Goal: Task Accomplishment & Management: Manage account settings

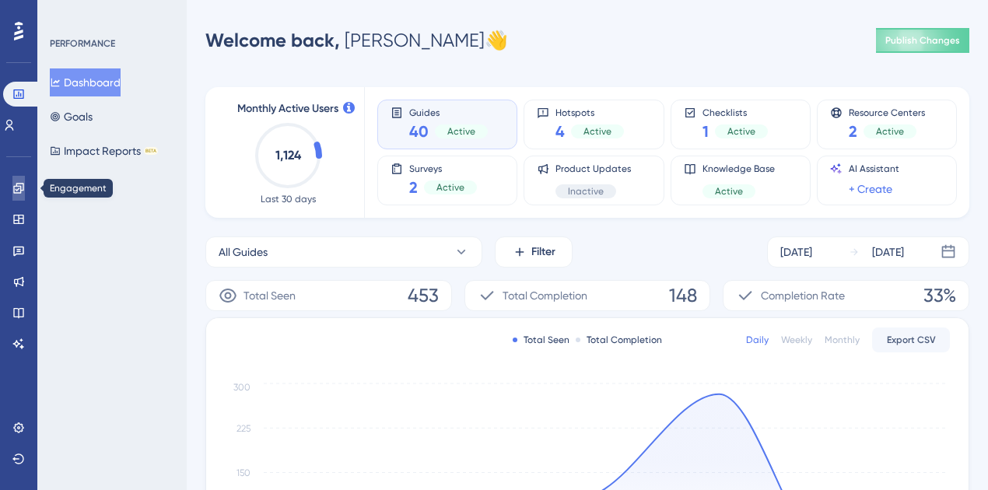
click at [21, 196] on link at bounding box center [18, 188] width 12 height 25
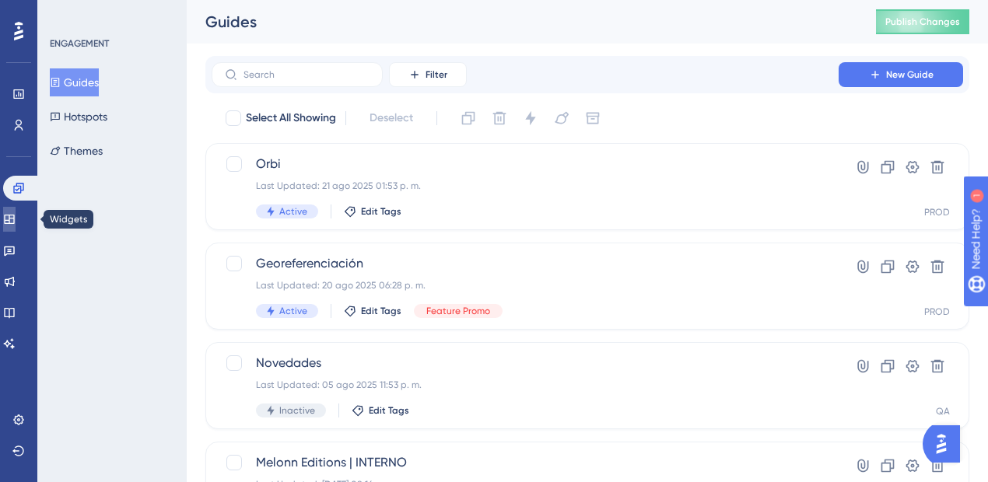
click at [16, 224] on icon at bounding box center [9, 219] width 12 height 12
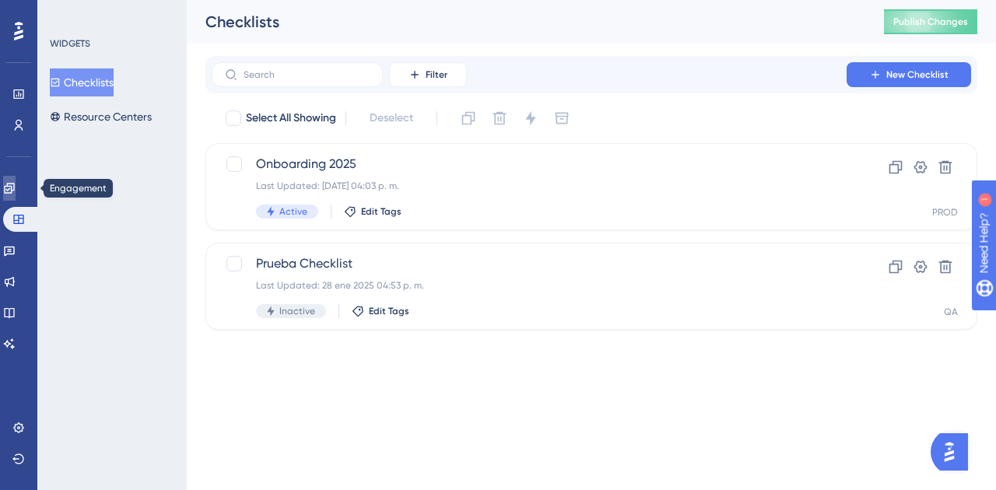
click at [16, 179] on link at bounding box center [9, 188] width 12 height 25
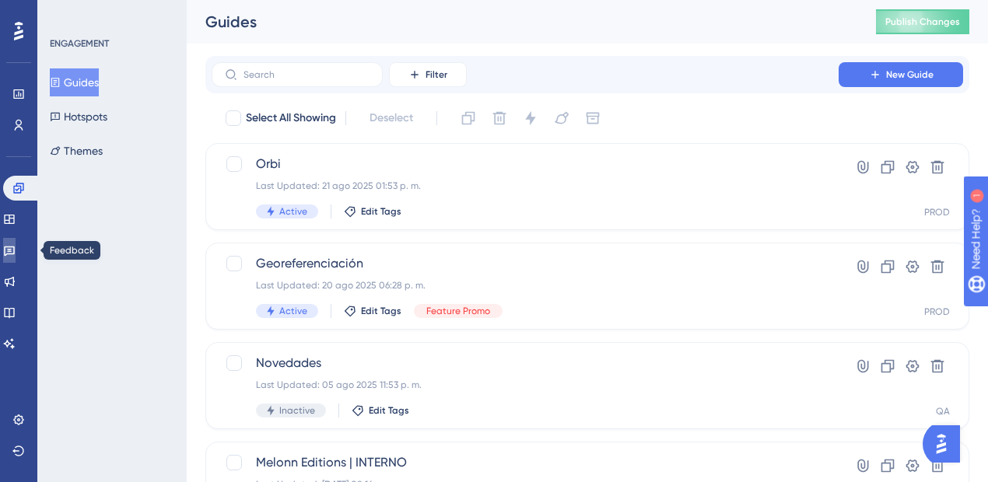
click at [16, 253] on link at bounding box center [9, 250] width 12 height 25
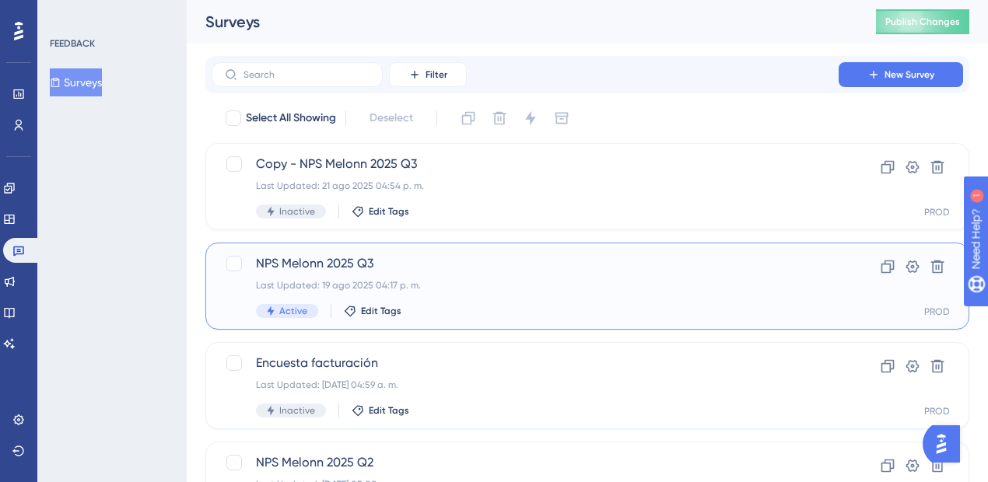
click at [442, 255] on span "NPS Melonn 2025 Q3" at bounding box center [525, 263] width 538 height 19
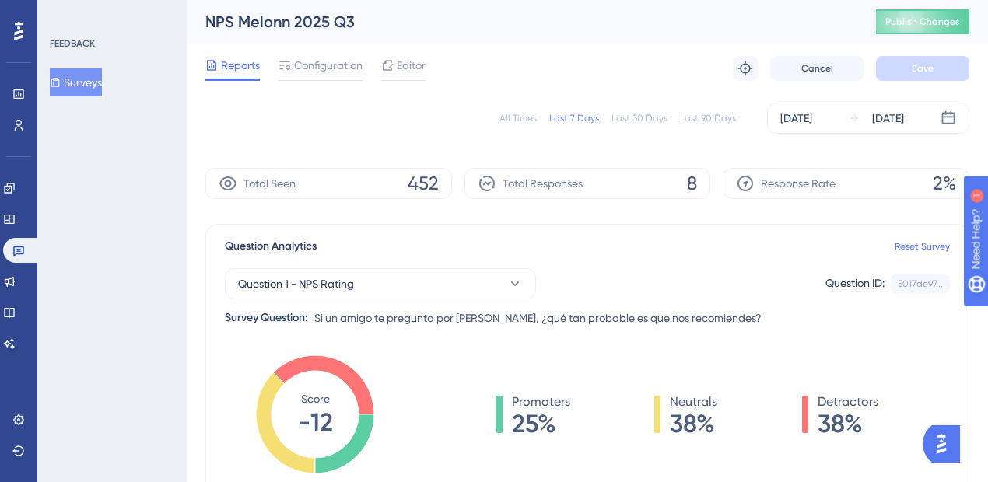
click at [523, 117] on div "All Times" at bounding box center [517, 118] width 37 height 12
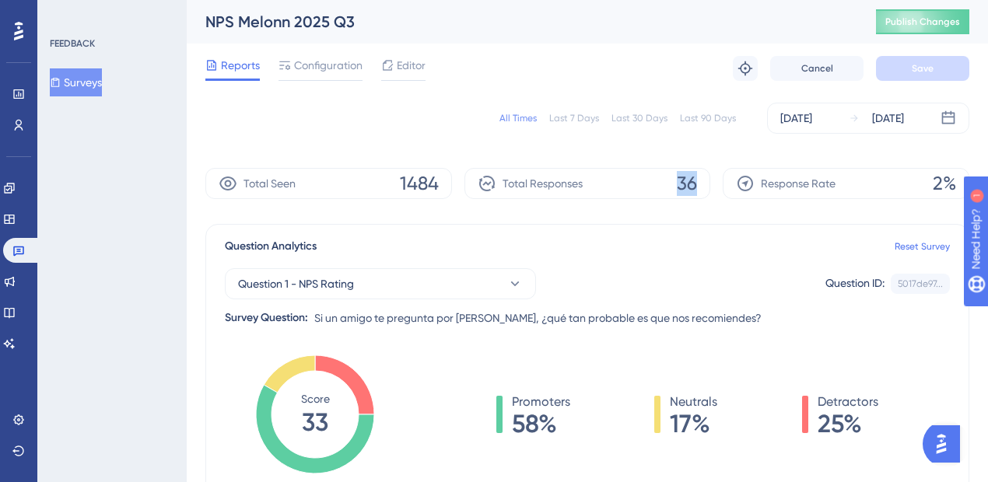
drag, startPoint x: 699, startPoint y: 185, endPoint x: 727, endPoint y: 184, distance: 28.0
click at [727, 184] on div "Total Seen 1484 Total Responses 36 Response Rate 2%" at bounding box center [587, 183] width 764 height 31
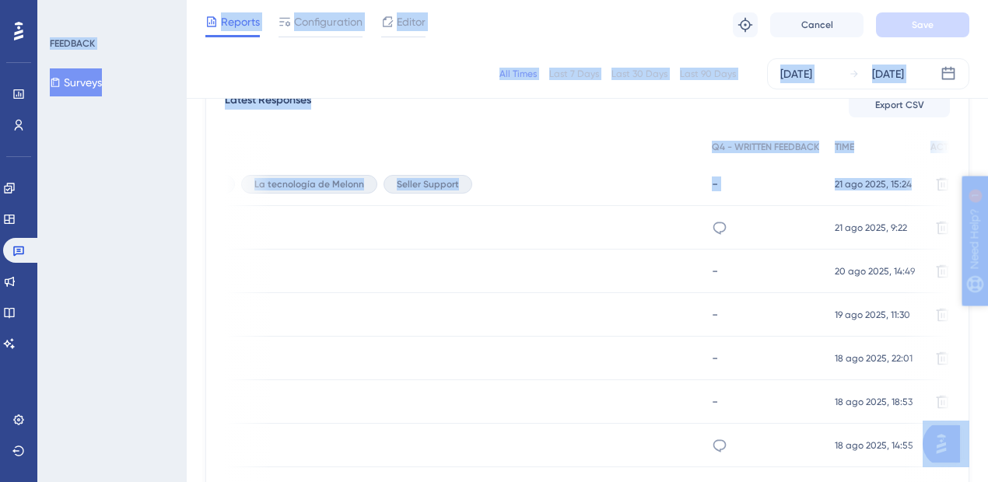
scroll to position [467, 8]
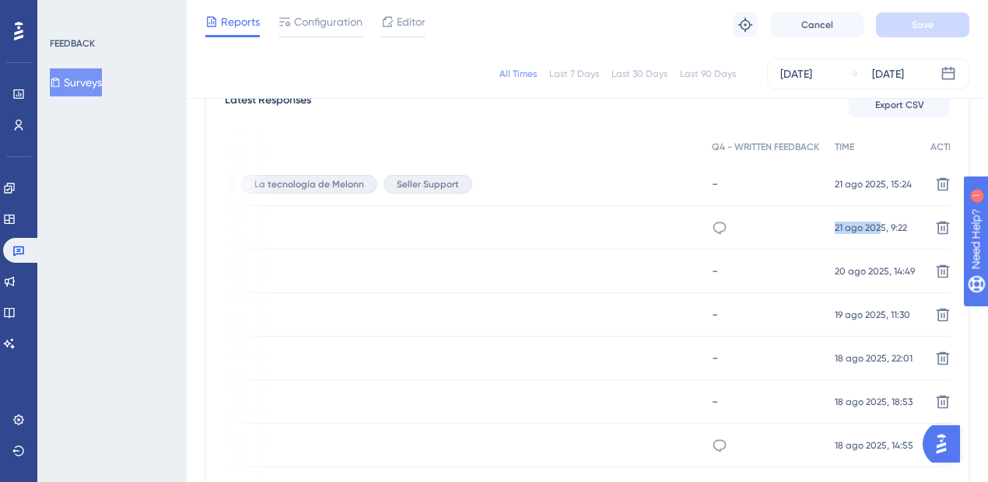
drag, startPoint x: 713, startPoint y: 226, endPoint x: 849, endPoint y: 225, distance: 136.1
click at [0, 0] on div "30 30 3 Ingreso de mercancía - no hay agilidad en el desempacado 21 ago 2025, 9…" at bounding box center [0, 0] width 0 height 0
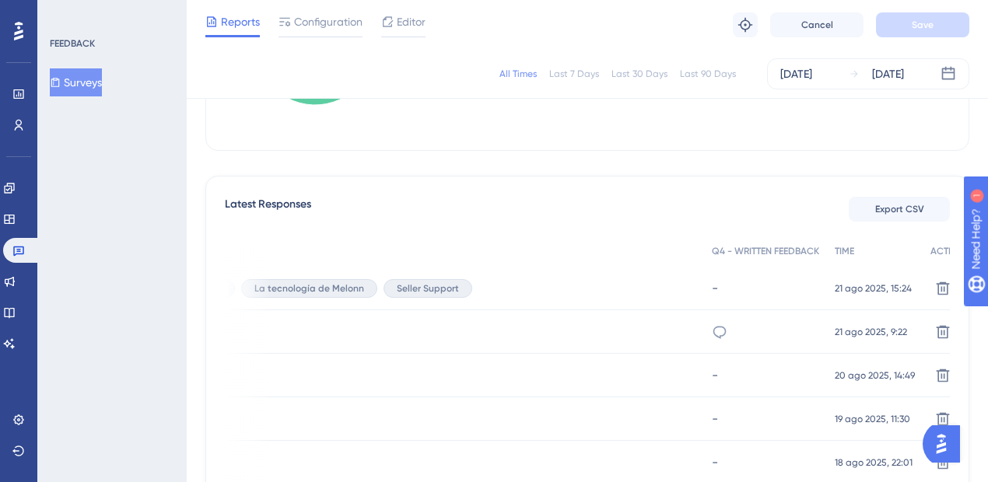
click at [461, 172] on div "All Times Last 7 Days Last 30 Days Last 90 Days Aug 04 2025 Aug 22 2025 Total S…" at bounding box center [587, 490] width 764 height 1433
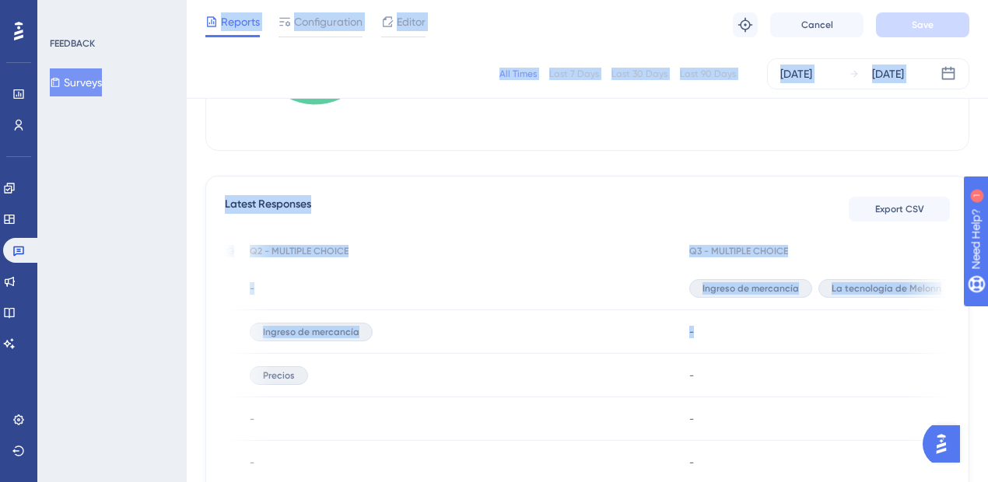
scroll to position [0, 0]
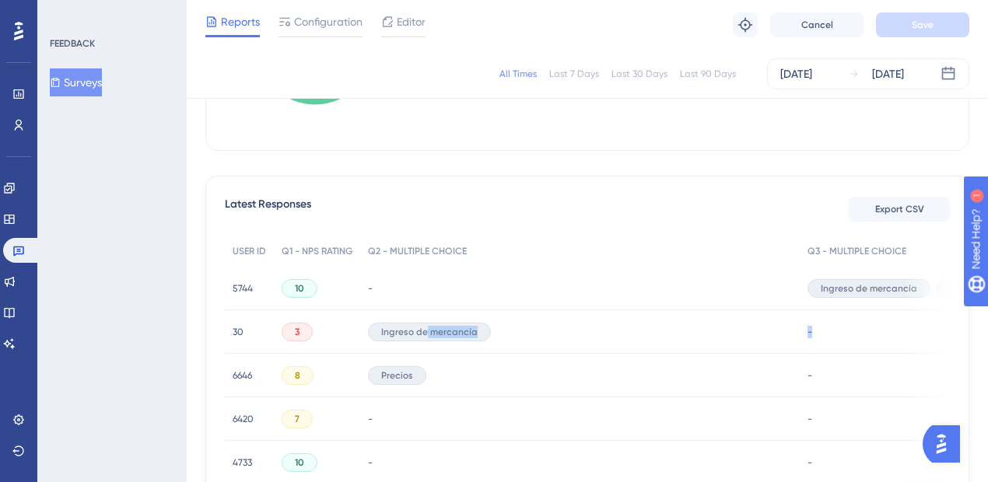
drag, startPoint x: 846, startPoint y: 331, endPoint x: 429, endPoint y: 313, distance: 418.1
click at [0, 0] on div "30 30 3 Ingreso de mercancía - no hay agilidad en el desempacado 21 ago 2025, 9…" at bounding box center [0, 0] width 0 height 0
click at [569, 202] on div "Latest Responses Export CSV" at bounding box center [587, 209] width 725 height 28
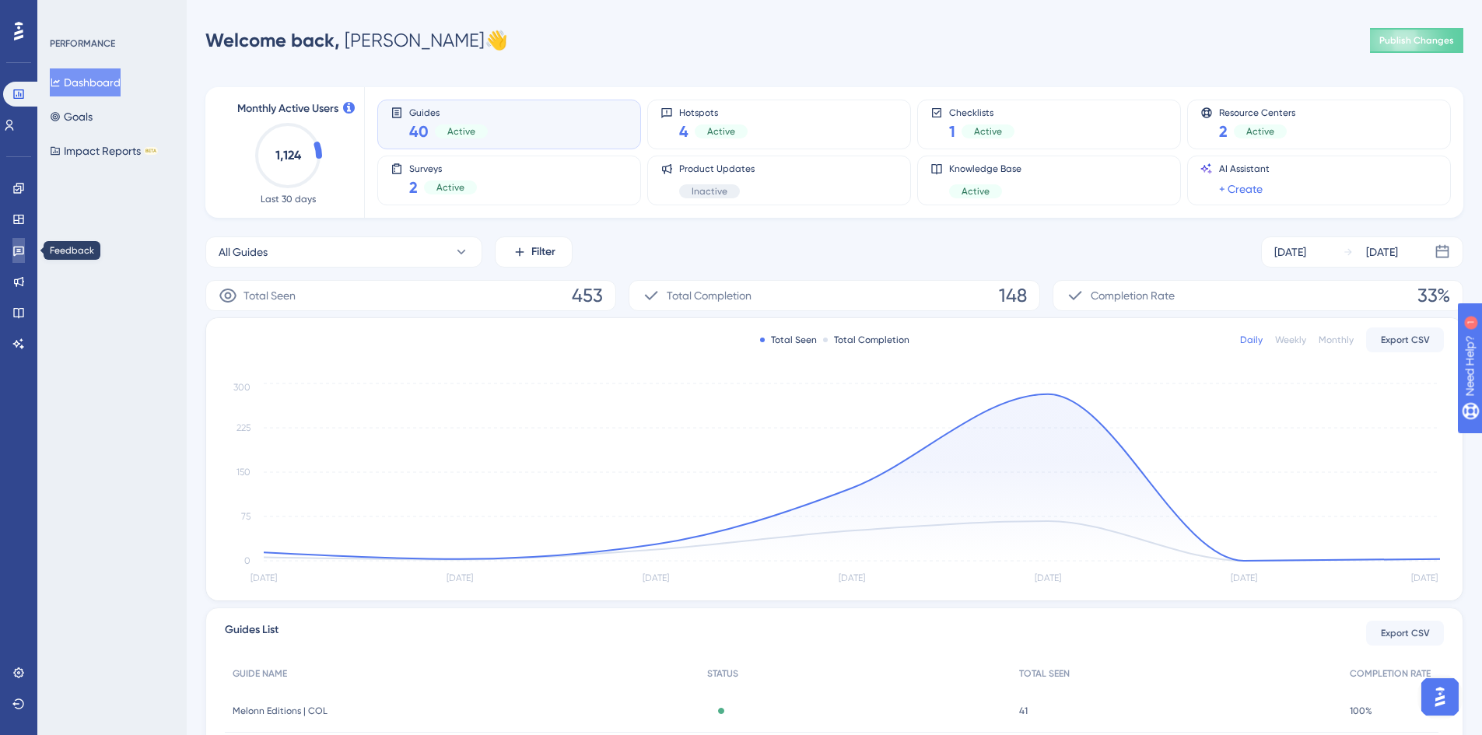
click at [20, 248] on icon at bounding box center [18, 250] width 12 height 12
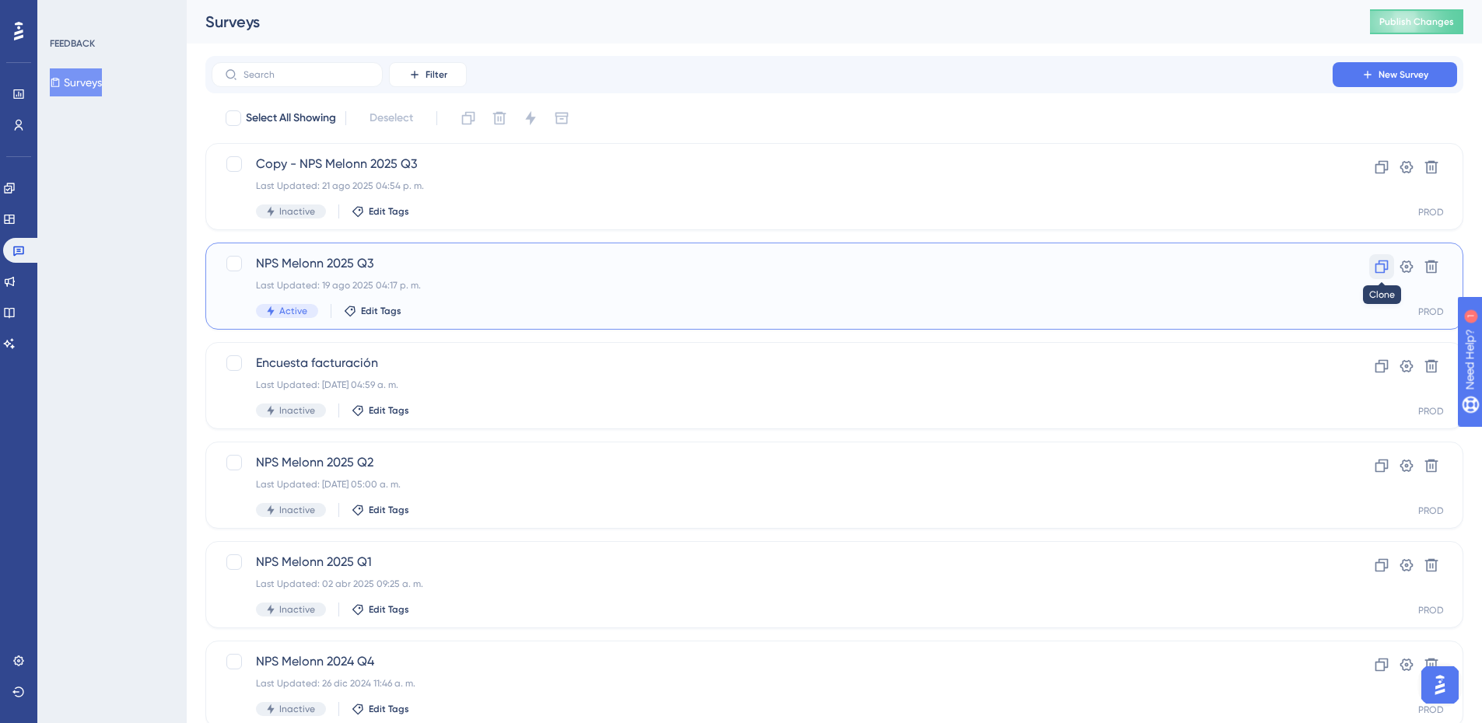
click at [995, 265] on icon at bounding box center [1382, 267] width 16 height 16
click at [595, 295] on div "Copy - NPS Melonn 2025 Q3 Last Updated: 21 ago 2025 04:54 p. m. Inactive Edit T…" at bounding box center [772, 286] width 1032 height 64
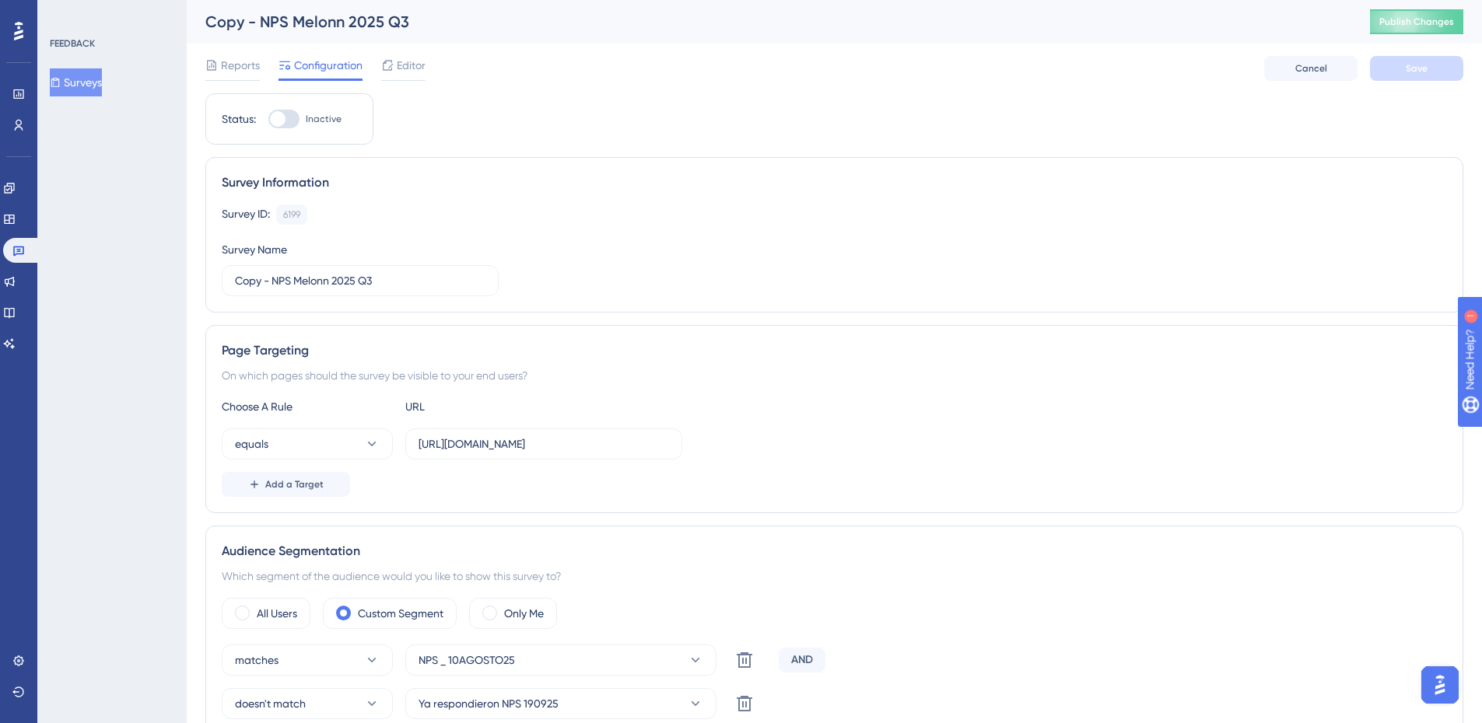
scroll to position [78, 0]
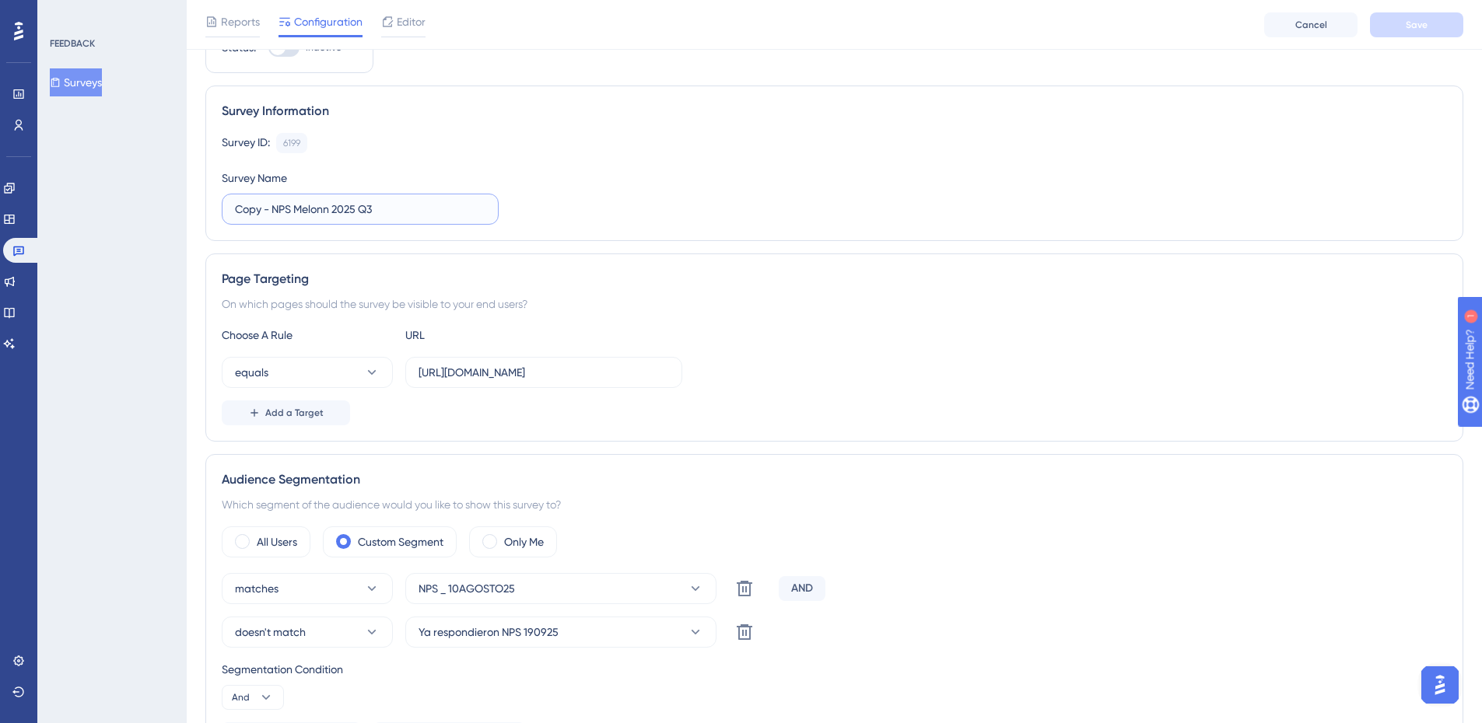
click at [429, 202] on input "Copy - NPS Melonn 2025 Q3" at bounding box center [360, 209] width 250 height 17
drag, startPoint x: 273, startPoint y: 210, endPoint x: 225, endPoint y: 212, distance: 48.3
click at [225, 212] on label "Copy - NPS Melonn 2025 Q3" at bounding box center [360, 209] width 277 height 31
click at [363, 212] on input "NPS Melonn 2025 Q3" at bounding box center [360, 209] width 250 height 17
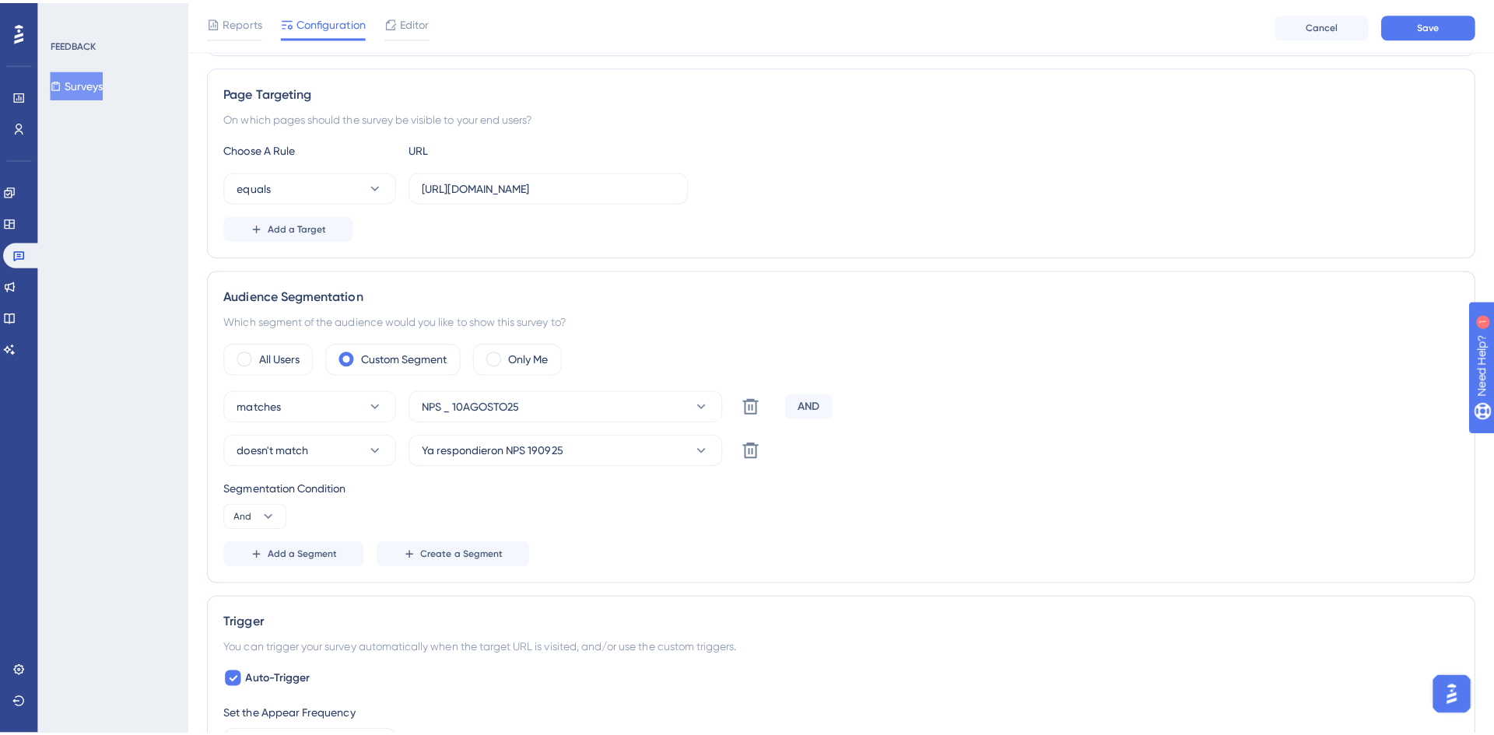
scroll to position [0, 0]
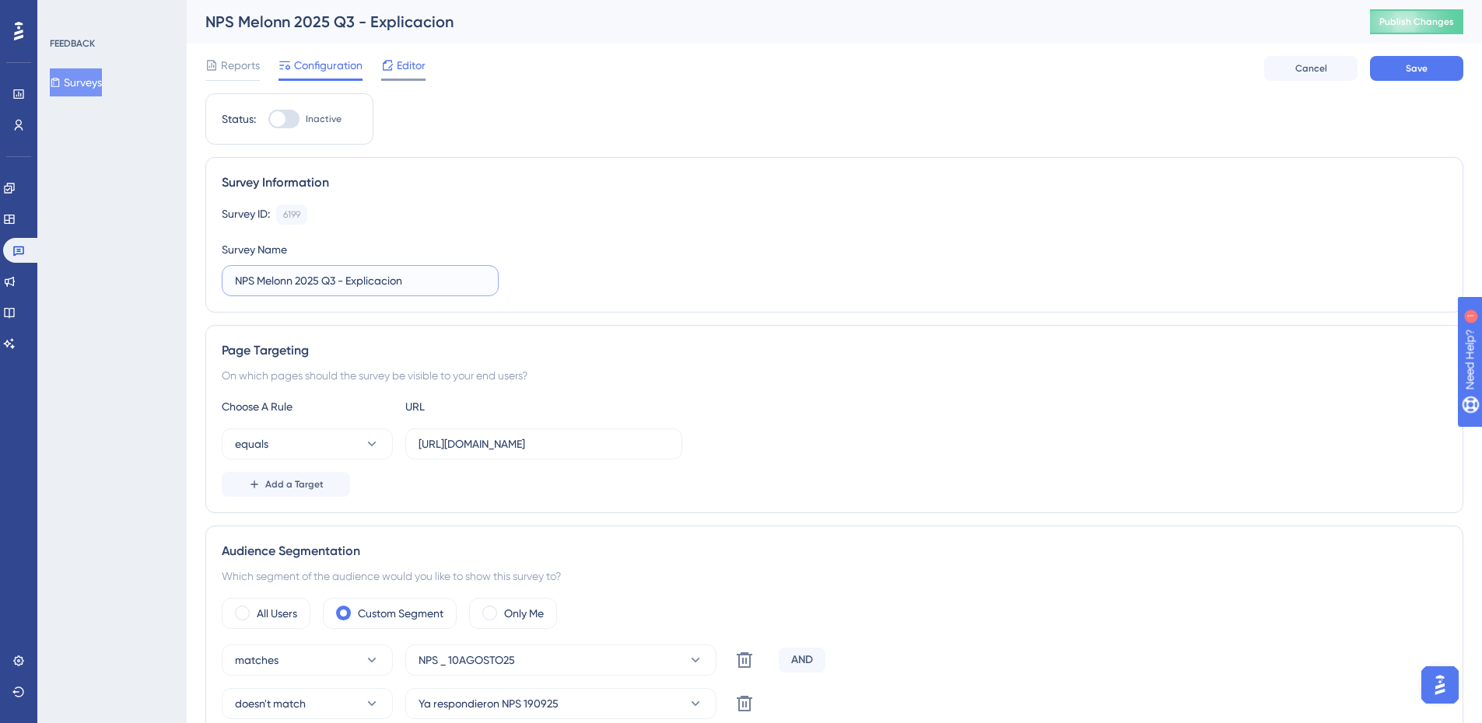
type input "NPS Melonn 2025 Q3 - Explicacion"
click at [425, 64] on span "Editor" at bounding box center [411, 65] width 29 height 19
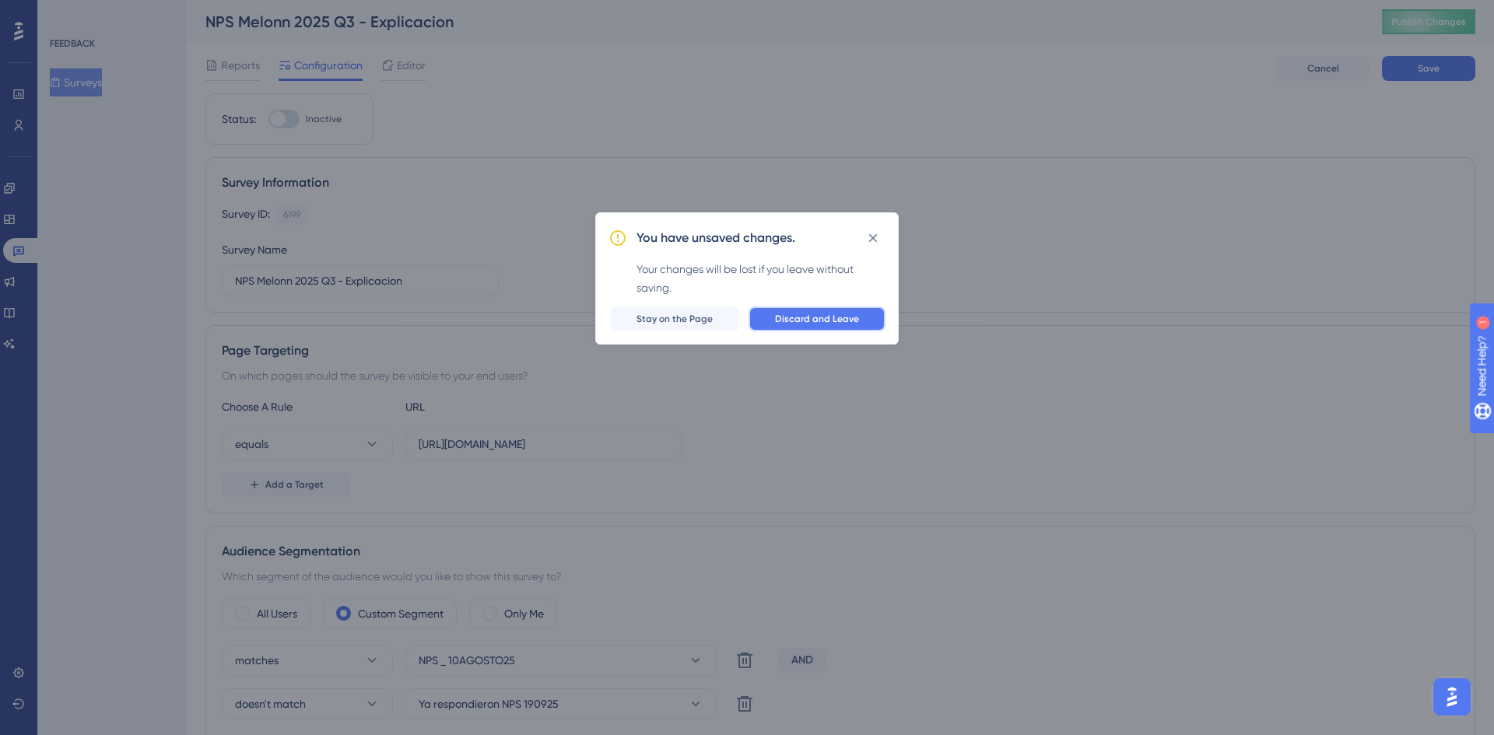
click at [785, 320] on span "Discard and Leave" at bounding box center [817, 319] width 84 height 12
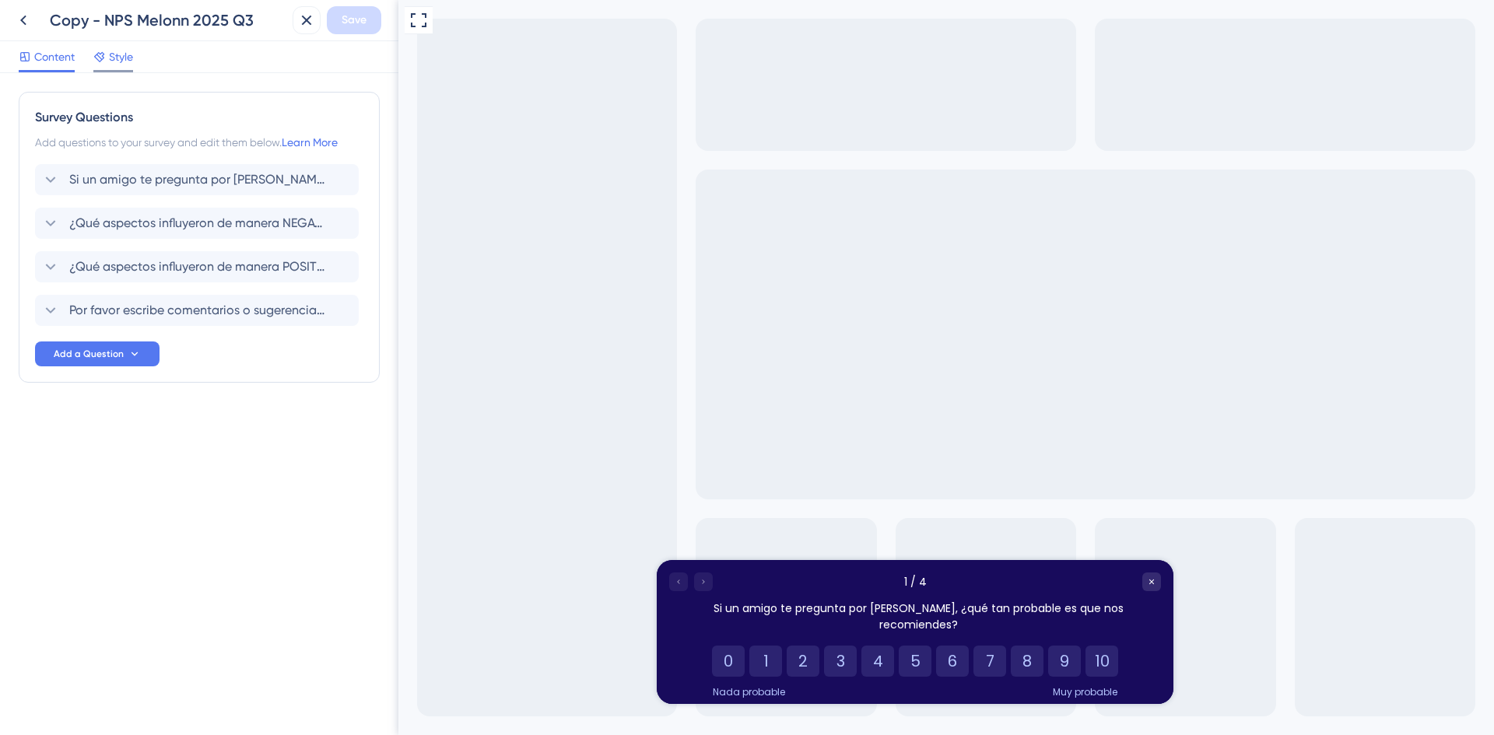
click at [110, 51] on span "Style" at bounding box center [121, 56] width 24 height 19
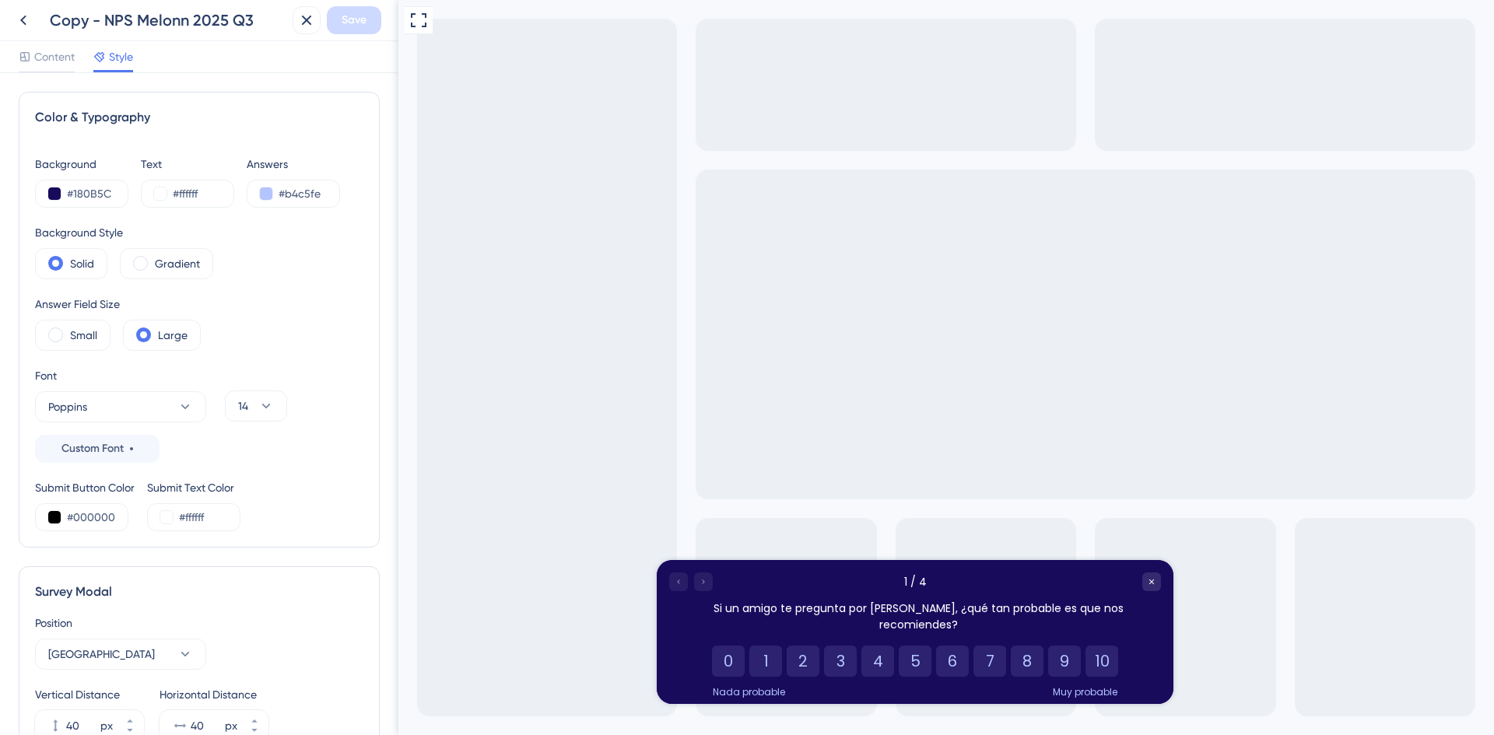
click at [61, 211] on div "Background #180B5C Text #ffffff Answers #b4c5fe Background Style Solid Gradient…" at bounding box center [199, 343] width 328 height 376
click at [58, 195] on button at bounding box center [54, 193] width 12 height 12
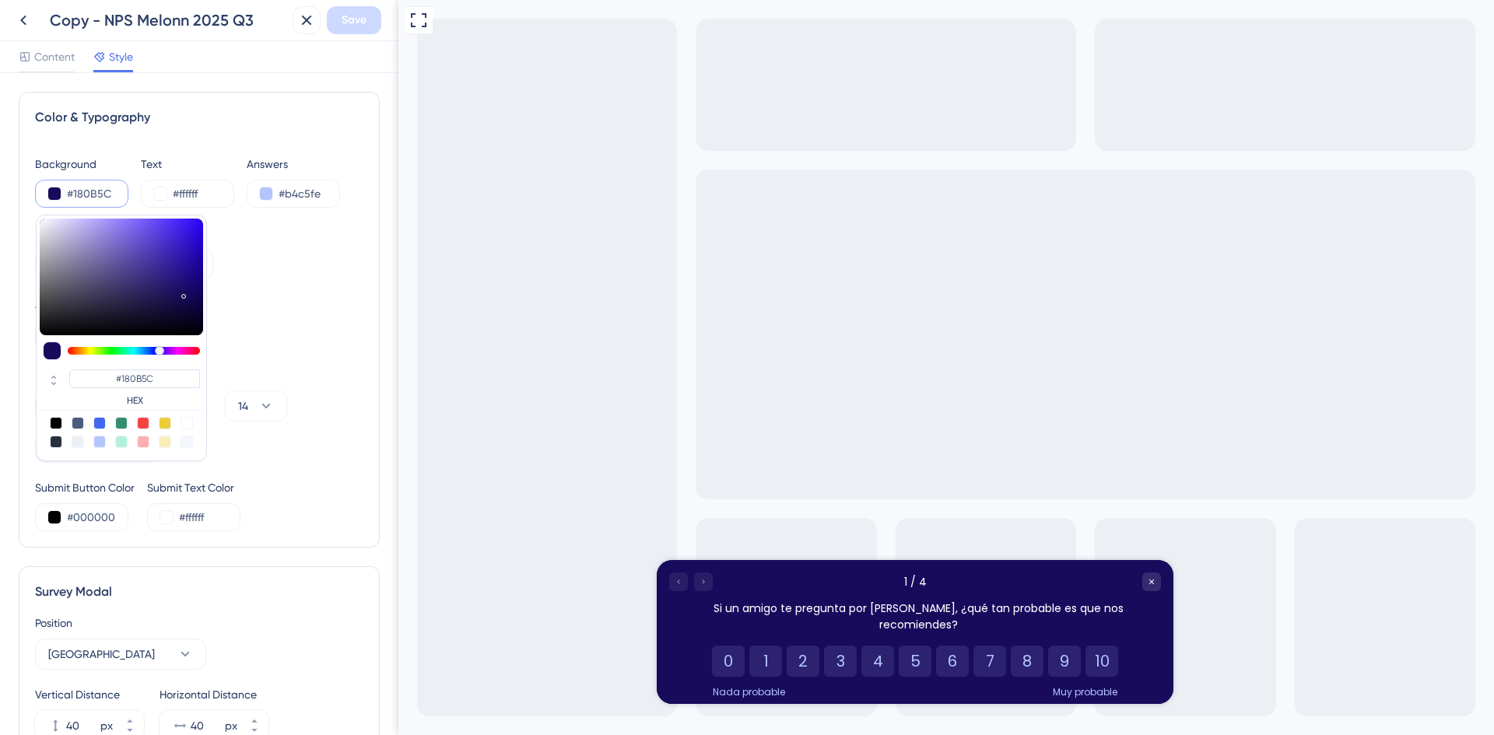
type input "#4d428a"
type input "#4D428A"
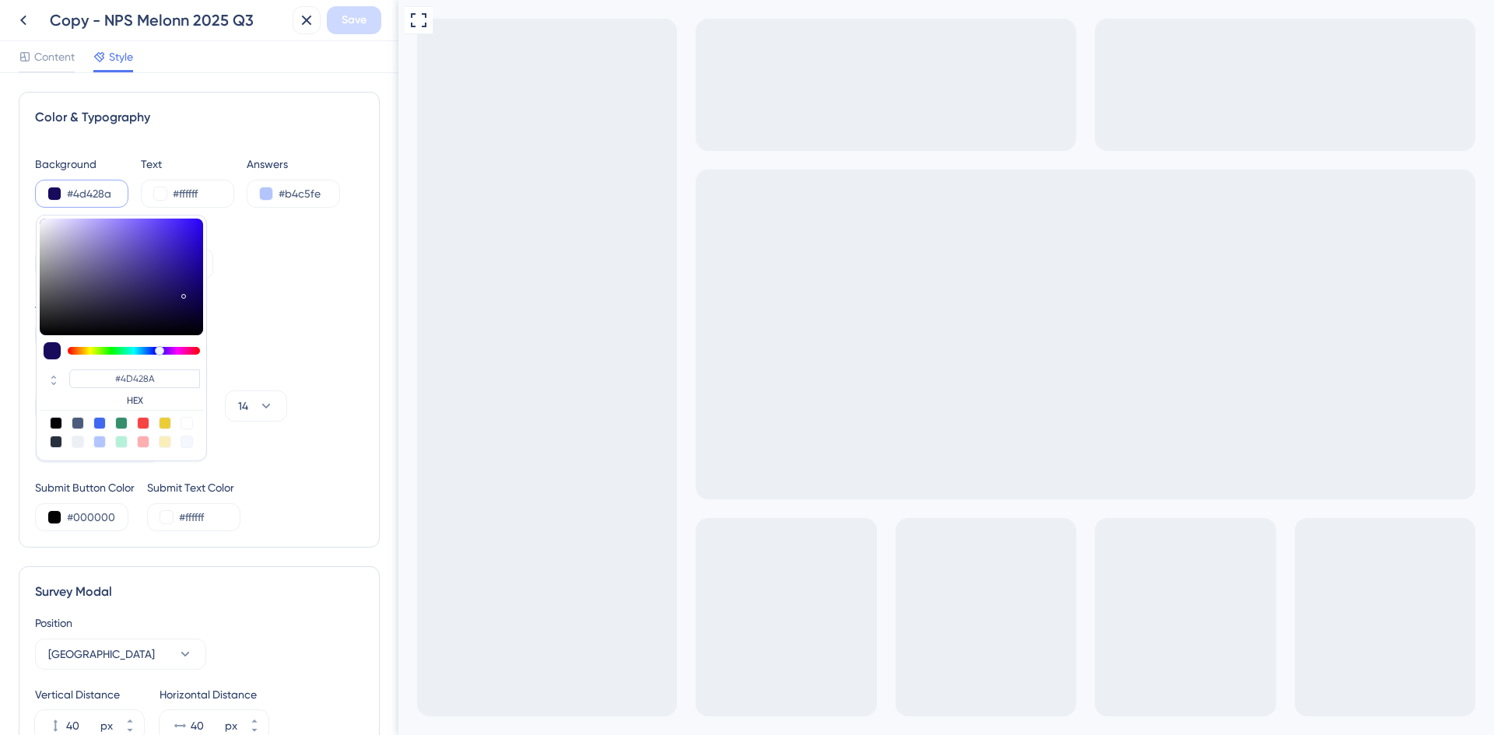
type input "#514692"
type input "#5e51a8"
type input "#5E51A8"
type input "#6456b4"
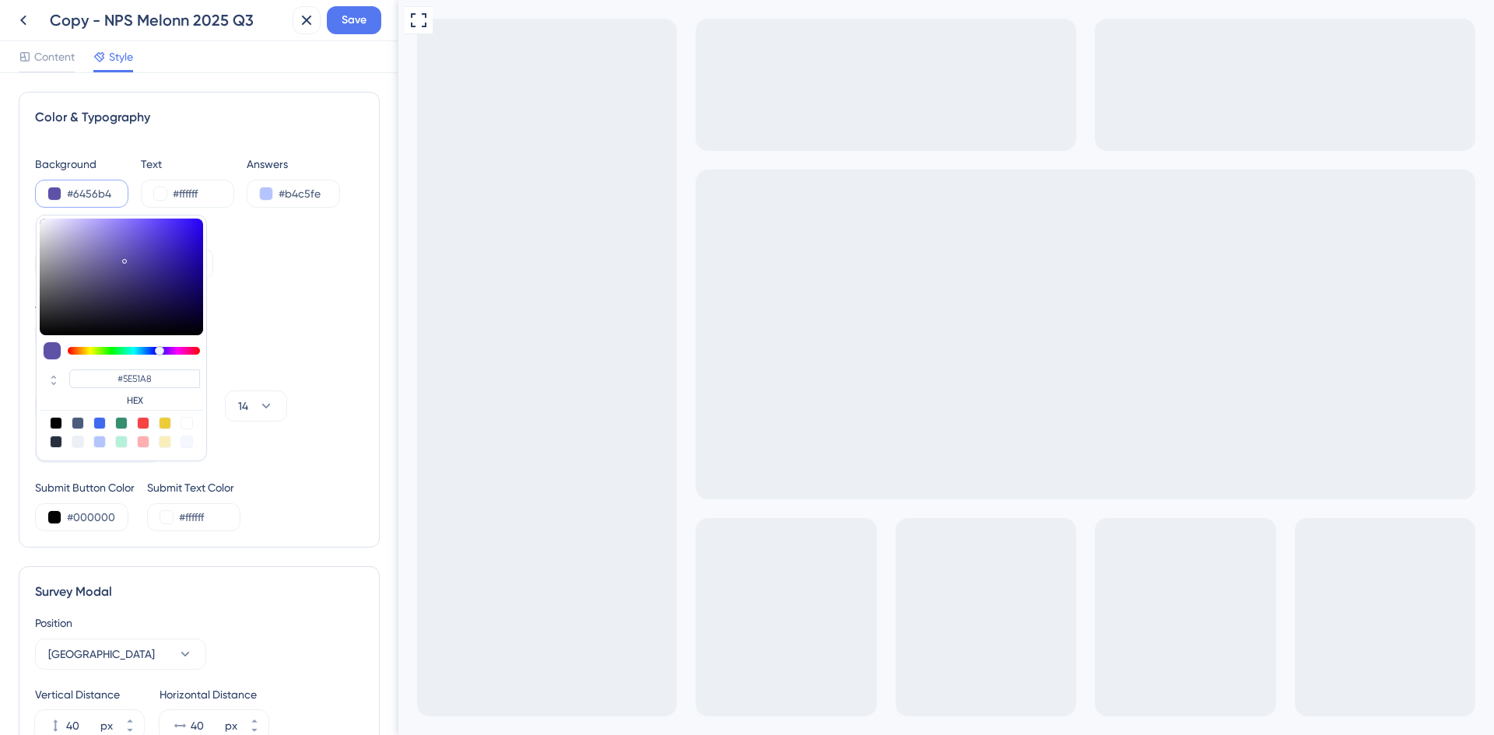
type input "#6456B4"
type input "#6656be"
type input "#6656BE"
type input "#6352c5"
type input "#6352C5"
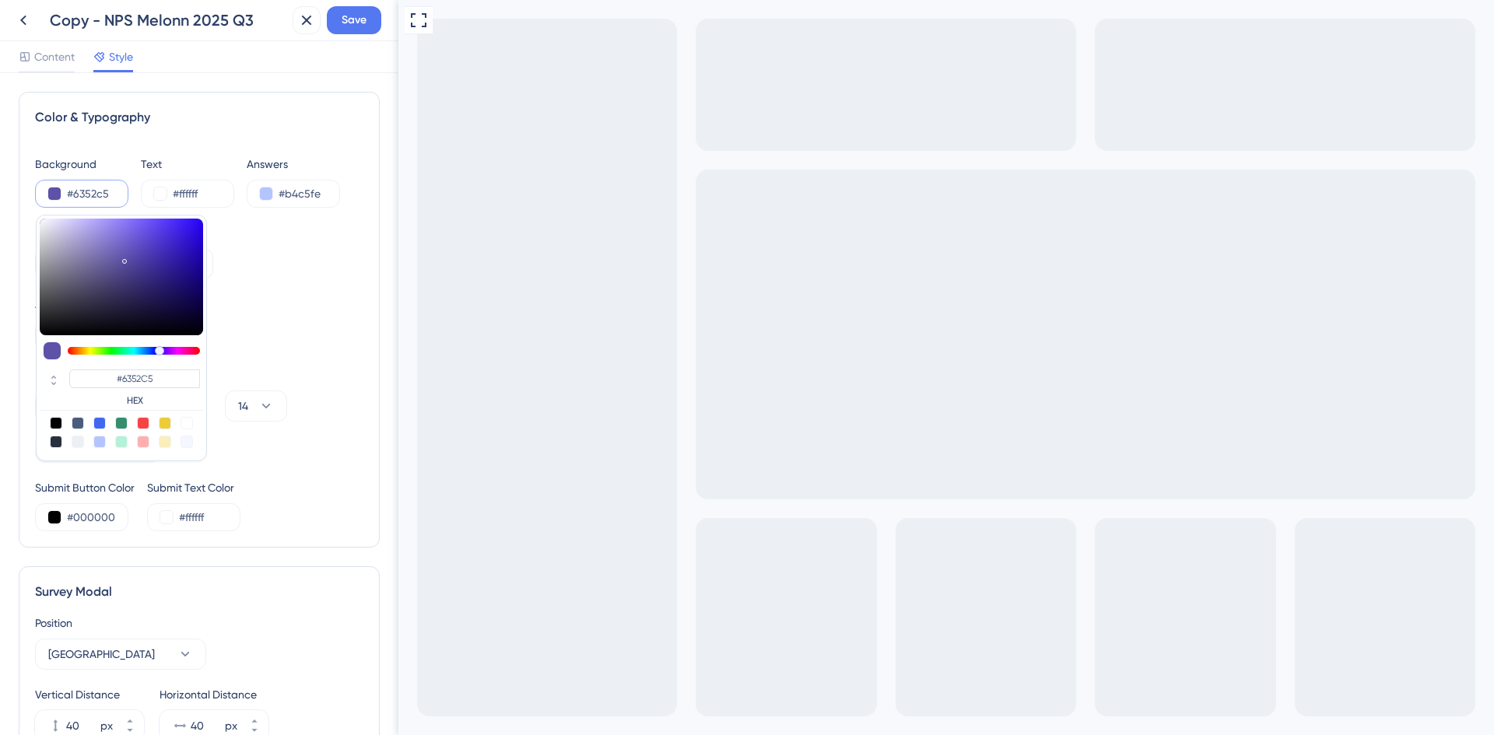
type input "#5d4acc"
type input "#5D4ACC"
type input "#5b48cc"
type input "#5B48CC"
type input "#5d49d8"
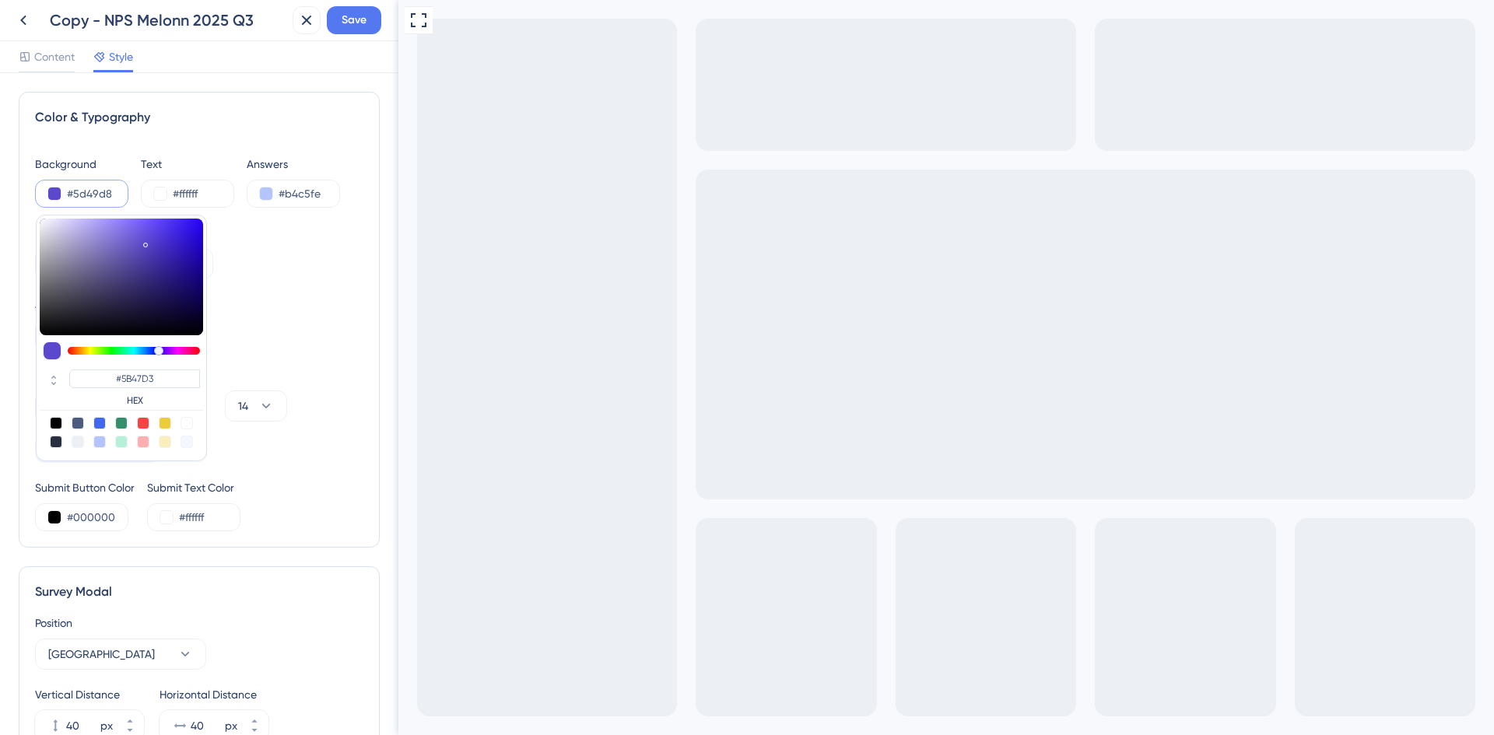
type input "#5D49D8"
type input "#6753e0"
type input "#6753E0"
type input "#7562e7"
type input "#7562E7"
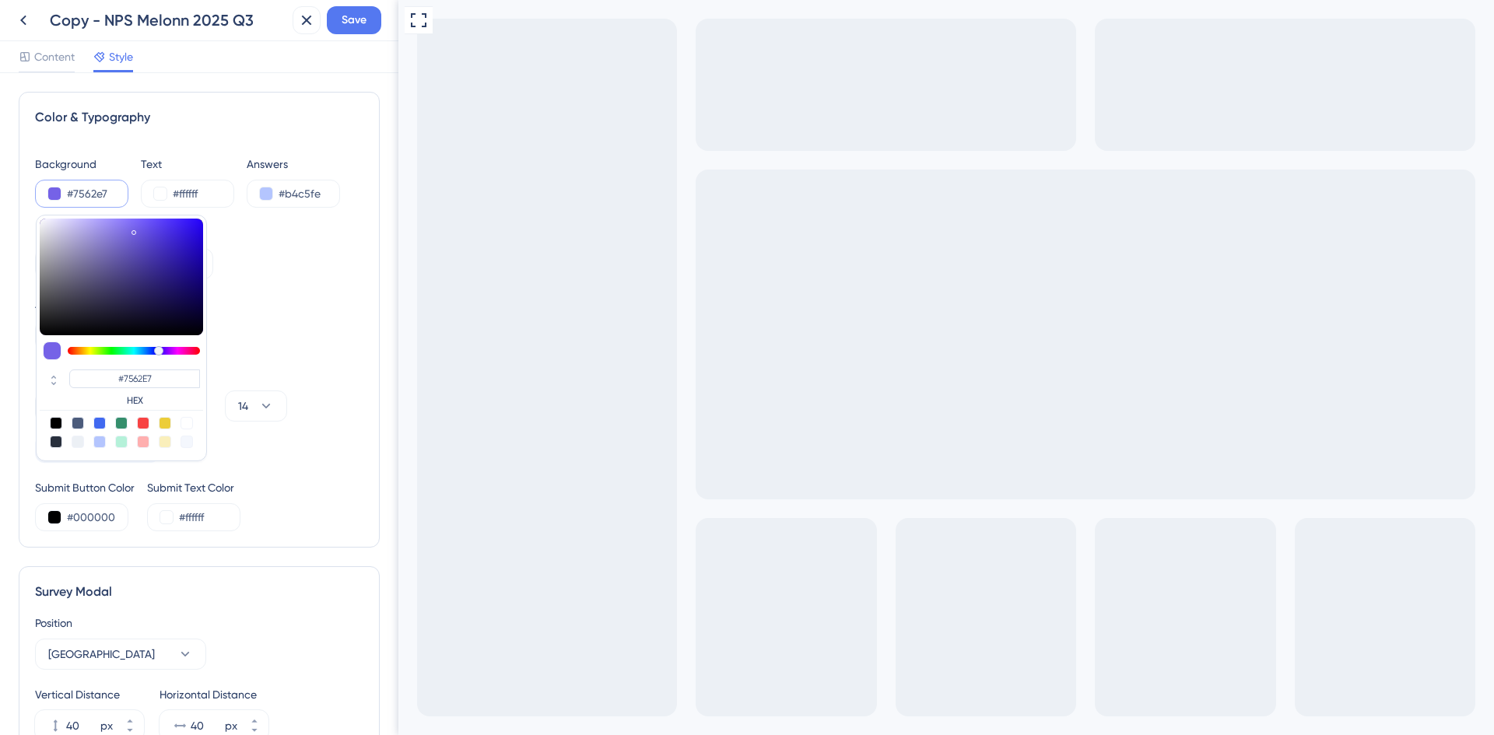
type input "#8574e9"
type input "#8574E9"
type input "#8e7fe7"
type input "#8E7FE7"
type input "#8f81e0"
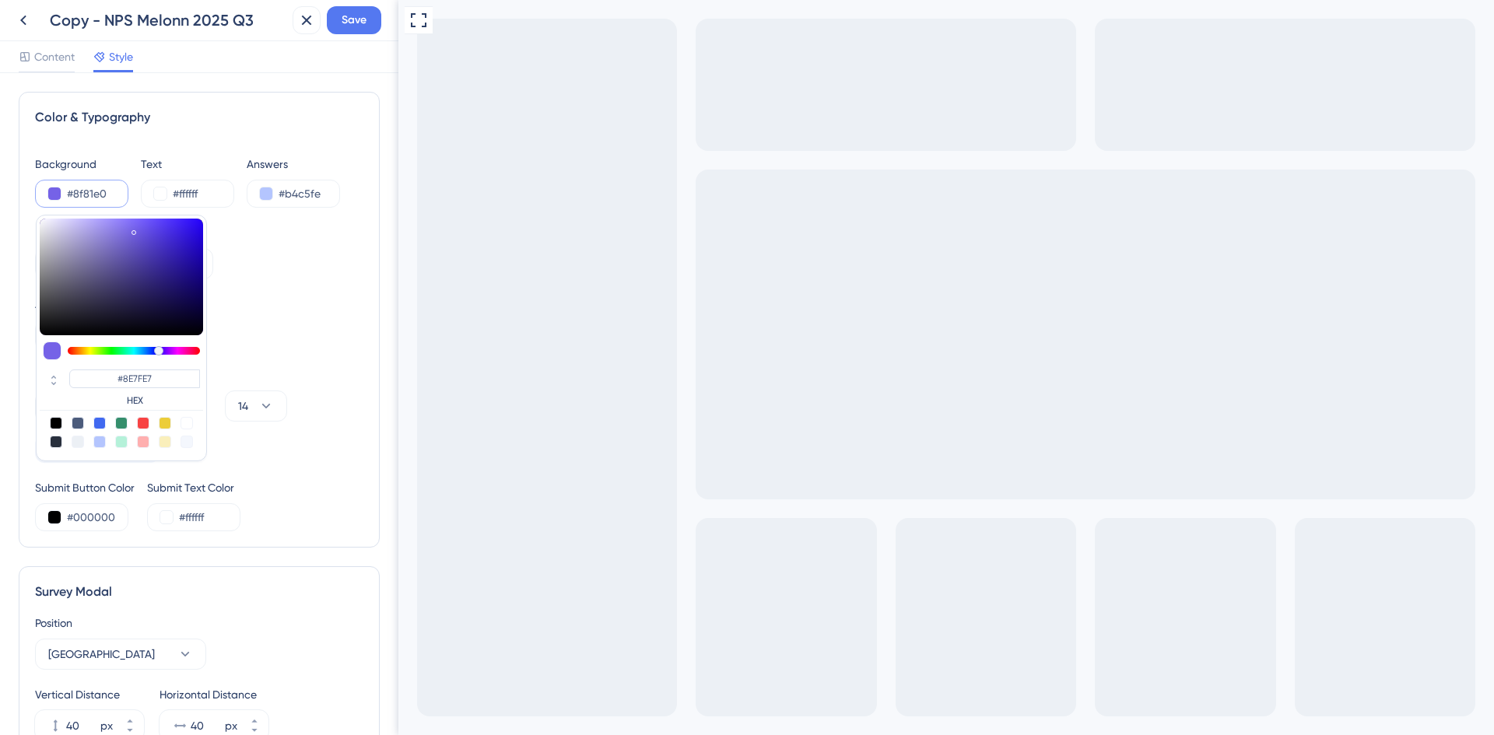
type input "#8F81E0"
type input "#8d81d6"
type input "#8D81D6"
type input "#887dcc"
type input "#887DCC"
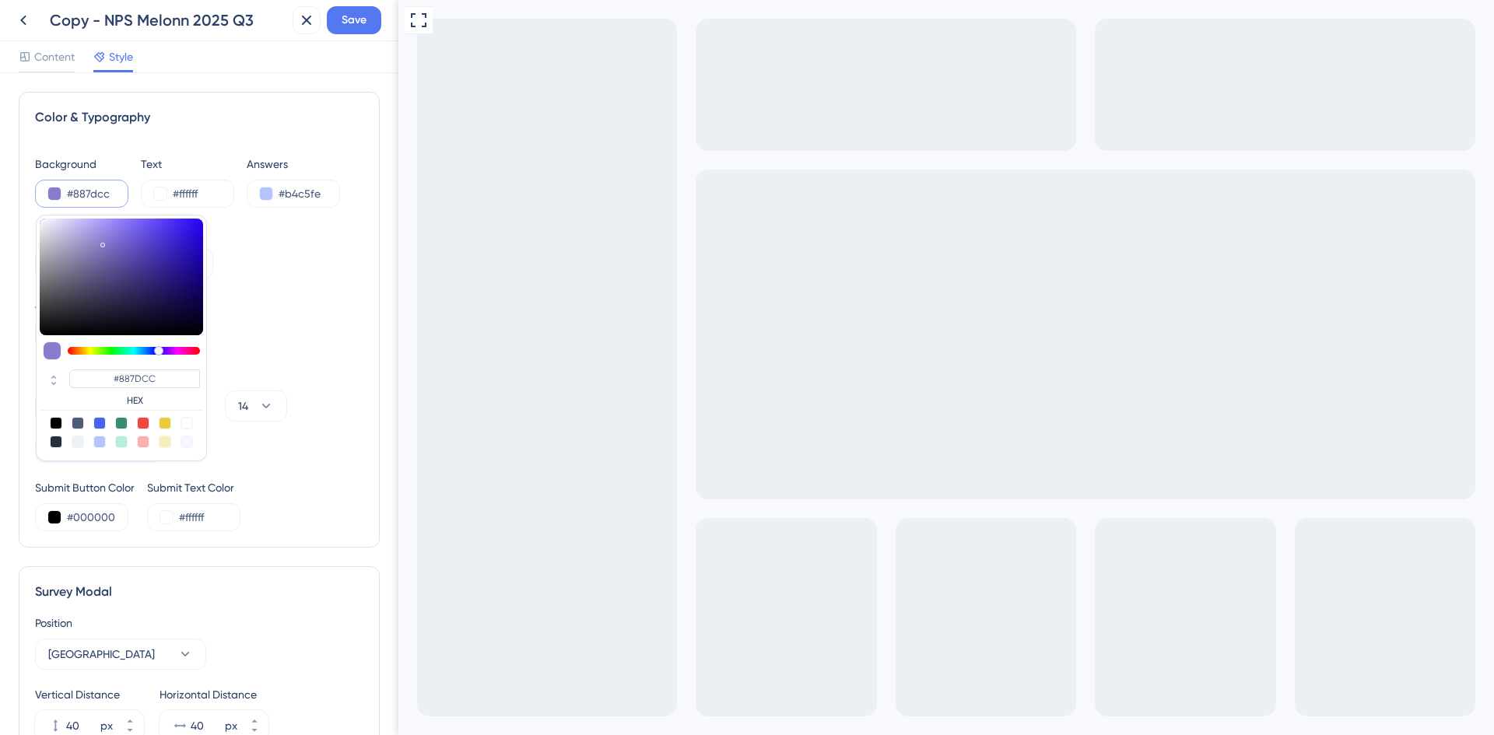
type input "#877cc9"
type input "#877CC9"
type input "#887dca"
type input "#887DCA"
type input "#8274d8"
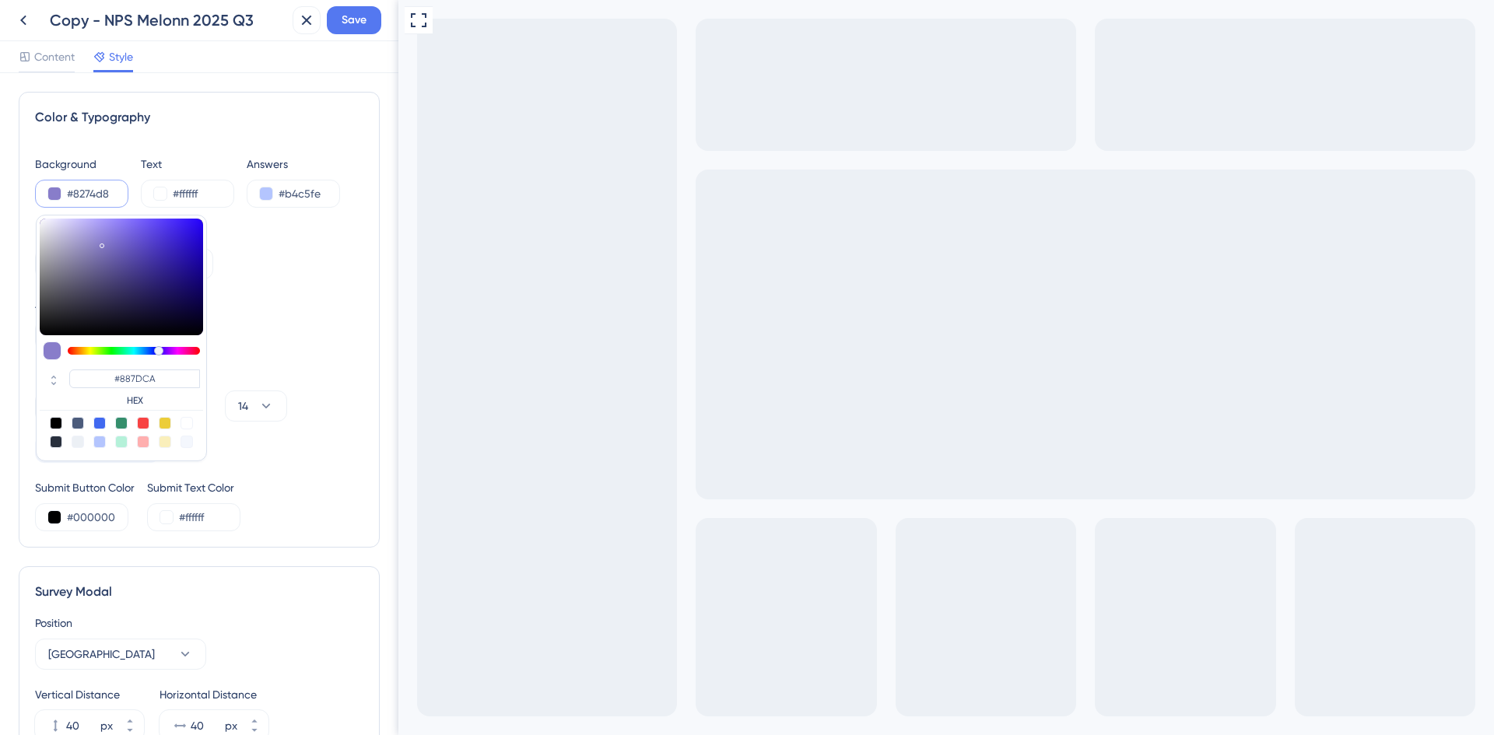
type input "#8274D8"
type input "#7160dd"
type input "#7160DD"
type input "#6451df"
type input "#6451DF"
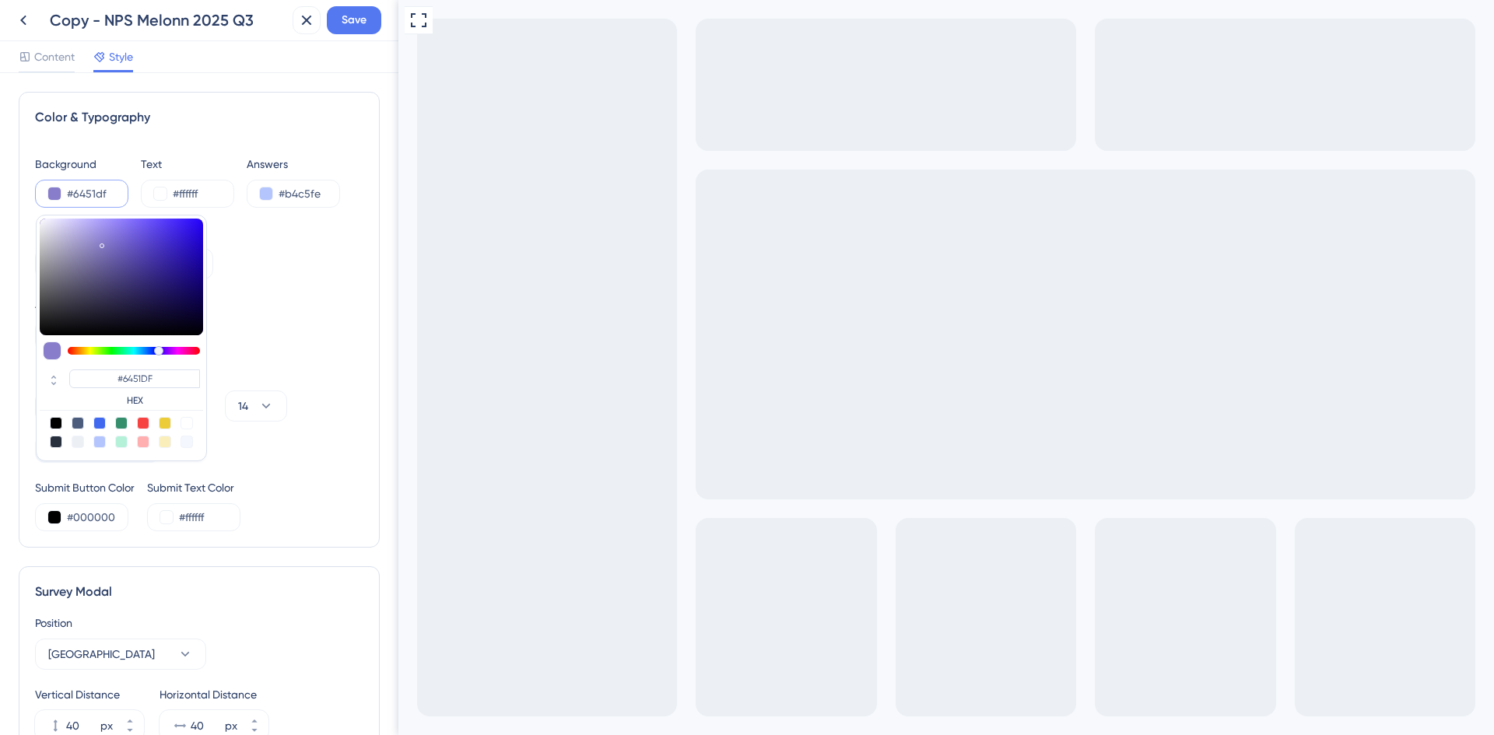
type input "#5945da"
type input "#5945DA"
type input "#4835c3"
type input "#4835C3"
type input "#37279e"
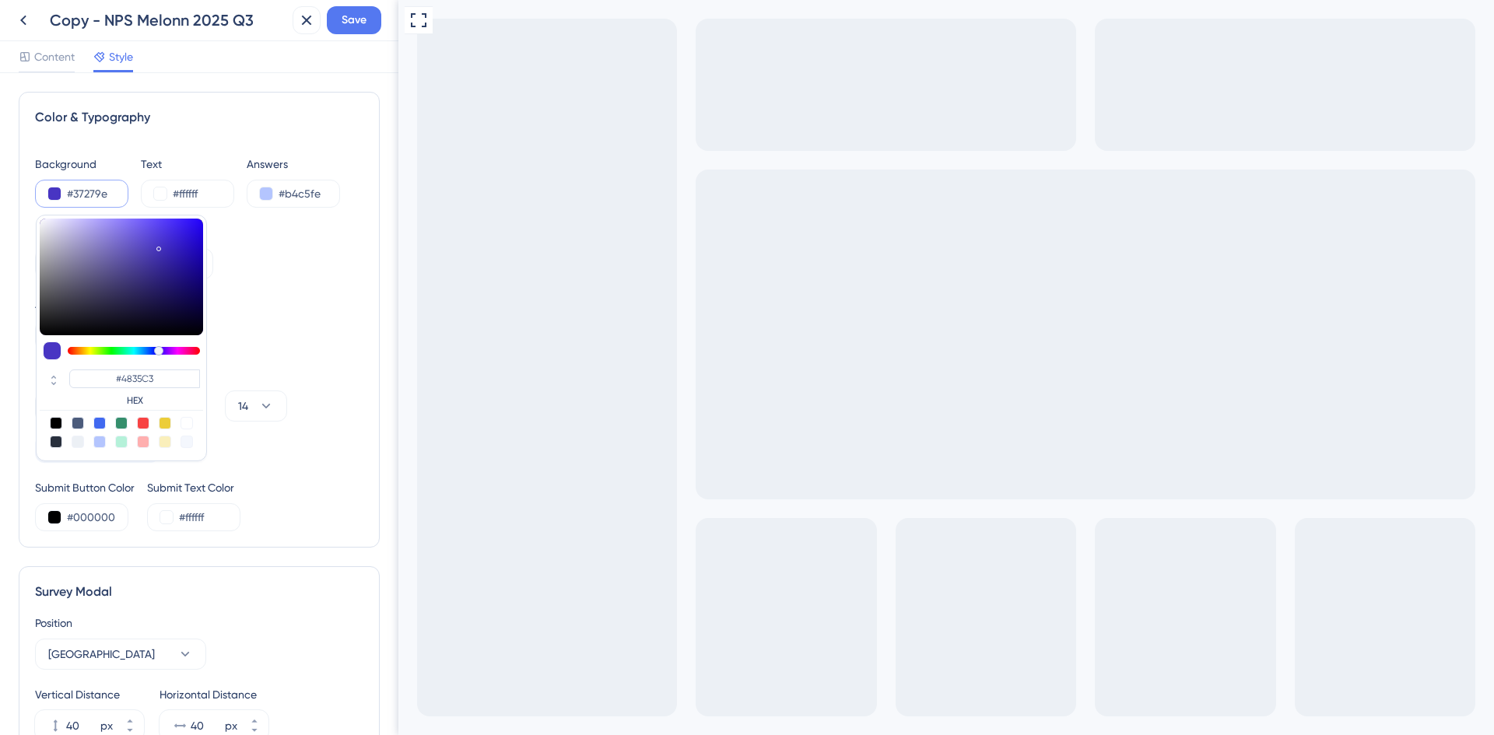
type input "#37279E"
type input "#2e2085"
type input "#2E2085"
type input "#2d1f81"
type input "#2D1F81"
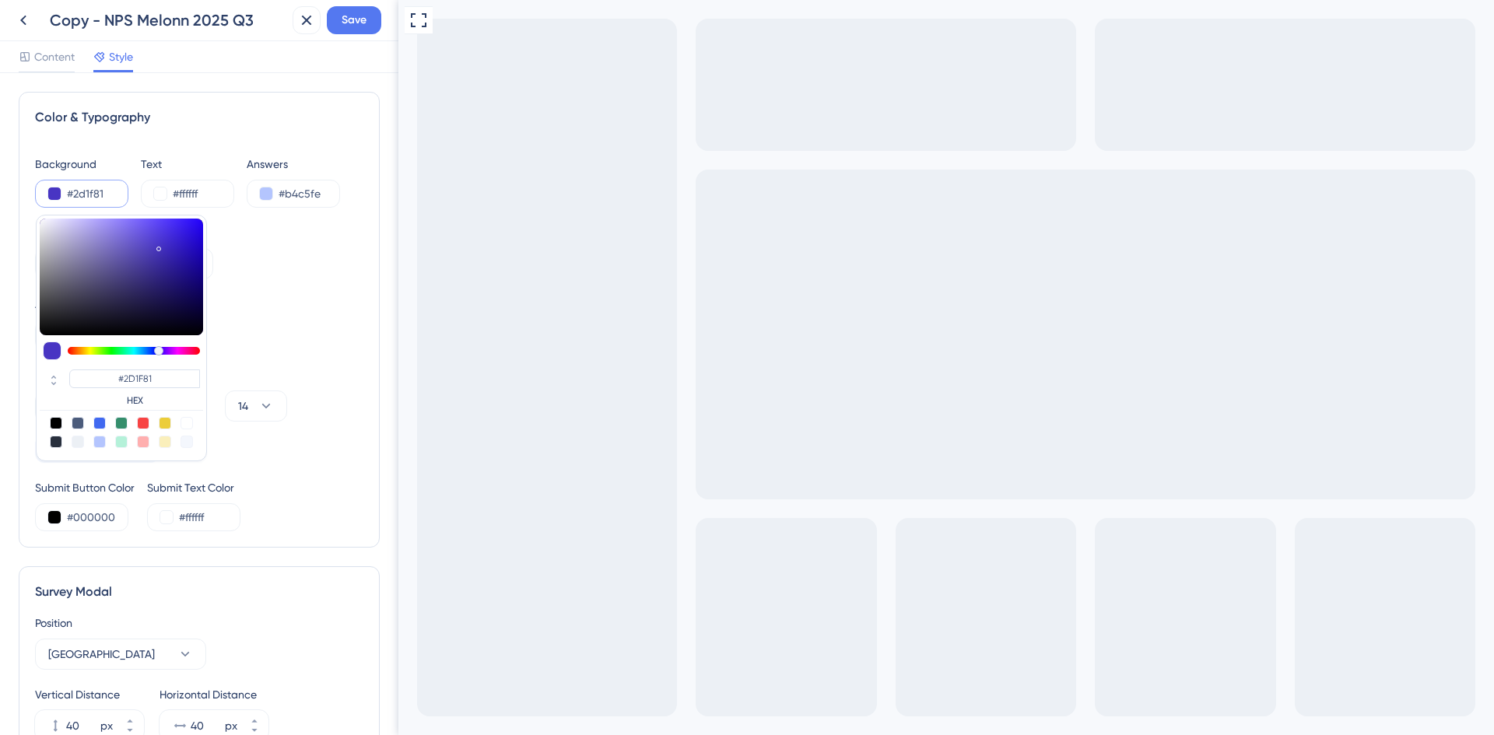
drag, startPoint x: 125, startPoint y: 272, endPoint x: 162, endPoint y: 278, distance: 37.0
click at [163, 278] on div at bounding box center [121, 277] width 163 height 117
type input "#2d1f7e"
type input "#2D1F7E"
type input "#7e1f7d"
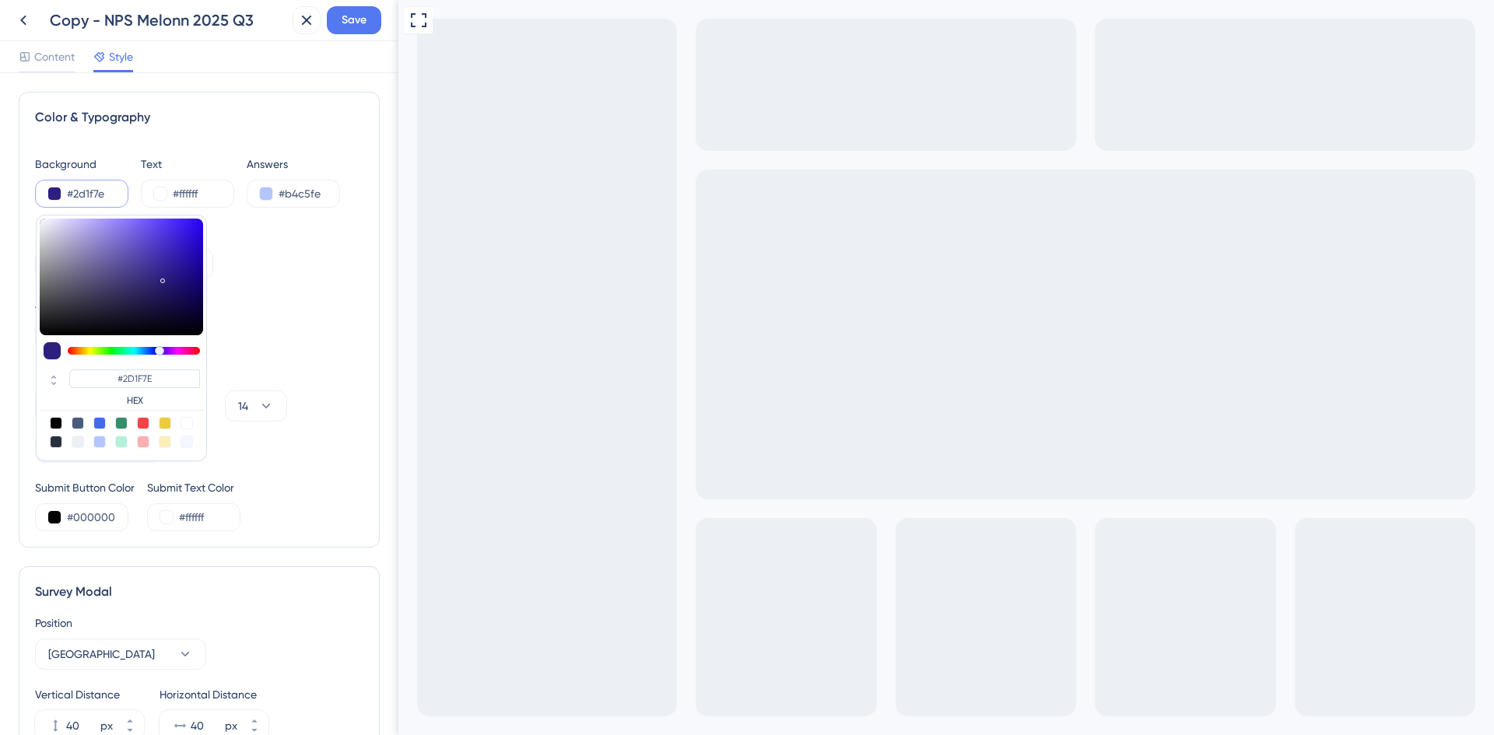
type input "#7E1F7D"
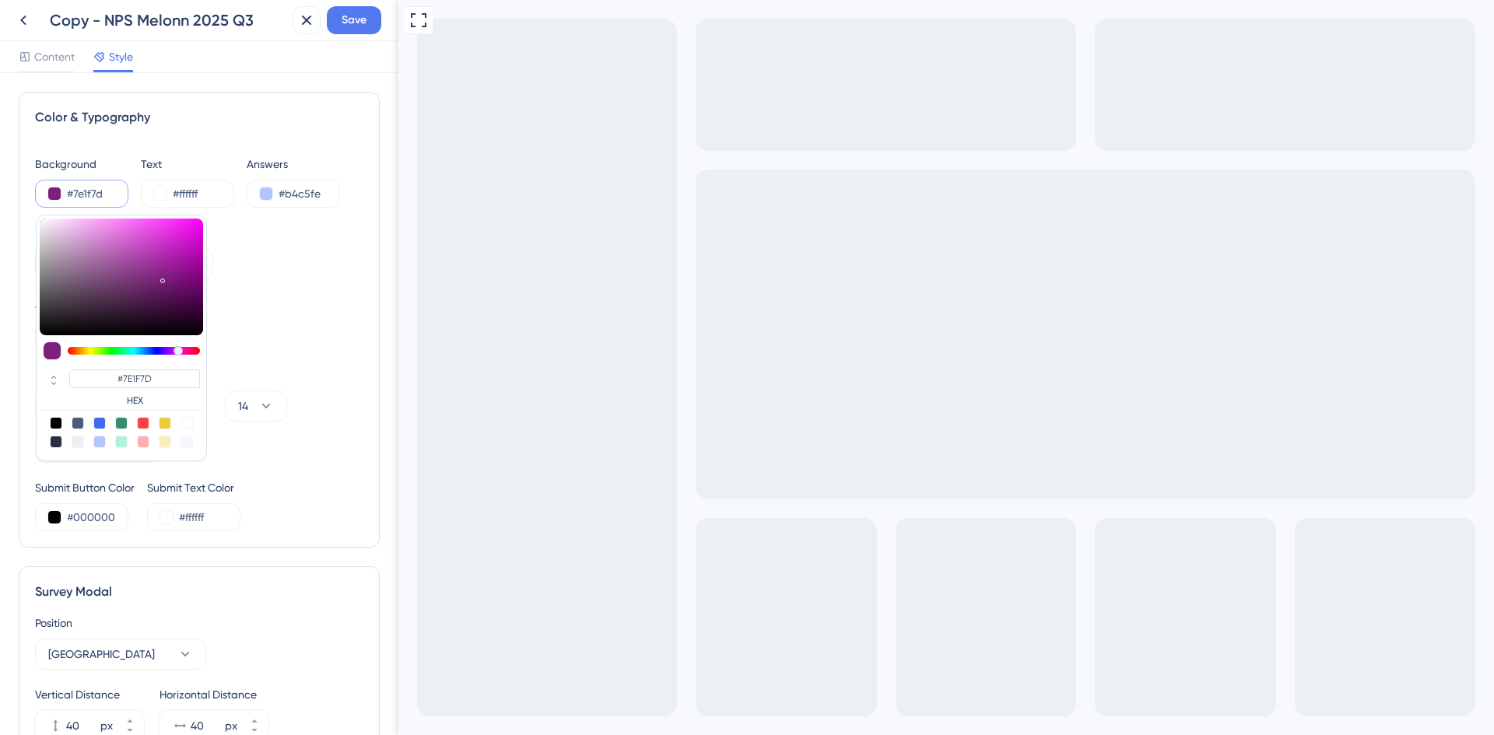
click at [178, 352] on div at bounding box center [134, 351] width 132 height 8
type input "#3a0939"
type input "#3A0939"
type input "#4e0c4d"
type input "#4E0C4D"
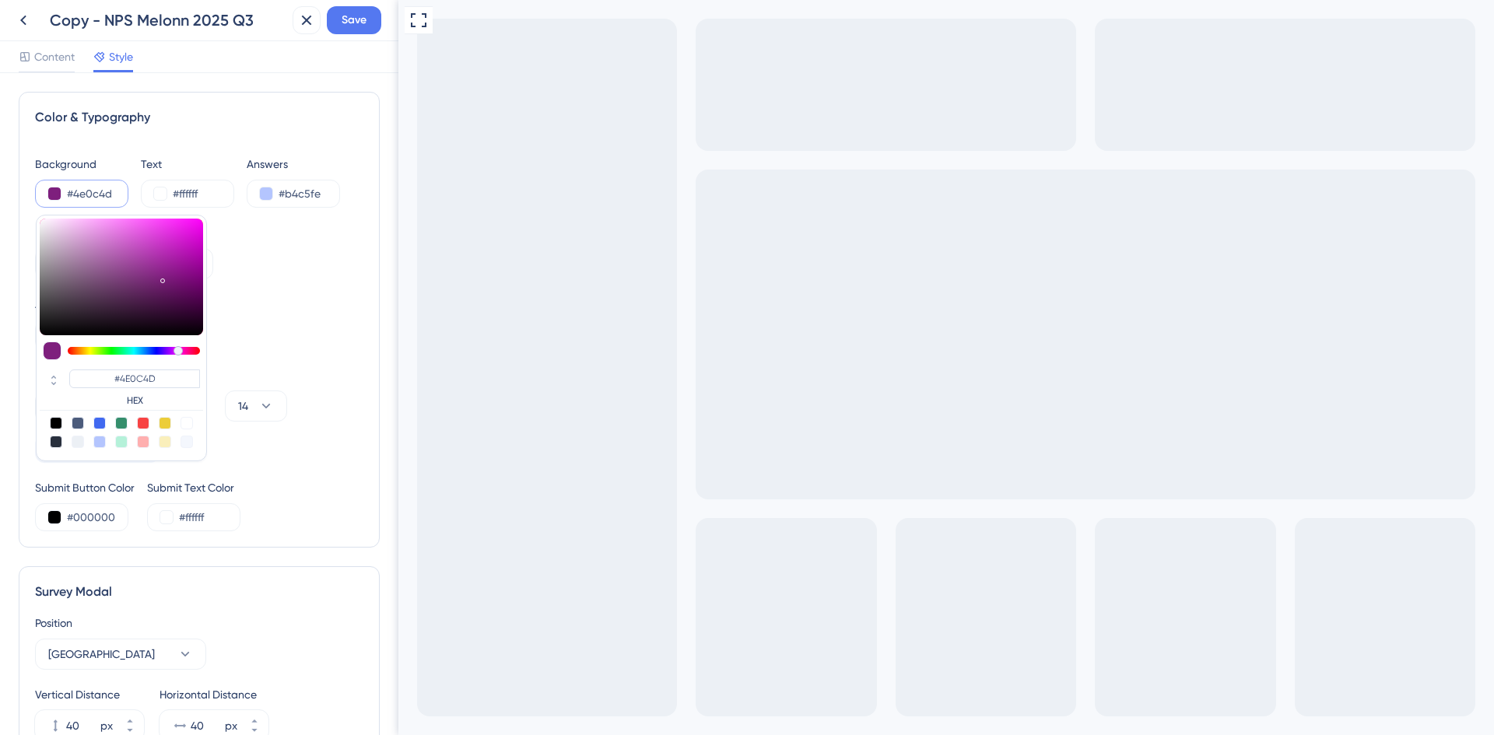
type input "#811b80"
type input "#811B80"
type input "#9e2b9d"
type input "#9E2B9D"
type input "#ad39ac"
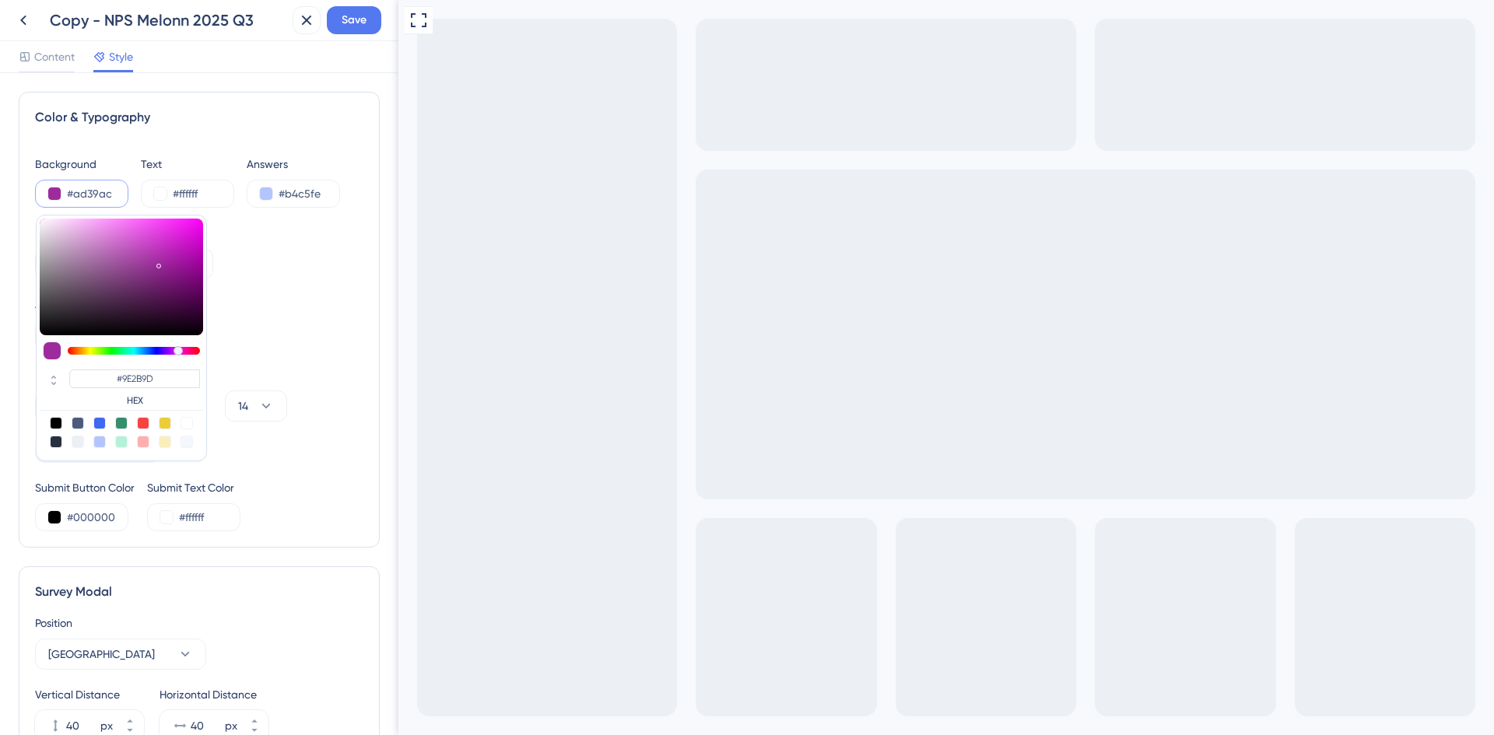
type input "#AD39AC"
type input "#b13ab0"
type input "#B13AB0"
type input "#c23ac1"
type input "#C23AC1"
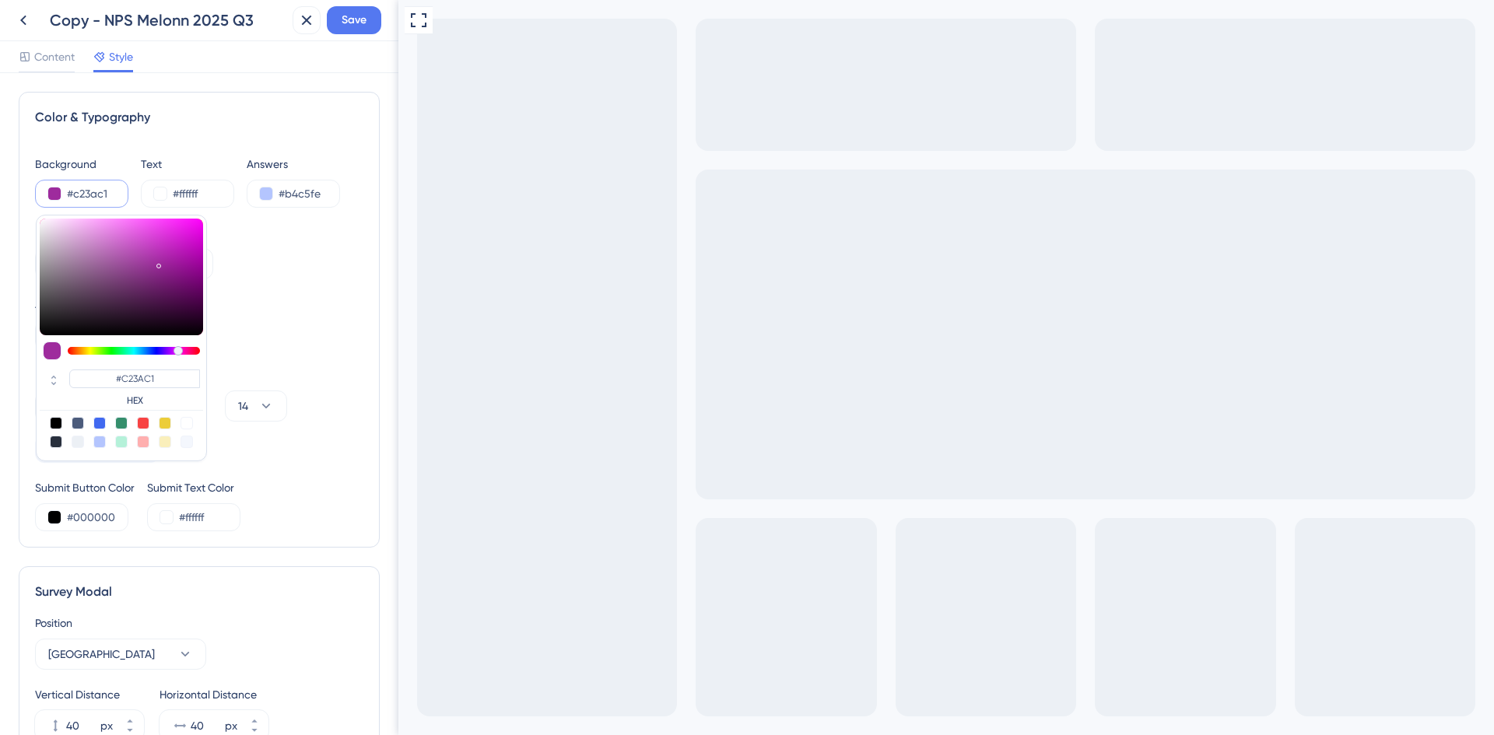
type input "#ca35c9"
type input "#CA35C9"
type input "#cc36cb"
type input "#CC36CB"
type input "#cf49ce"
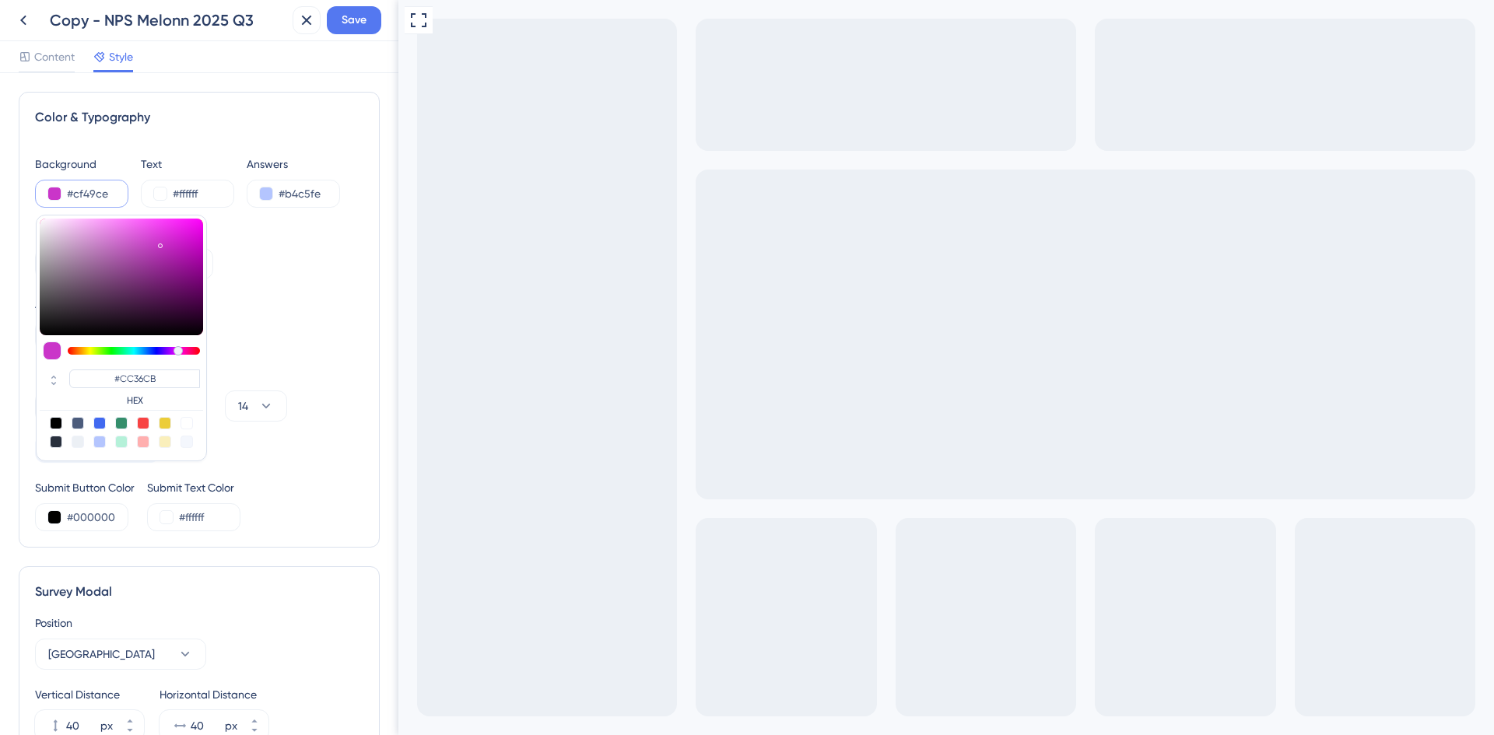
type input "#CF49CE"
type input "#d162d0"
type input "#D162D0"
type input "#d360d2"
type input "#D360D2"
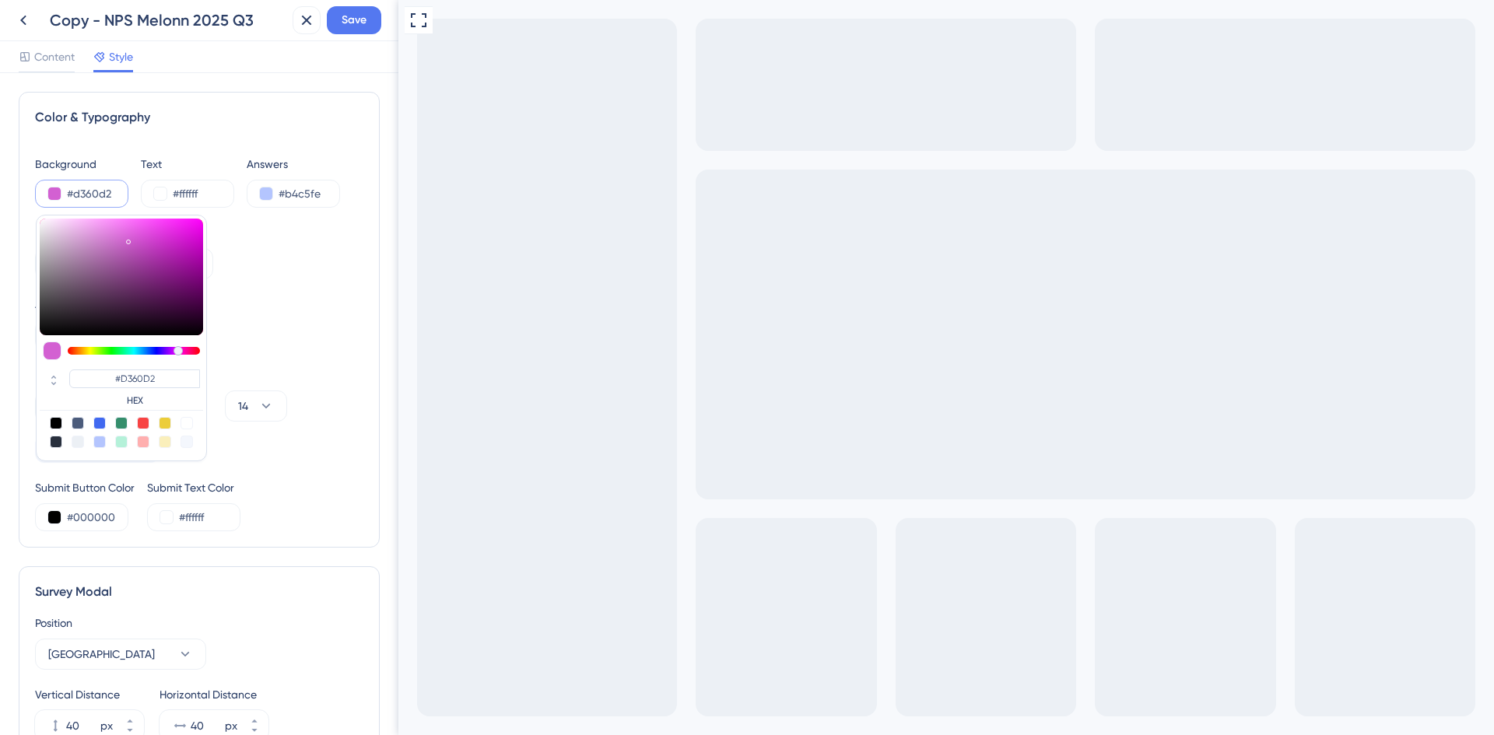
type input "#d657d5"
type input "#D657D5"
type input "#d651d5"
type input "#D651D5"
type input "#cc48cb"
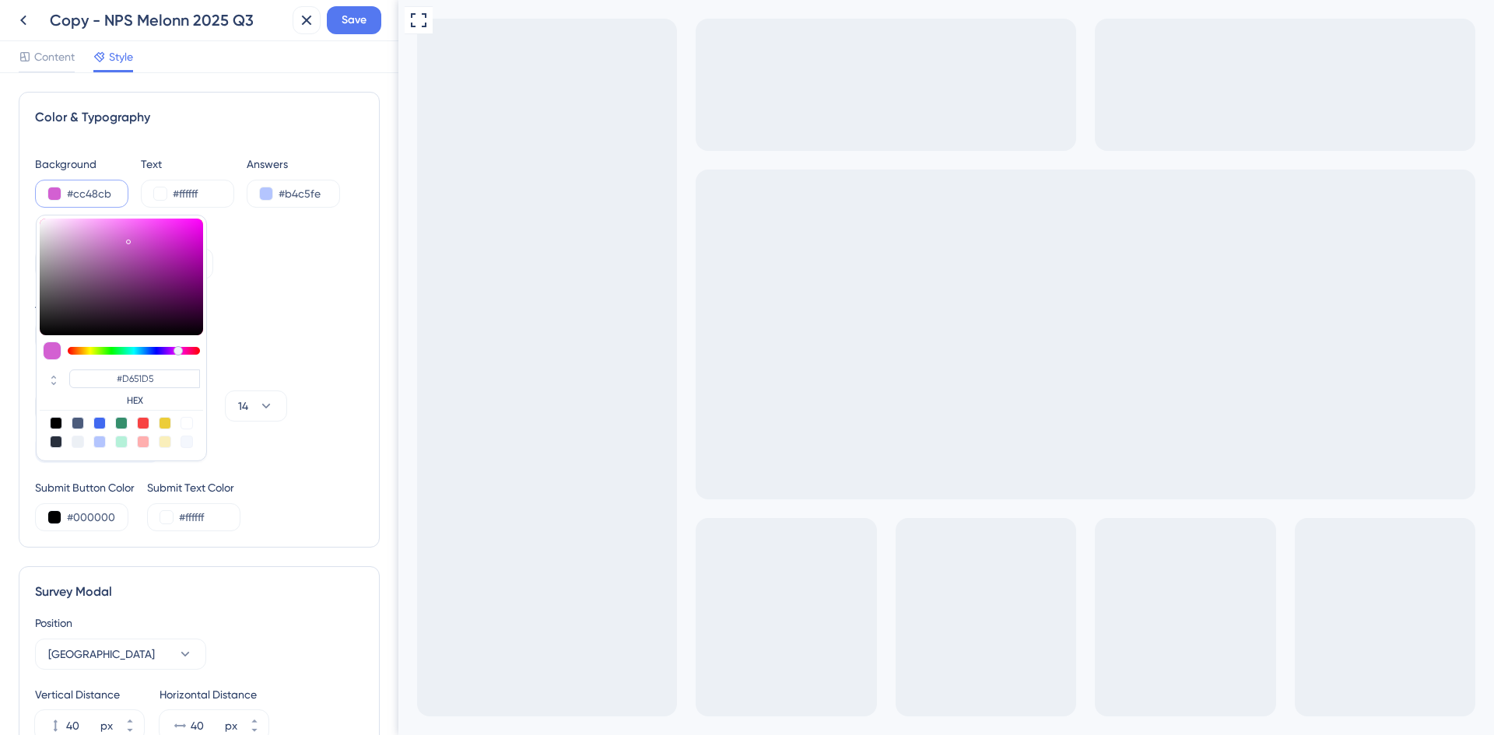
type input "#CC48CB"
type input "#b13db0"
type input "#B13DB0"
type input "#973a96"
type input "#973A96"
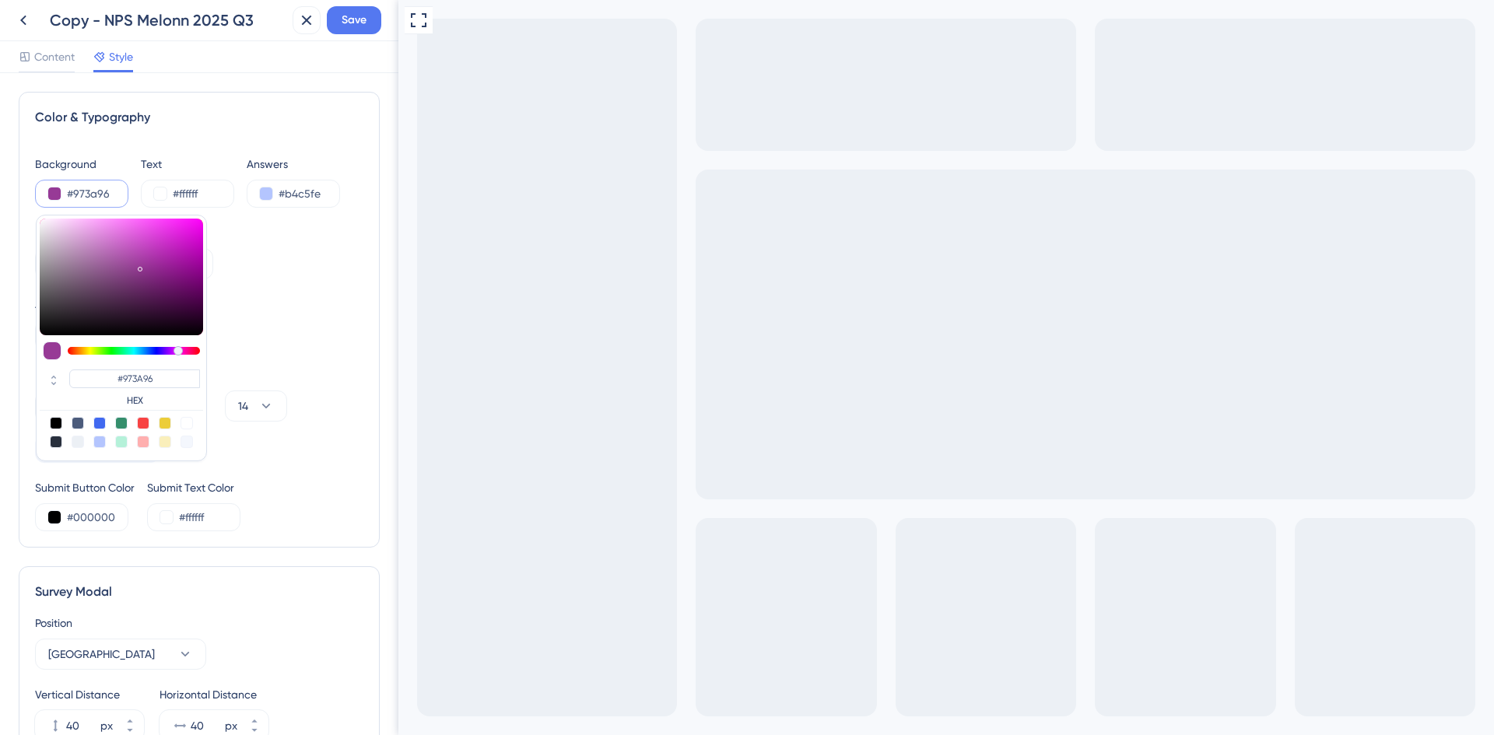
type input "#884987"
type input "#855b84"
type input "#855B84"
type input "#805e7f"
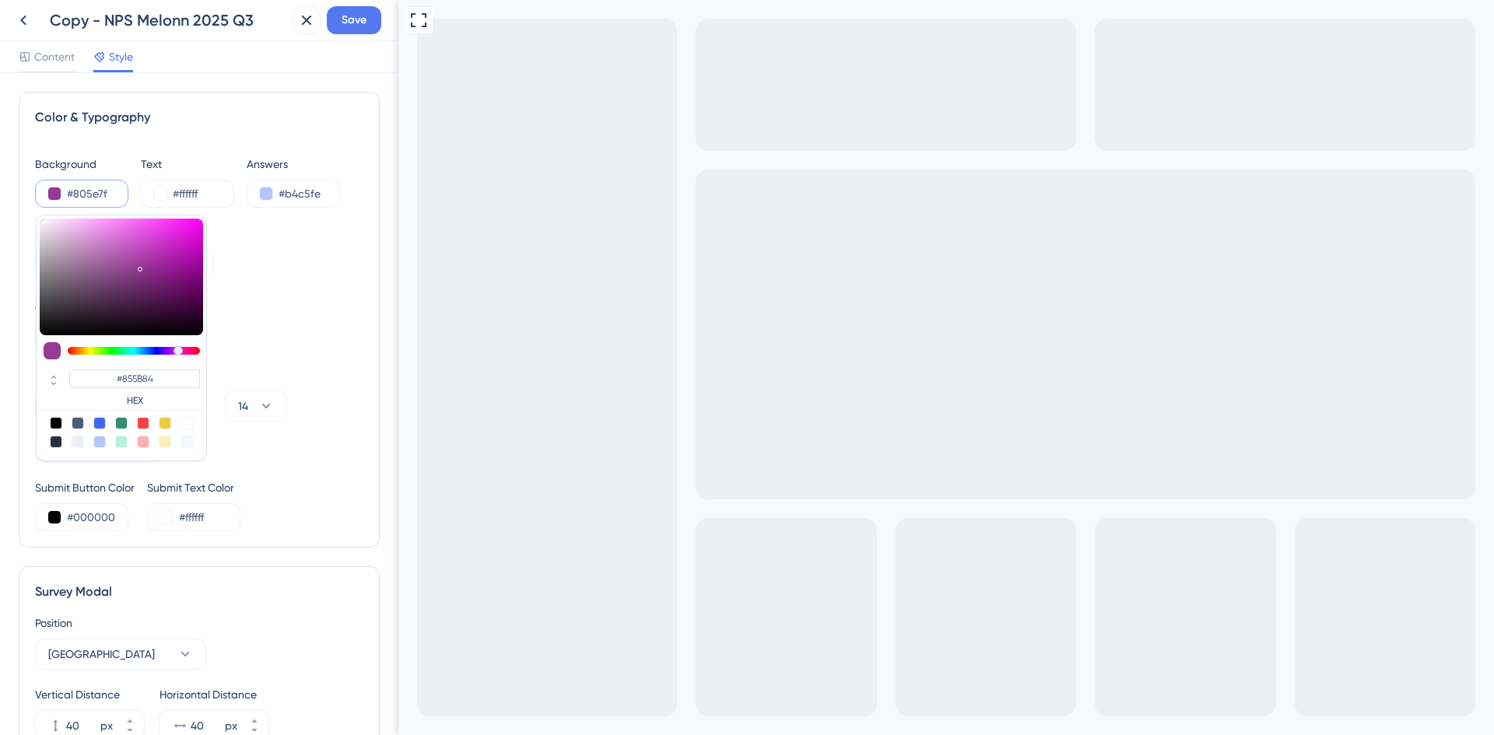
type input "#805E7F"
type input "#6b526a"
type input "#6B526A"
type input "#5d475d"
type input "#5D475D"
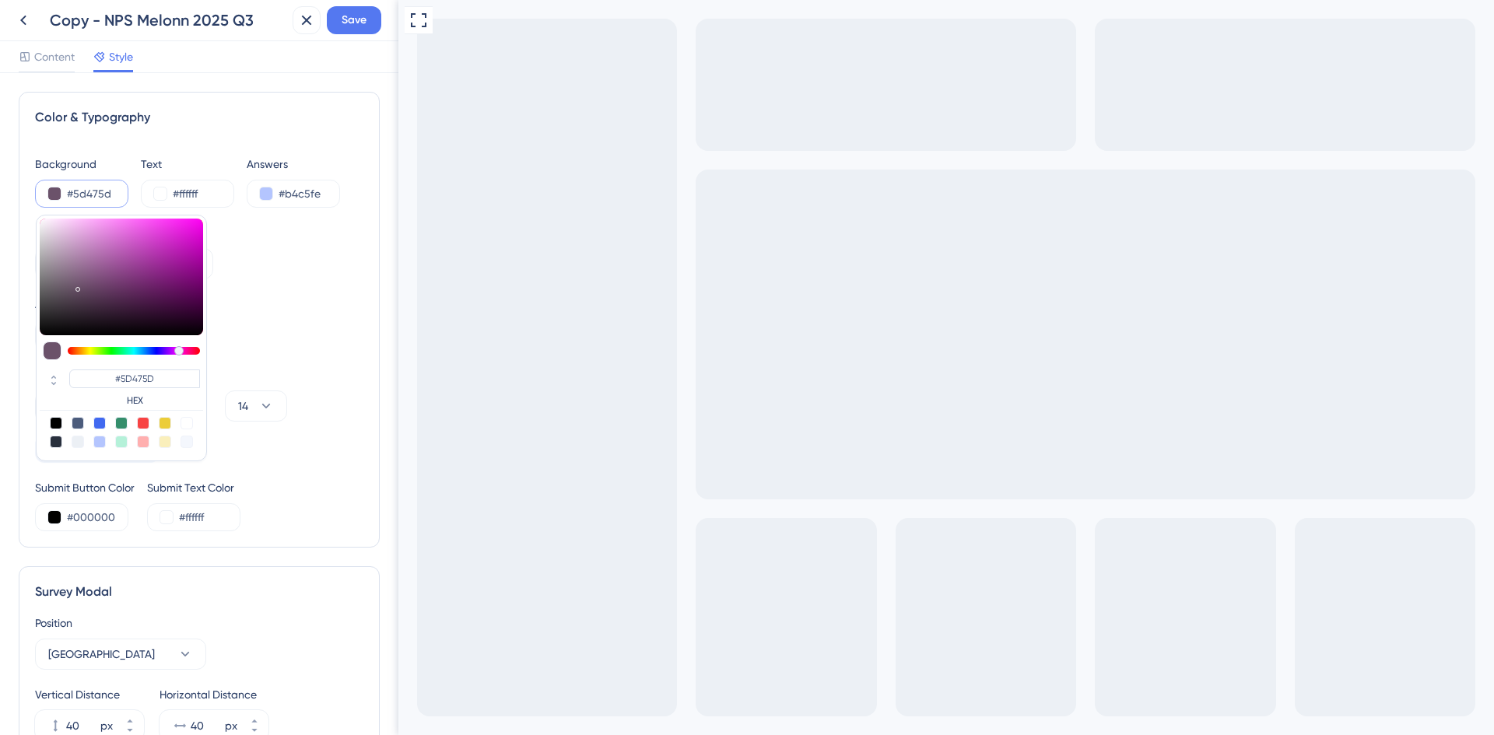
type input "#523952"
type input "#472a47"
type input "#472A47"
type input "#4d284d"
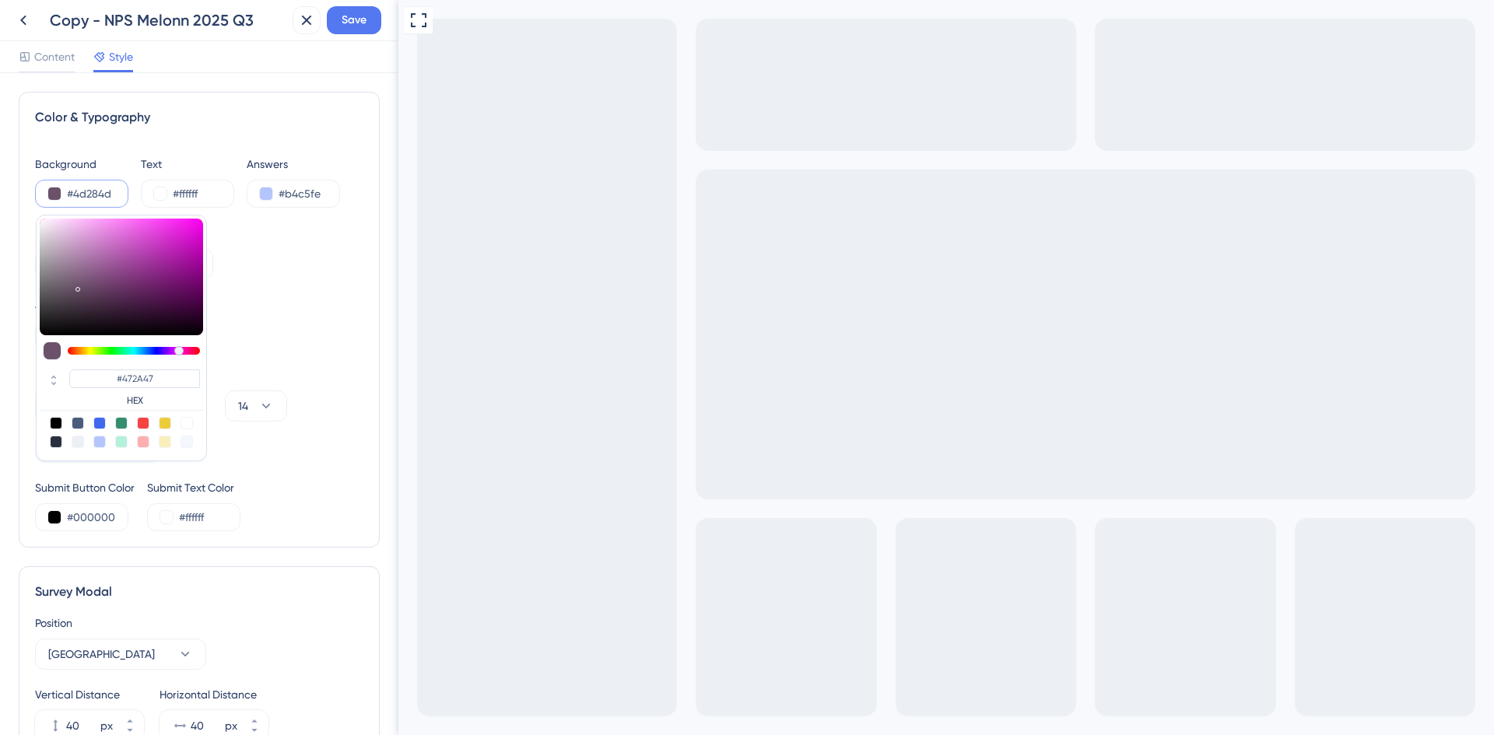
type input "#4D284D"
type input "#773d77"
type input "#773D77"
type input "#a758a7"
type input "#A758A7"
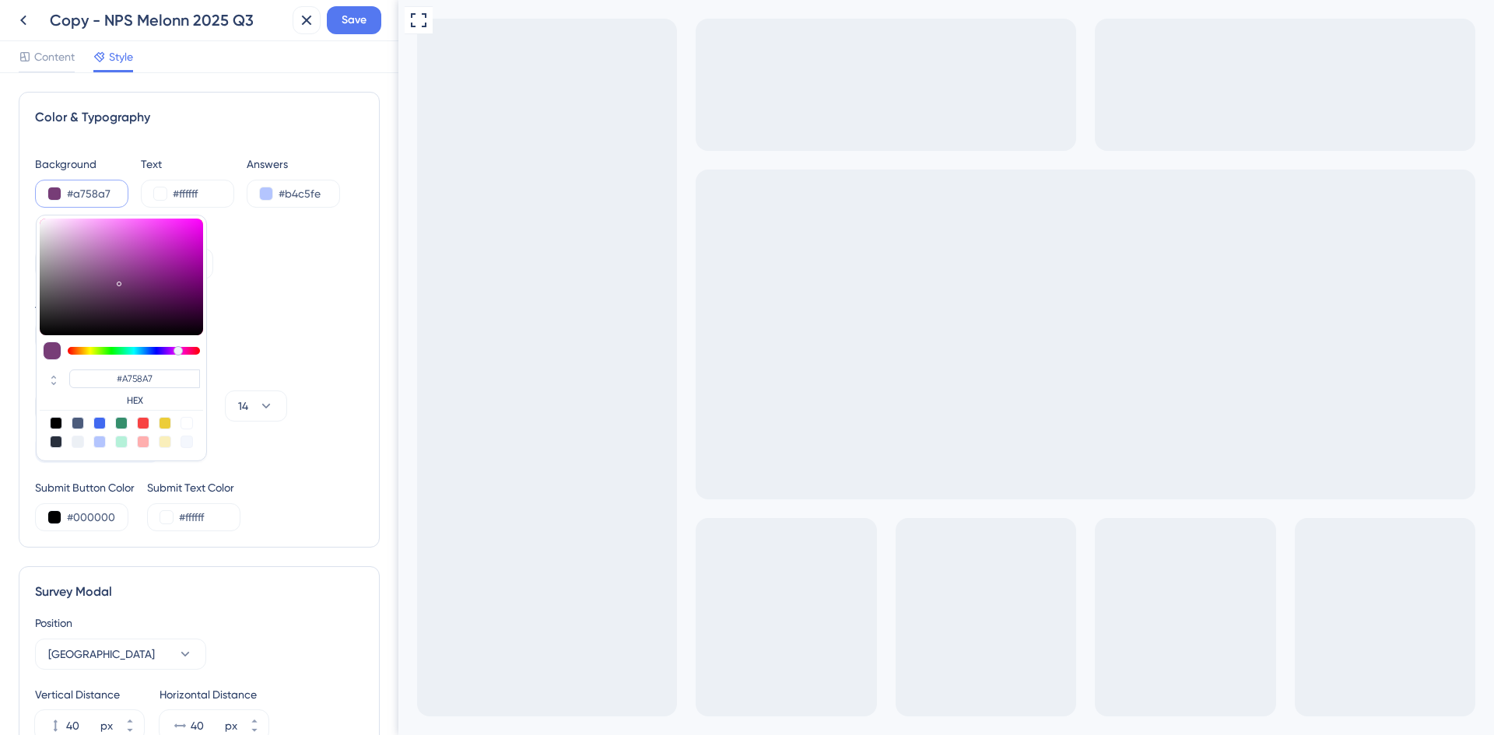
type input "#bb5dbb"
type input "#BB5DBB"
type input "#d344d3"
type input "#D344D3"
type input "#d33cd3"
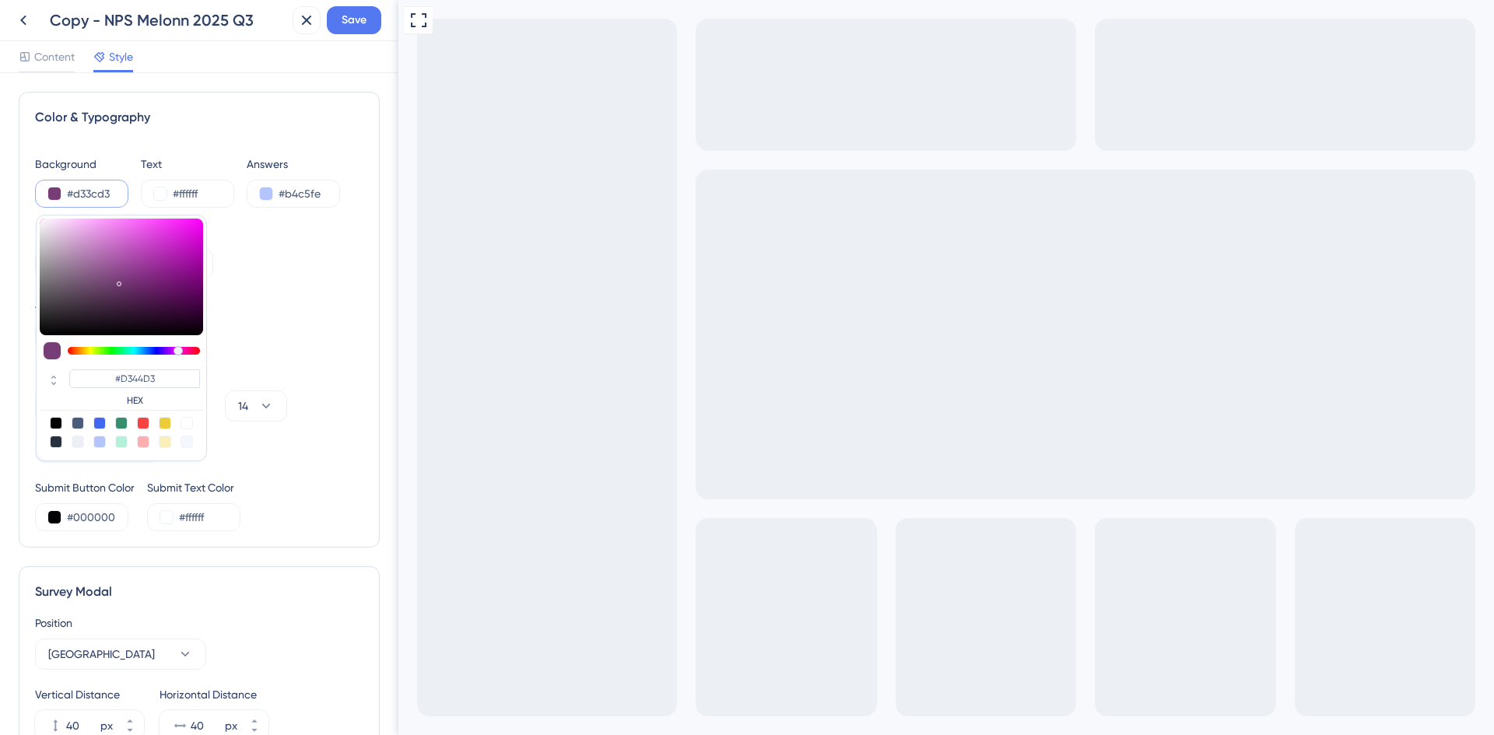
type input "#D33CD3"
type input "#cf32cf"
type input "#CF32CF"
type input "#cc2fcc"
type input "#CC2FCC"
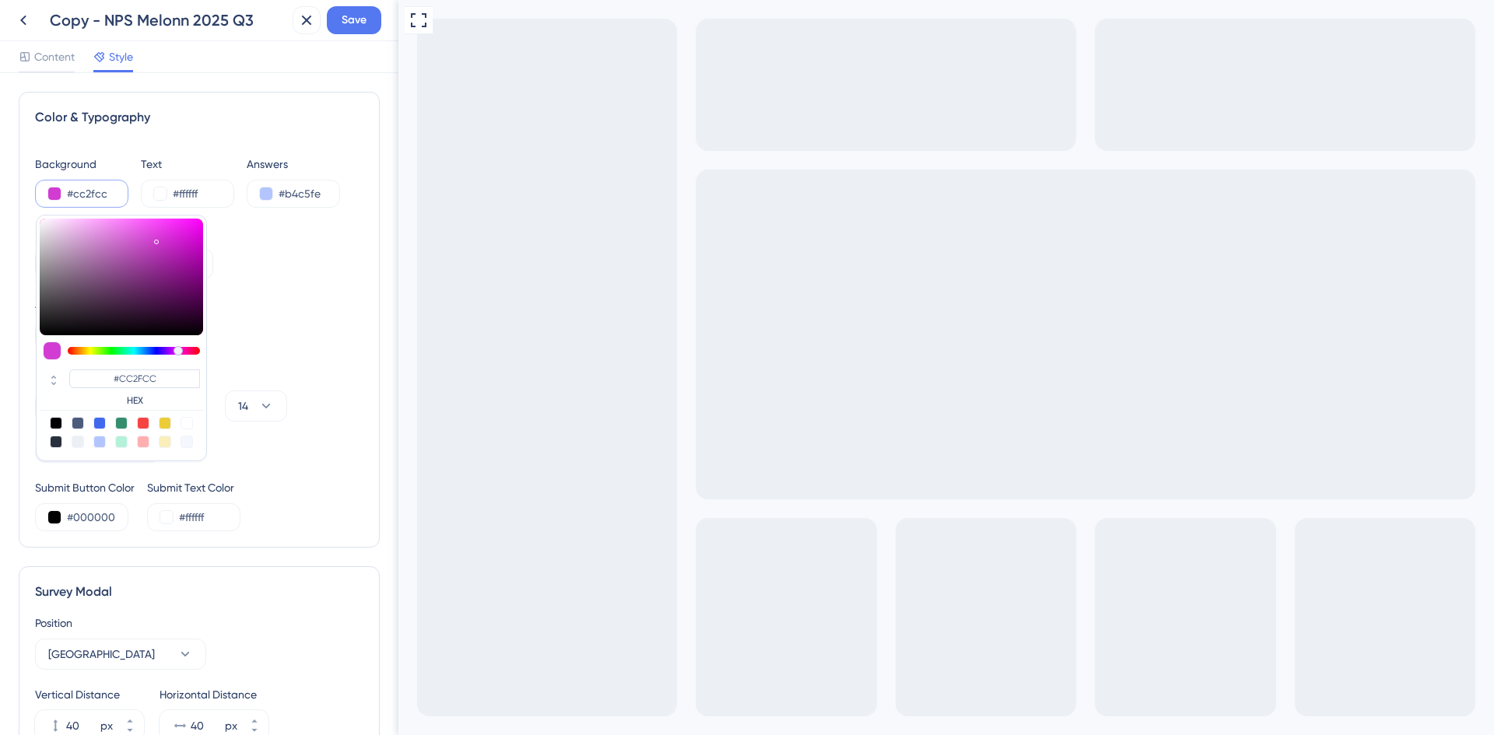
type input "#cc2ecc"
type input "#CC2ECC"
drag, startPoint x: 159, startPoint y: 263, endPoint x: 166, endPoint y: 242, distance: 22.4
click at [166, 242] on div at bounding box center [121, 277] width 163 height 117
click at [257, 253] on div "Background Style Solid Gradient" at bounding box center [199, 251] width 328 height 56
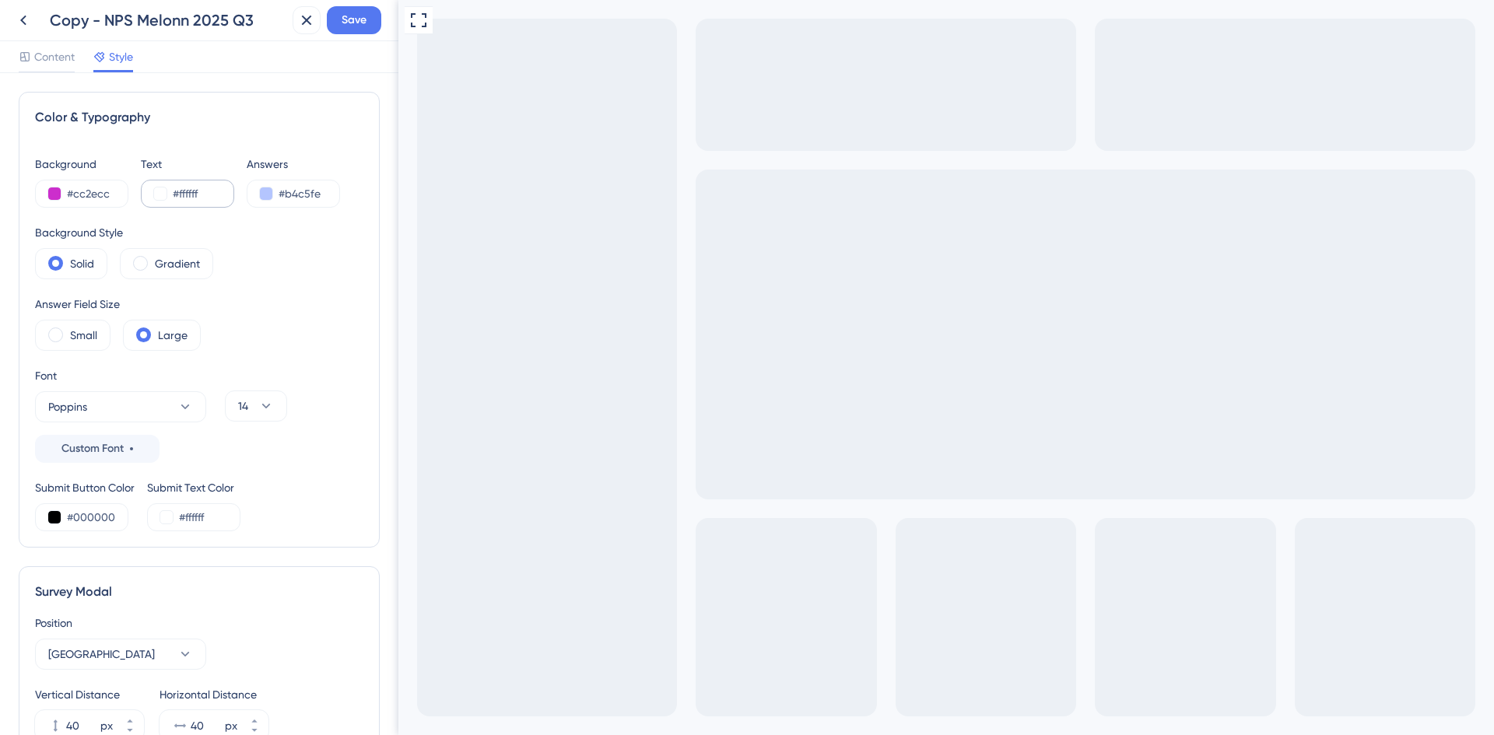
click at [180, 180] on div "#ffffff" at bounding box center [187, 194] width 93 height 28
click at [153, 200] on div "#ffffff" at bounding box center [187, 194] width 93 height 28
click at [160, 192] on button at bounding box center [160, 193] width 12 height 12
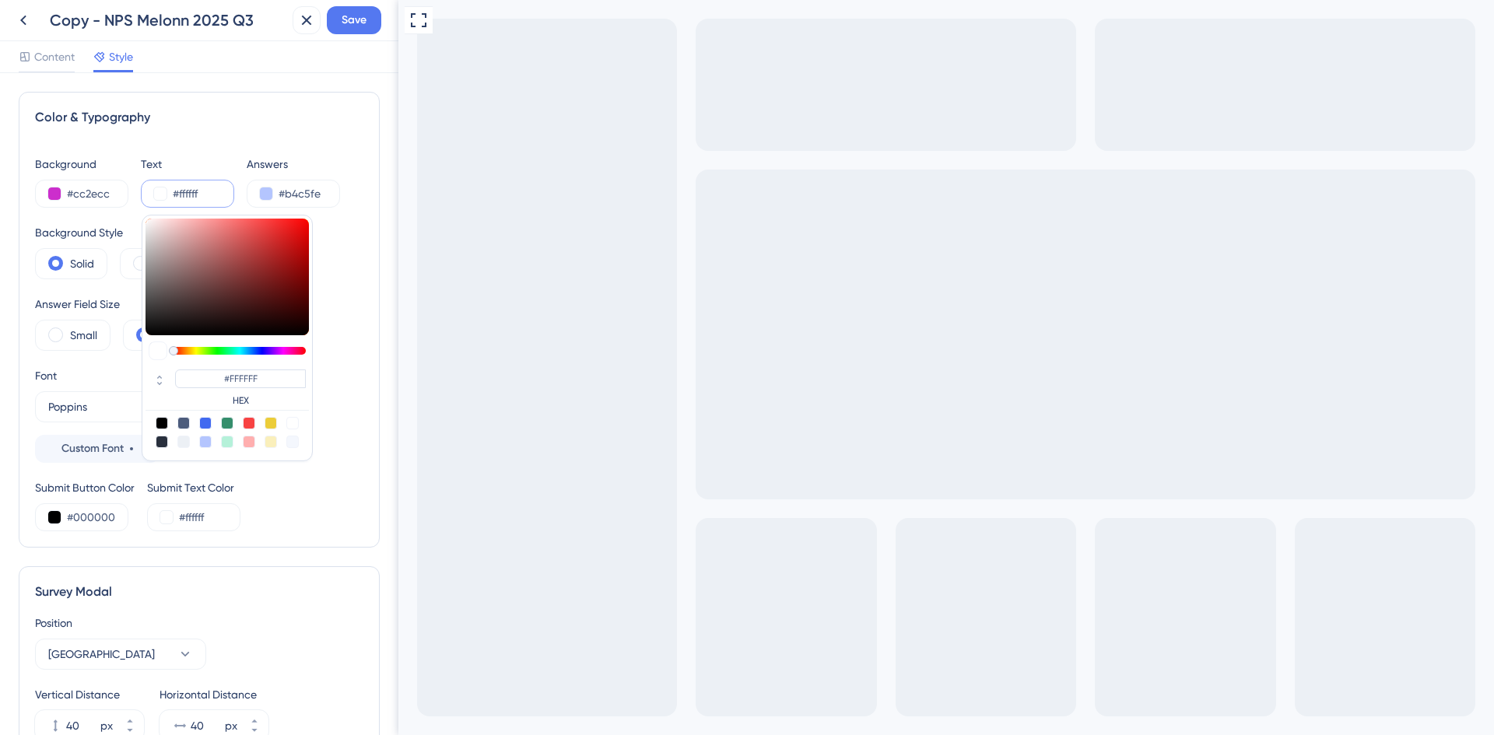
type input "#683d3d"
type input "#683D3D"
type input "#773d3d"
type input "#773D3D"
type input "#854040"
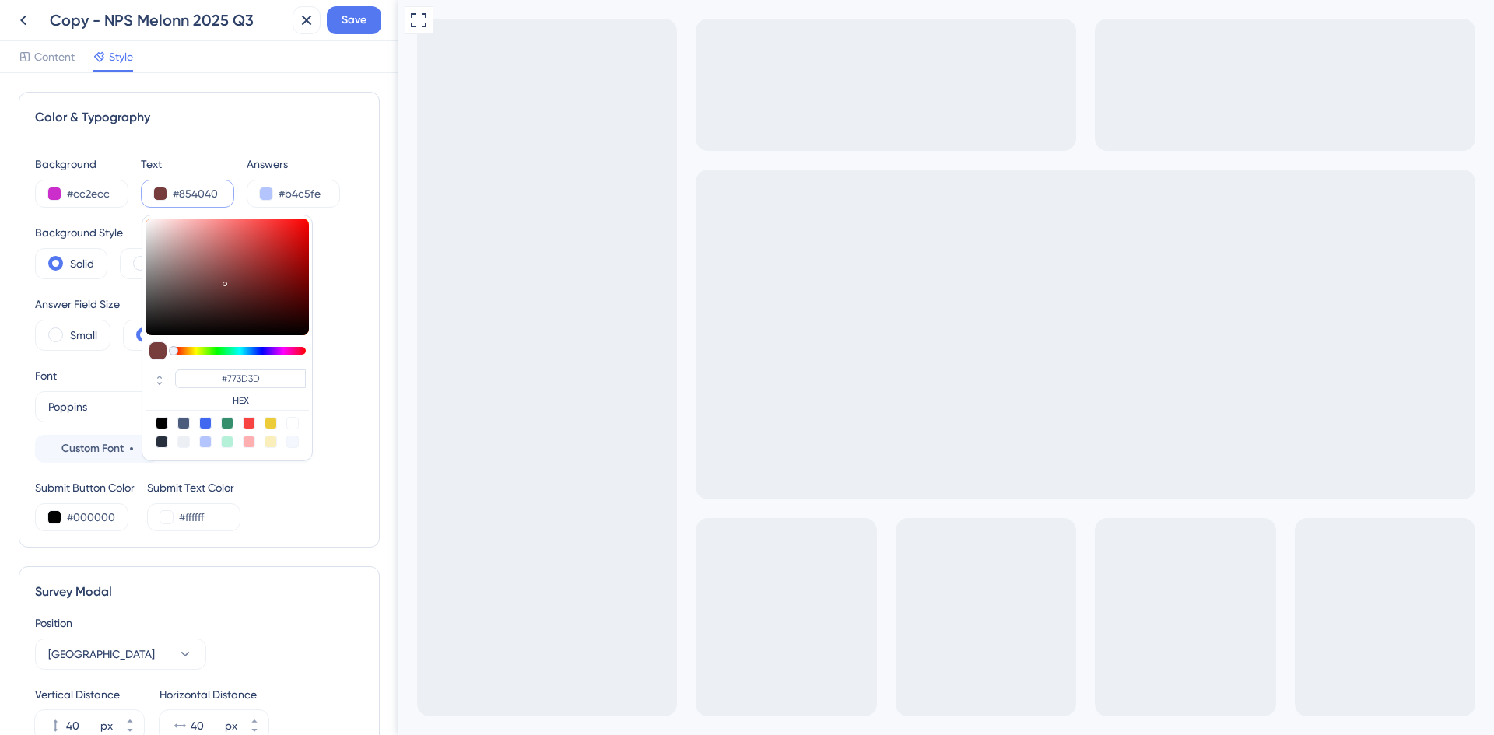
type input "#854040"
type input "#964747"
type input "#a84949"
type input "#A84949"
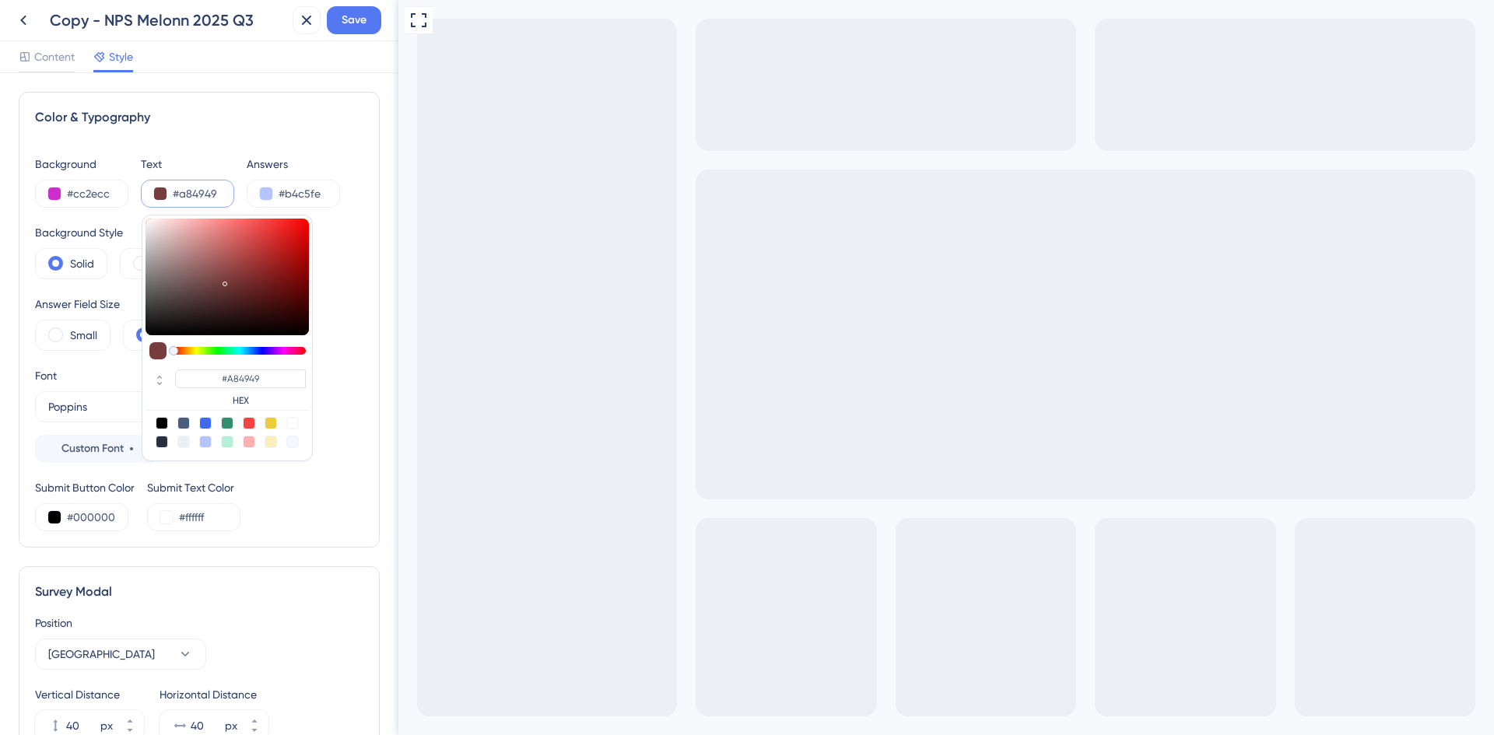
type input "#b34040"
type input "#B34040"
type input "#b43737"
type input "#B43737"
type input "#a02828"
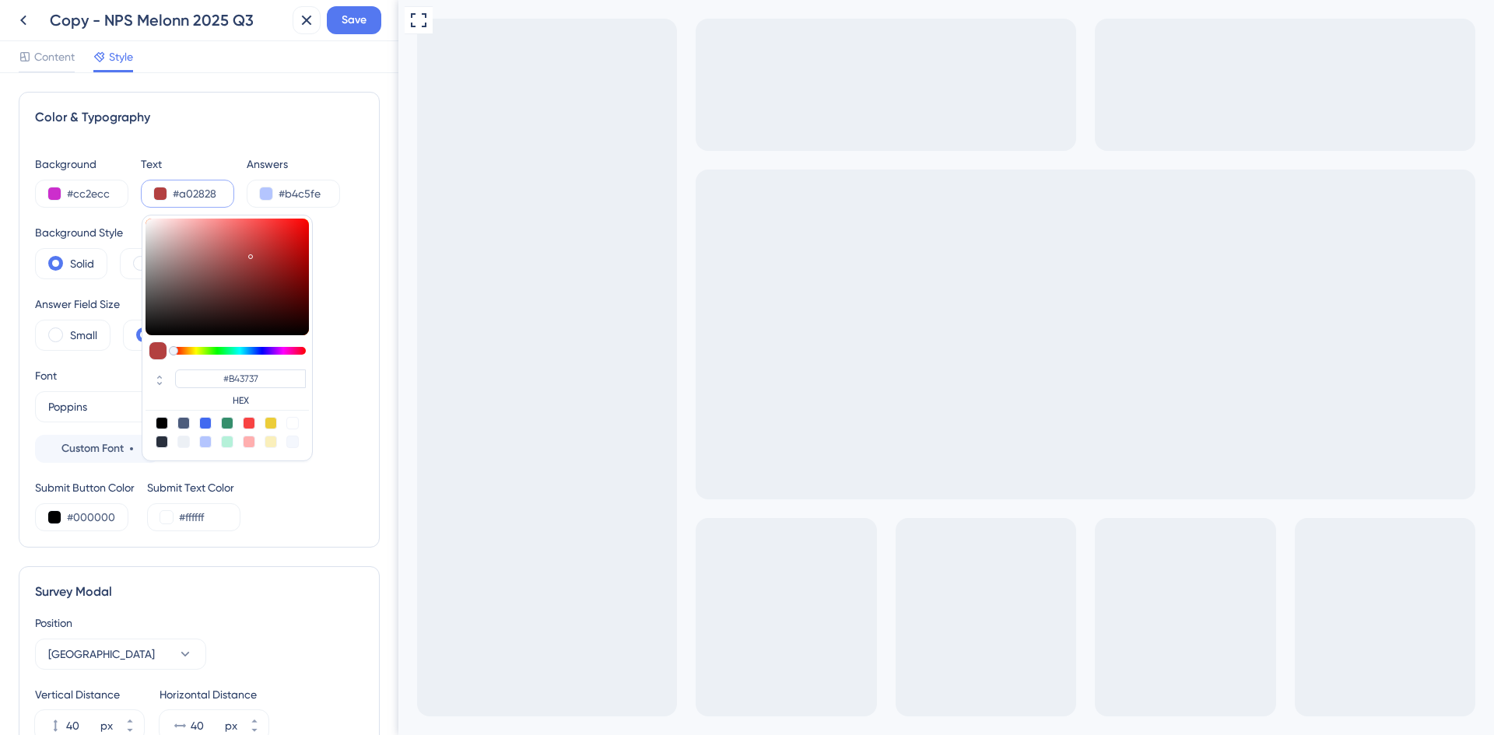
type input "#A02828"
type input "#721818"
type input "#4b1212"
type input "#4B1212"
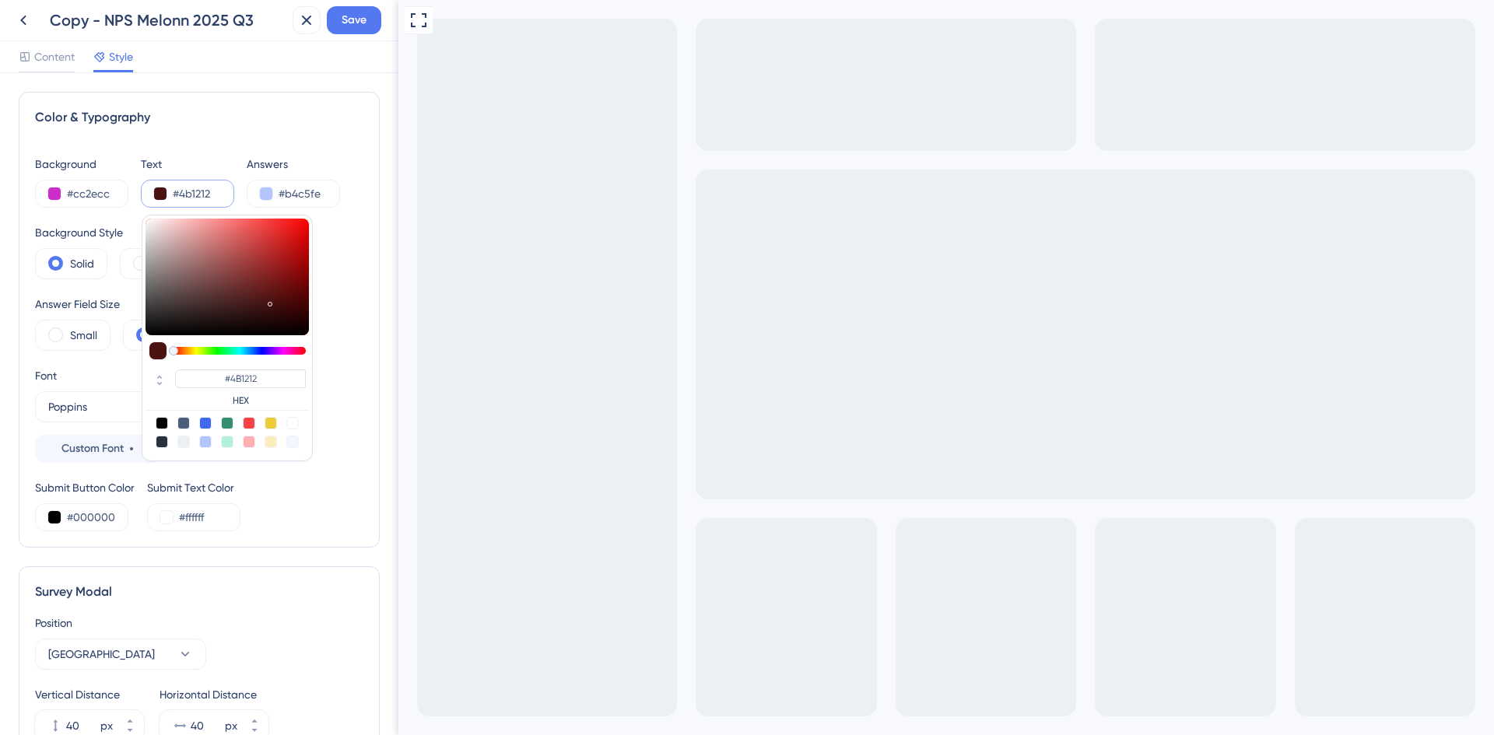
type input "#3a1212"
type input "#3A1212"
type input "#381717"
type input "#3f1e1e"
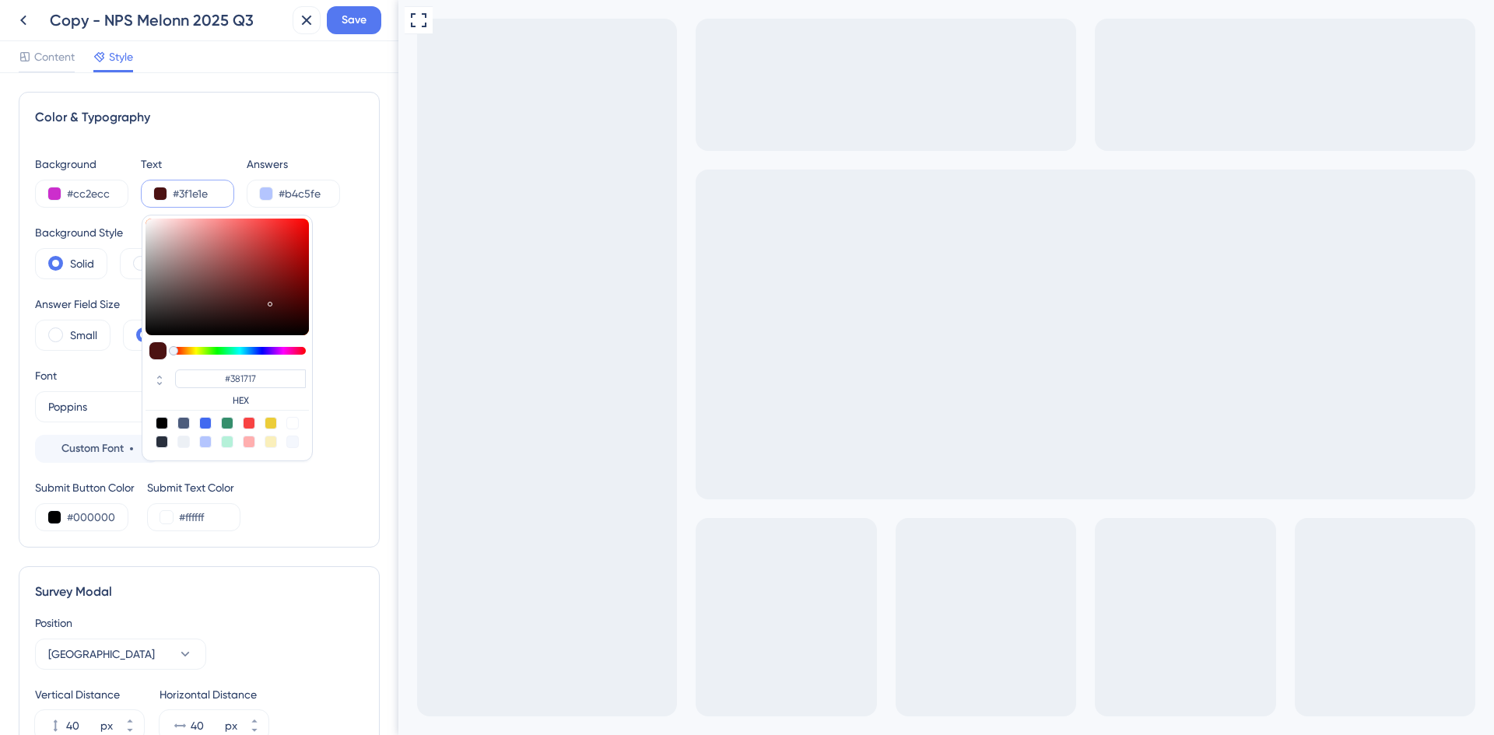
type input "#3F1E1E"
type input "#492626"
type input "#663a3a"
type input "#663A3A"
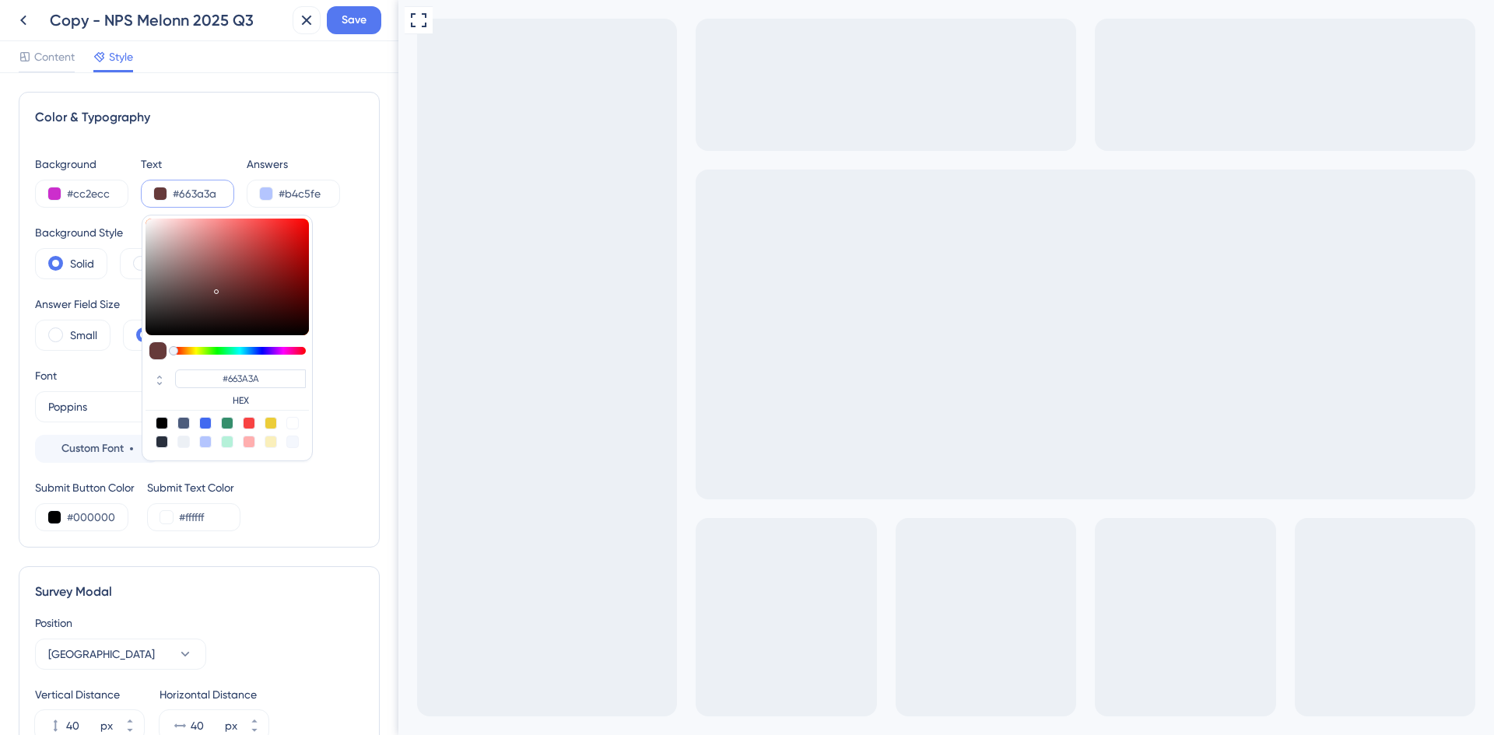
type input "#7a4848"
type input "#7A4848"
type input "#8a5353"
type input "#8A5353"
type input "#975a5a"
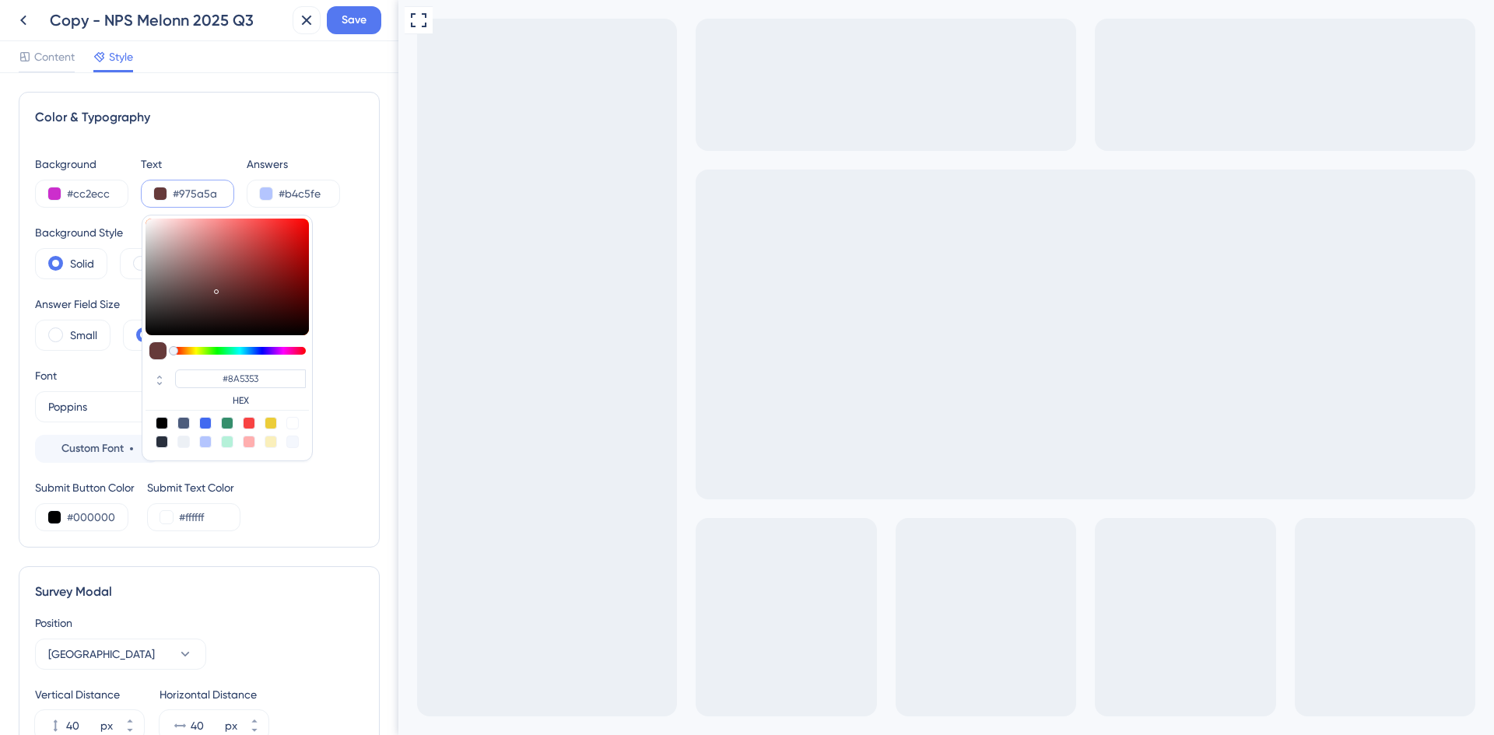
type input "#975A5A"
type input "#a75e5e"
type input "#A75E5E"
type input "#ac5f5f"
type input "#AC5F5F"
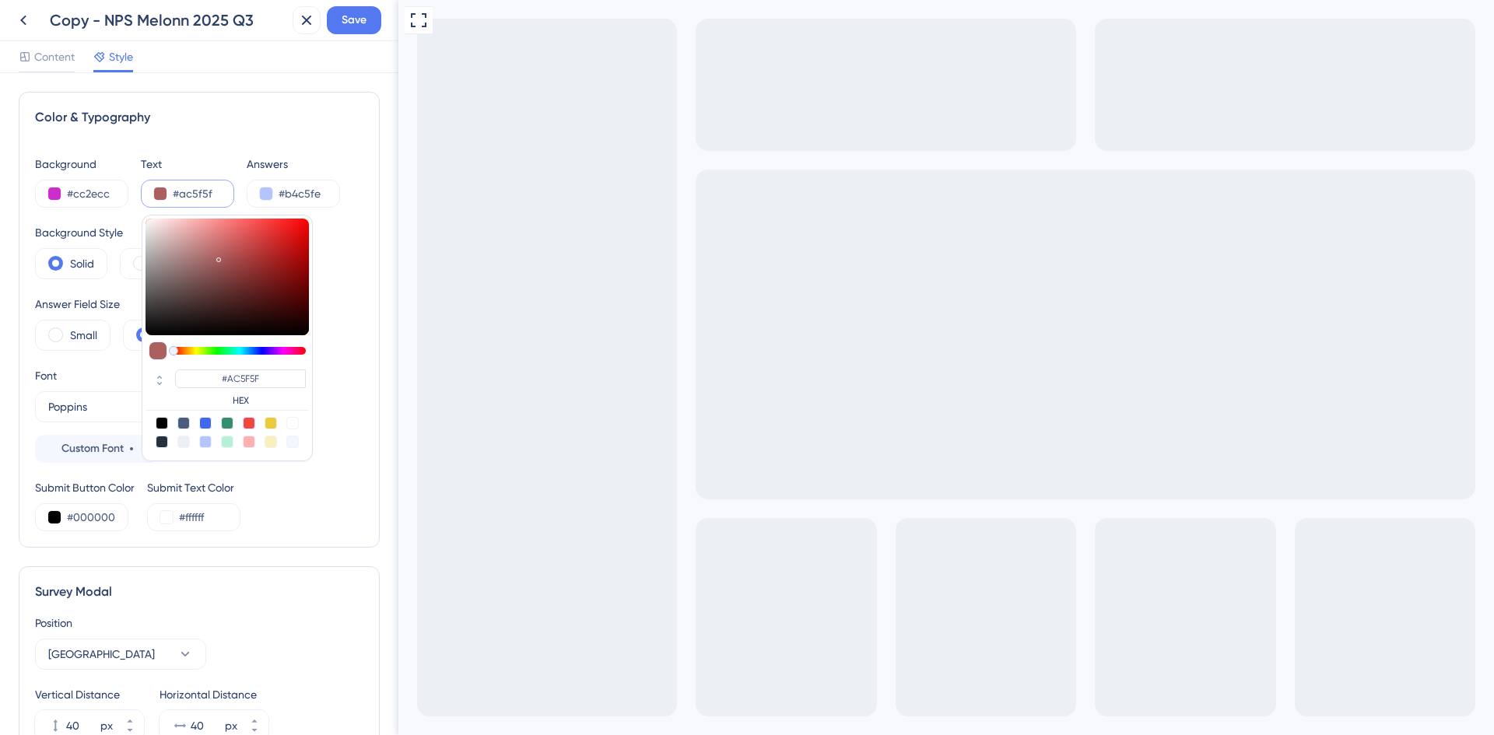
type input "#af5b5b"
type input "#AF5B5B"
type input "#af5555"
type input "#AF5555"
type input "#a34444"
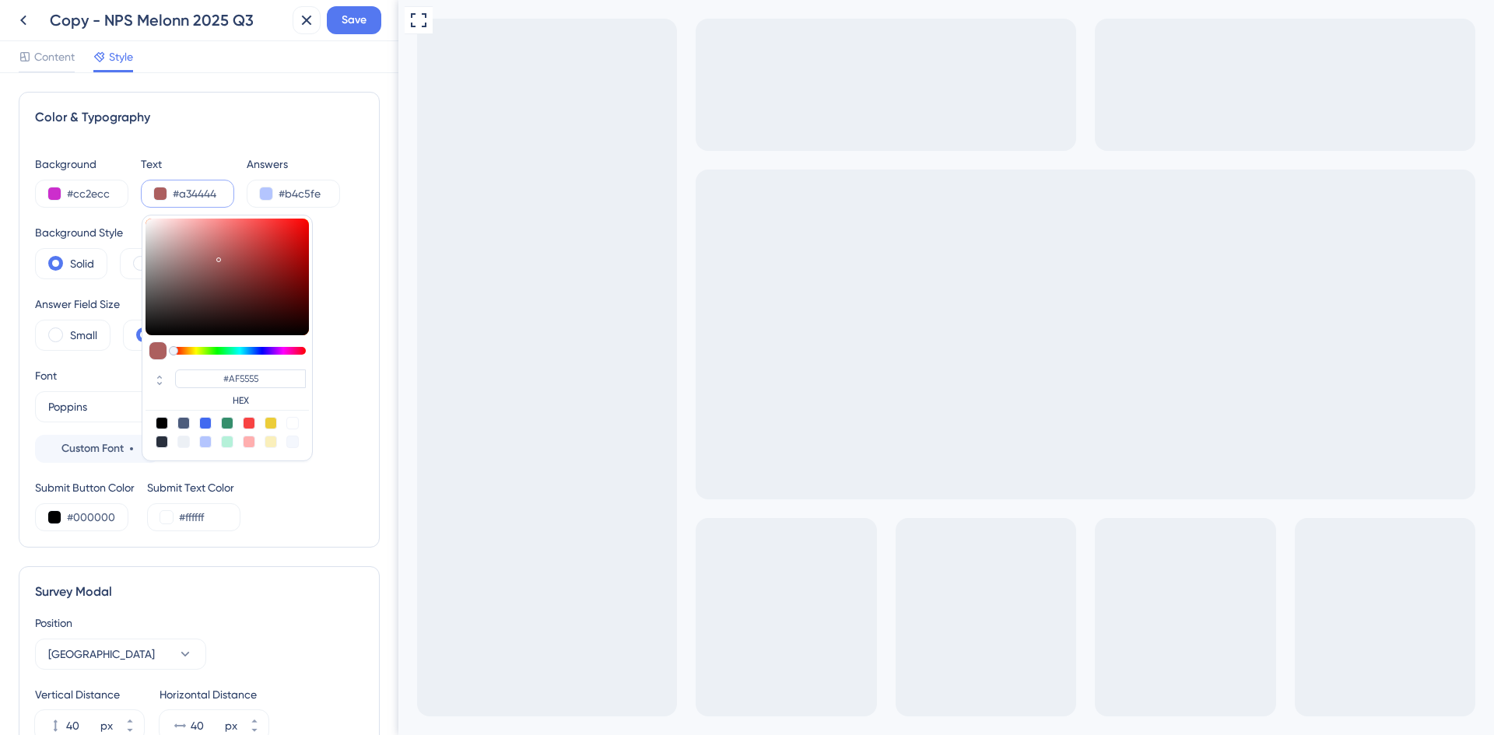
type input "#A34444"
type input "#8b3131"
type input "#8B3131"
type input "#6b2121"
type input "#6B2121"
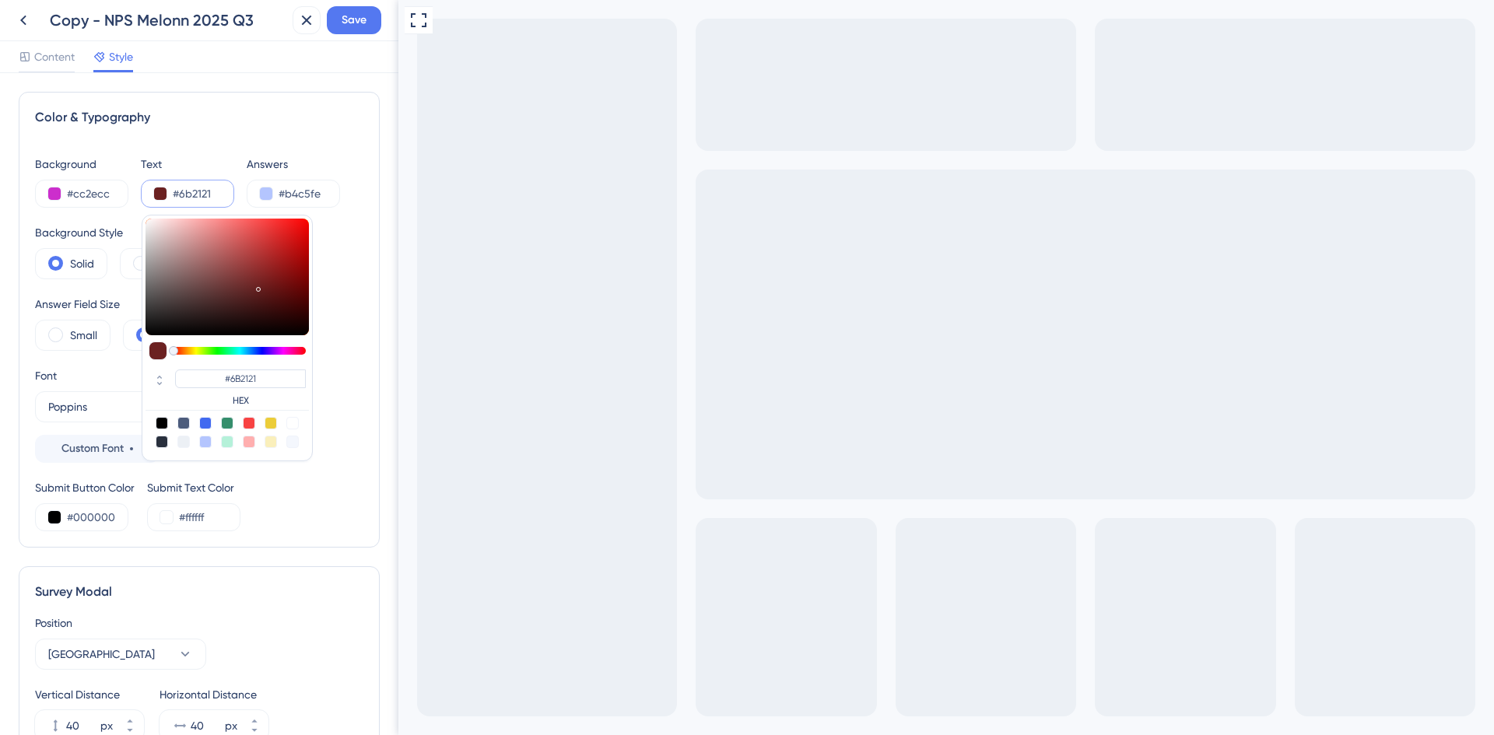
type input "#571818"
type input "#4b1515"
type input "#4B1515"
type input "#3d1212"
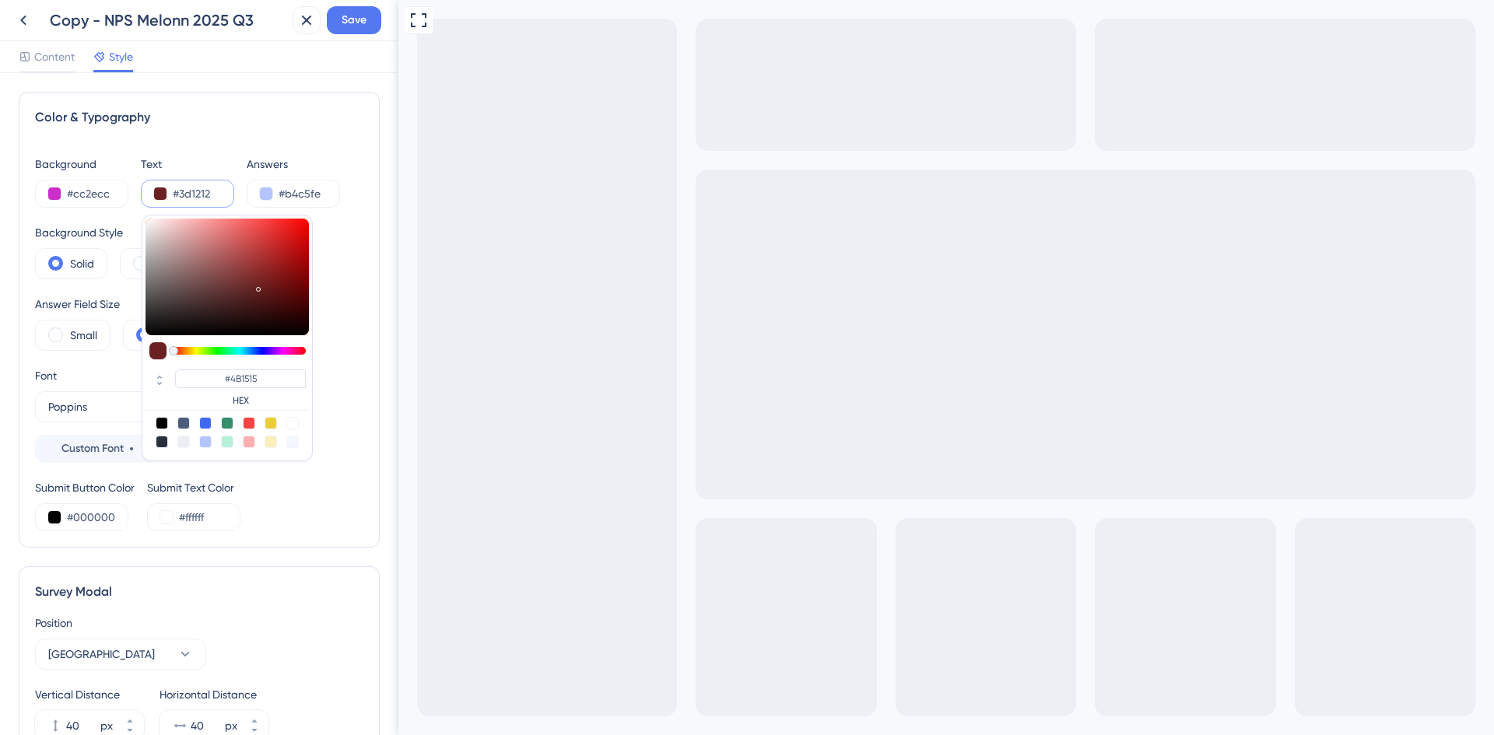
type input "#3D1212"
type input "#351212"
type input "#2c1111"
type input "#2C1111"
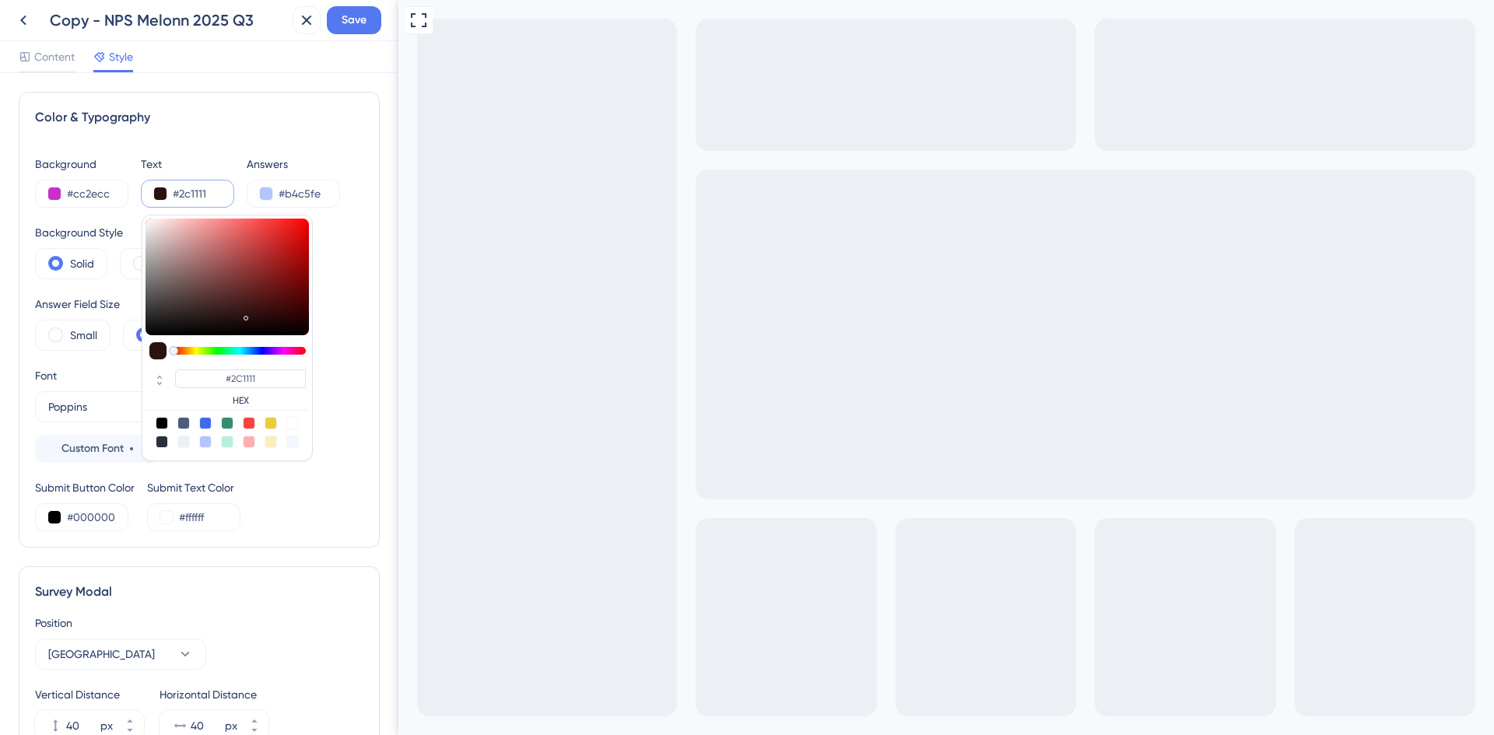
type input "#291111"
drag, startPoint x: 213, startPoint y: 288, endPoint x: 240, endPoint y: 317, distance: 39.1
click at [240, 317] on div at bounding box center [226, 277] width 163 height 117
click at [299, 197] on input "#b4c5fe" at bounding box center [310, 193] width 64 height 19
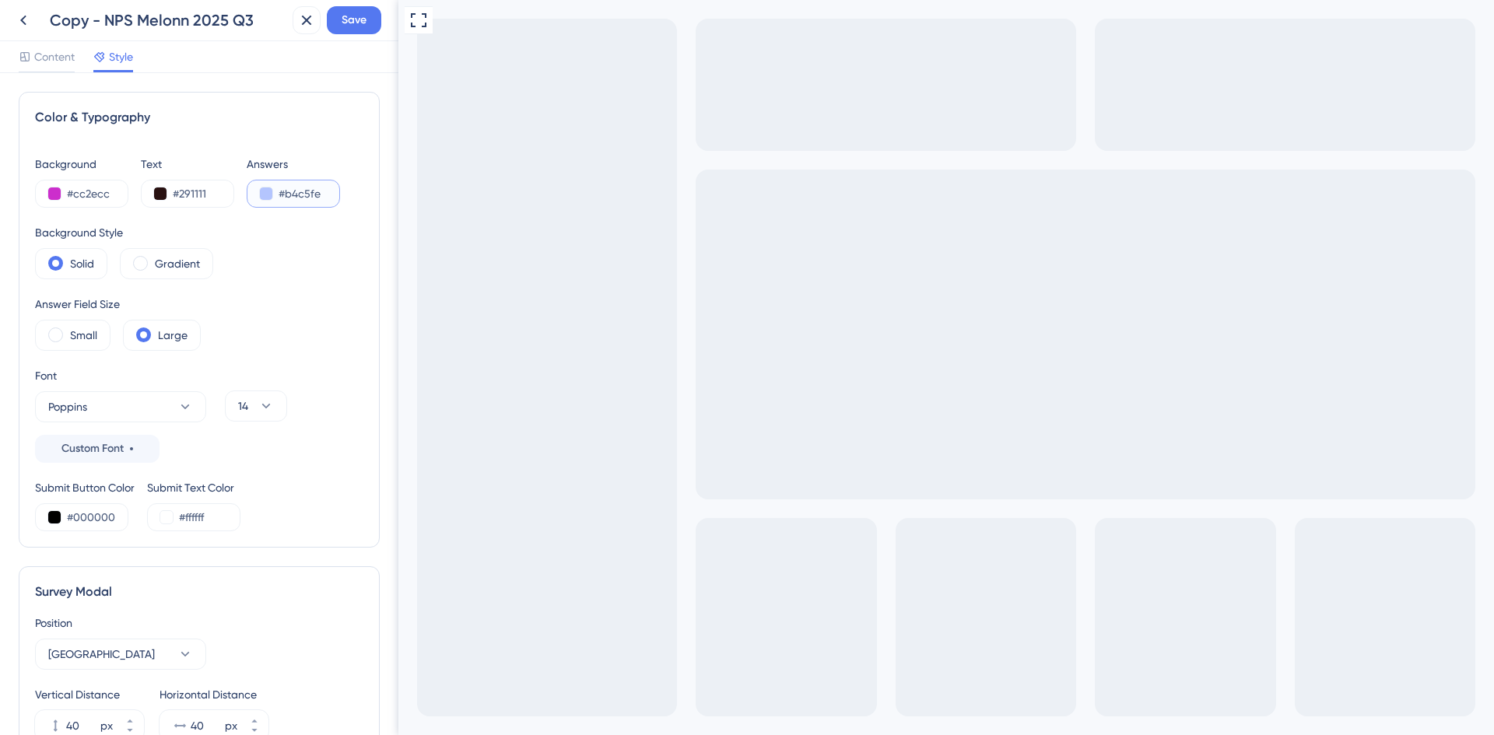
click at [262, 194] on button at bounding box center [266, 193] width 12 height 12
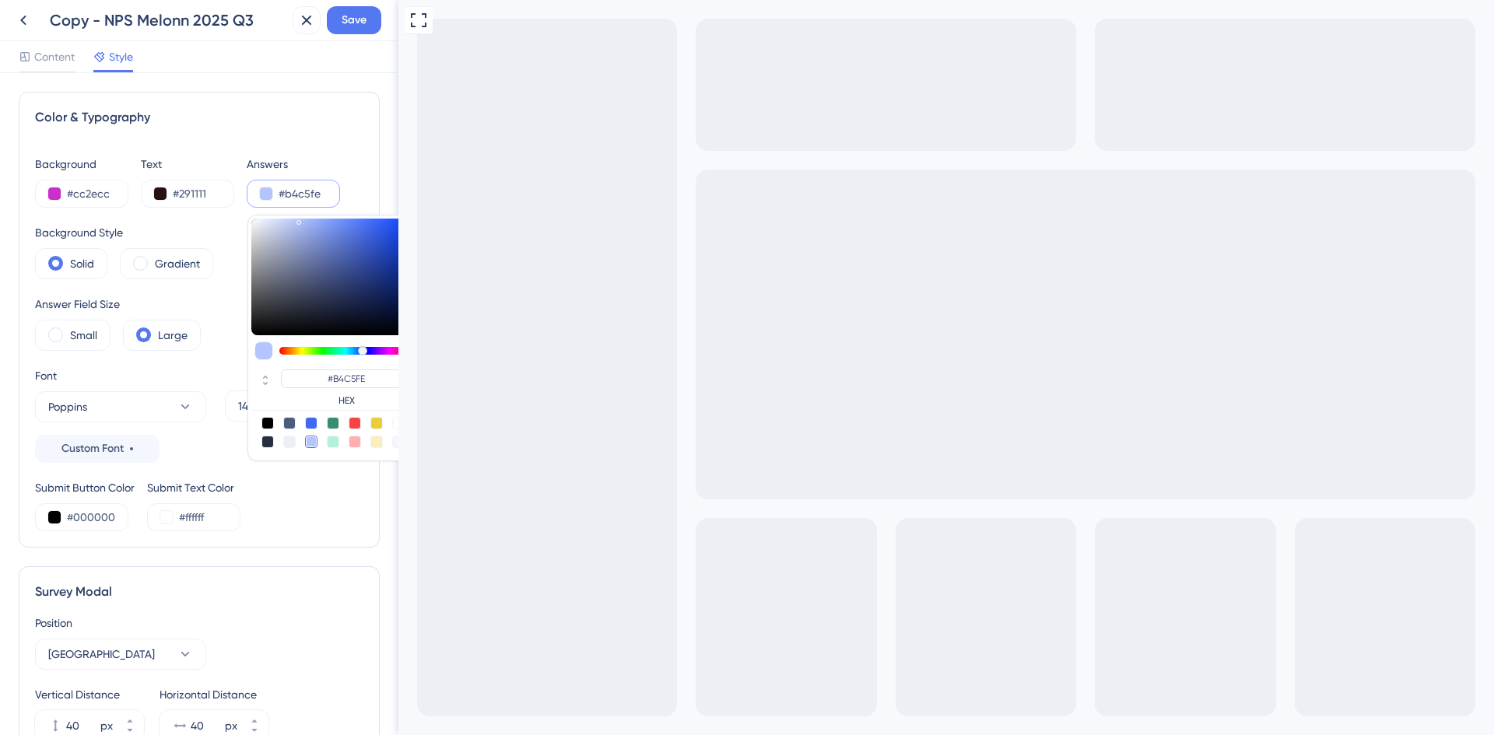
type input "#60677c"
type input "#60677C"
type input "#59627c"
type input "#59627C"
type input "#4e5e8b"
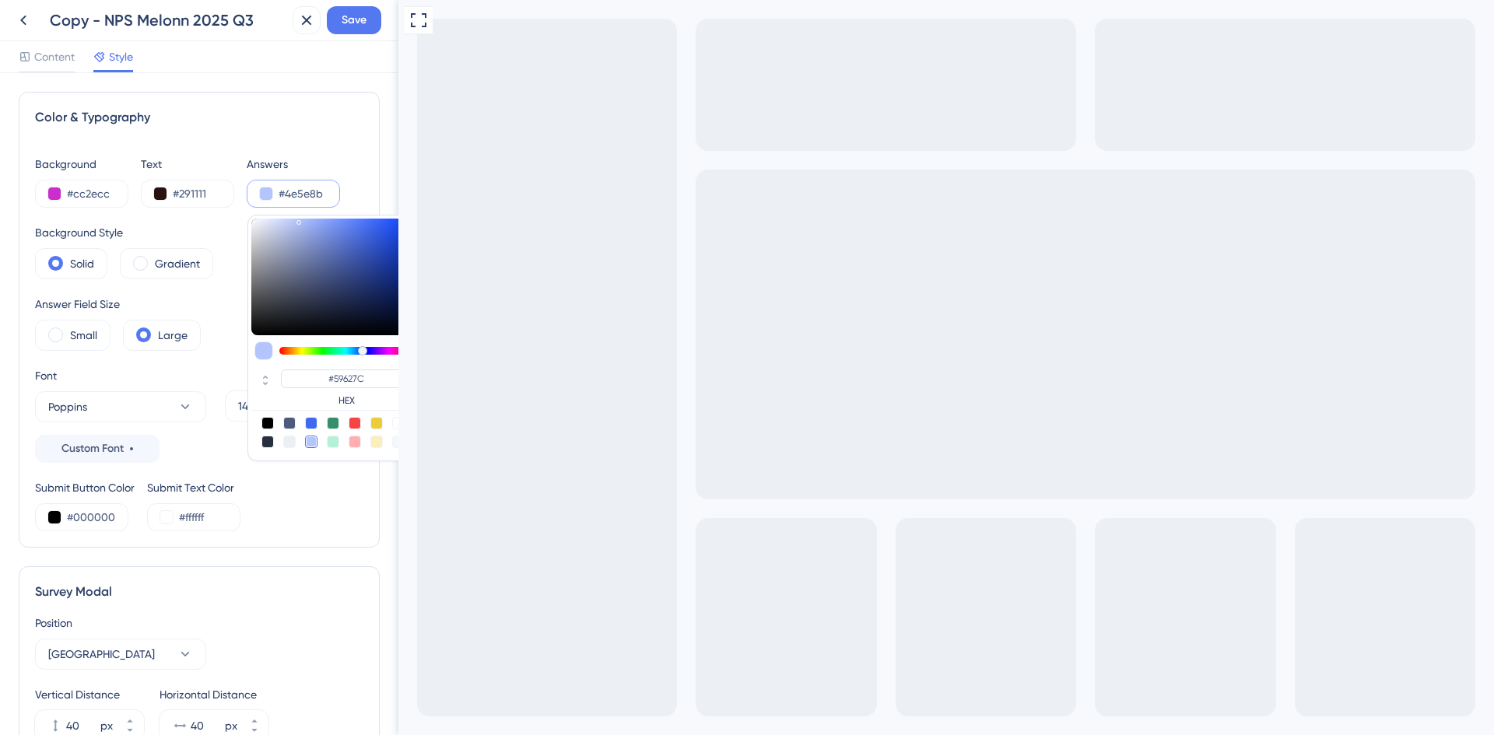
type input "#4E5E8B"
type input "#4b609e"
type input "#4B609E"
type input "#4762b1"
type input "#4762B1"
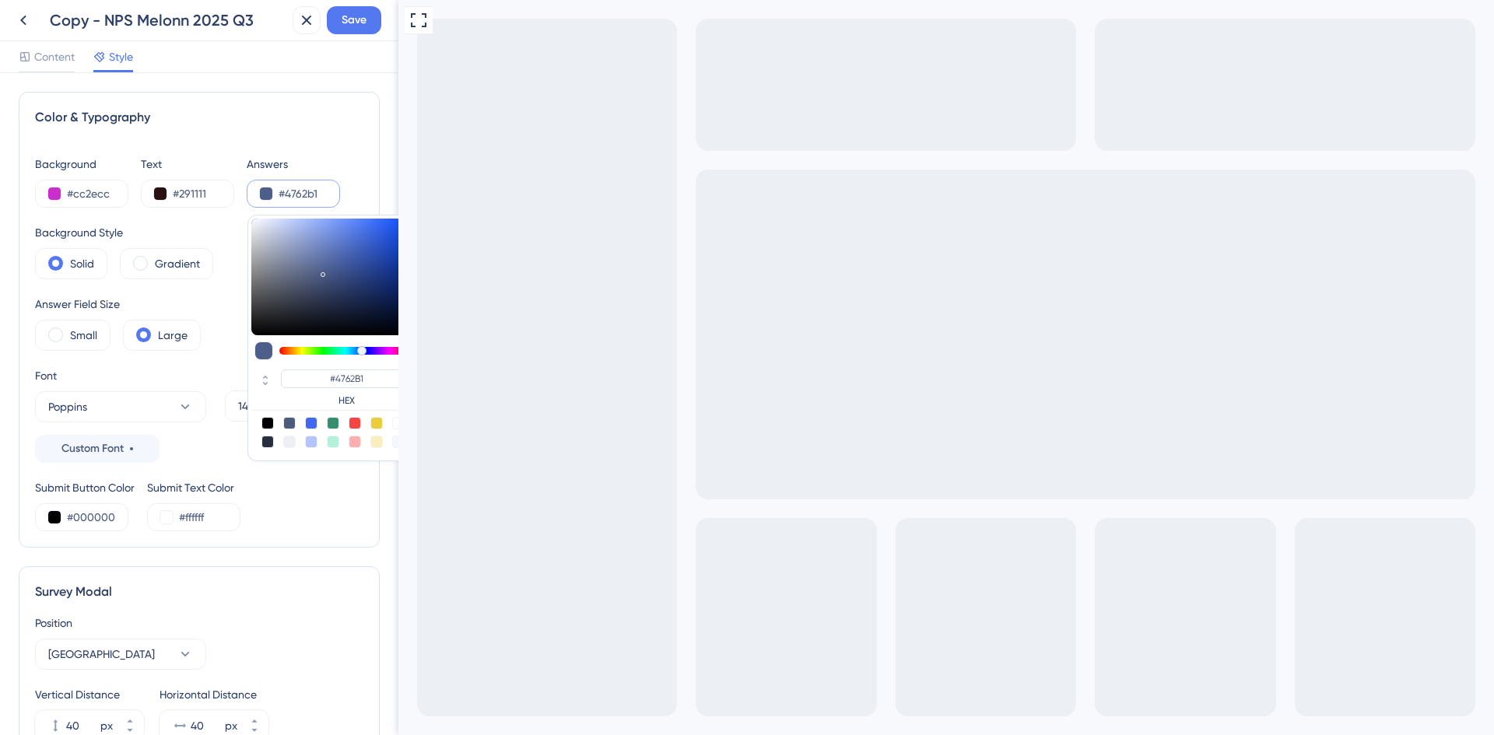
type input "#3b5bb8"
type input "#3B5BB8"
type input "#3455b8"
type input "#3455B8"
type input "#3050b3"
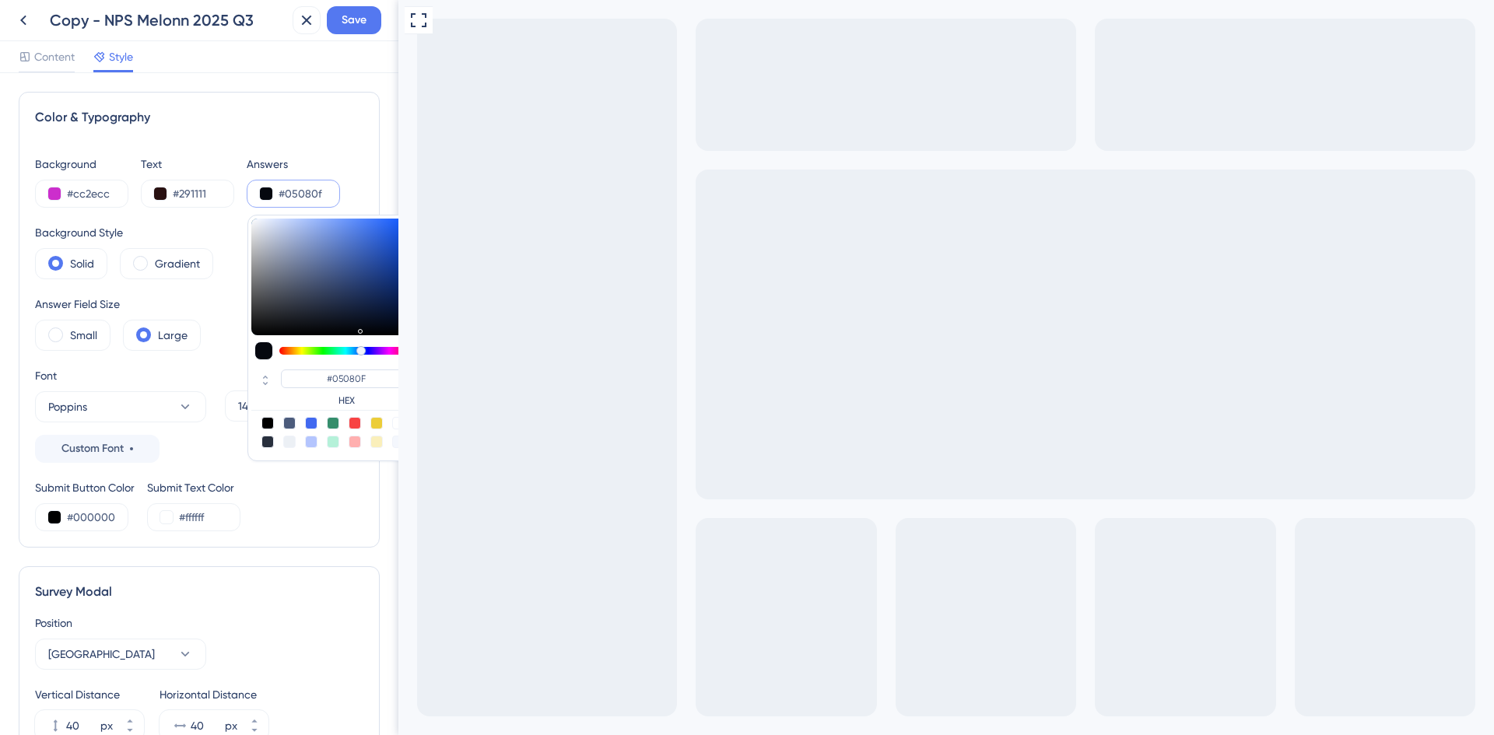
drag, startPoint x: 329, startPoint y: 269, endPoint x: 358, endPoint y: 328, distance: 65.8
click at [358, 328] on div at bounding box center [332, 277] width 163 height 117
click at [220, 319] on div "Answer Field Size Small Large" at bounding box center [199, 323] width 328 height 56
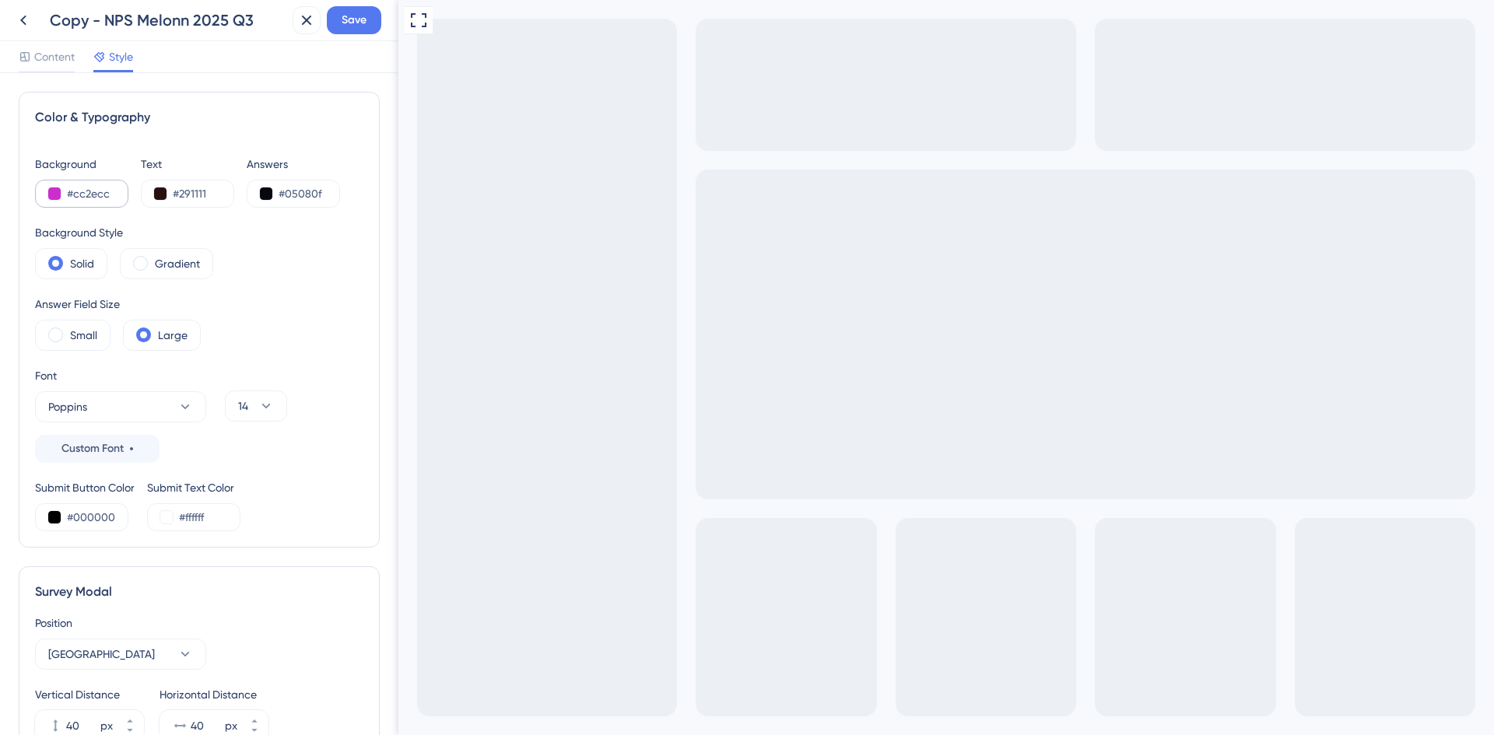
click at [65, 188] on div "#cc2ecc" at bounding box center [81, 194] width 93 height 28
click at [45, 194] on div "#cc2ecc" at bounding box center [81, 194] width 93 height 28
click at [54, 194] on button at bounding box center [54, 193] width 12 height 12
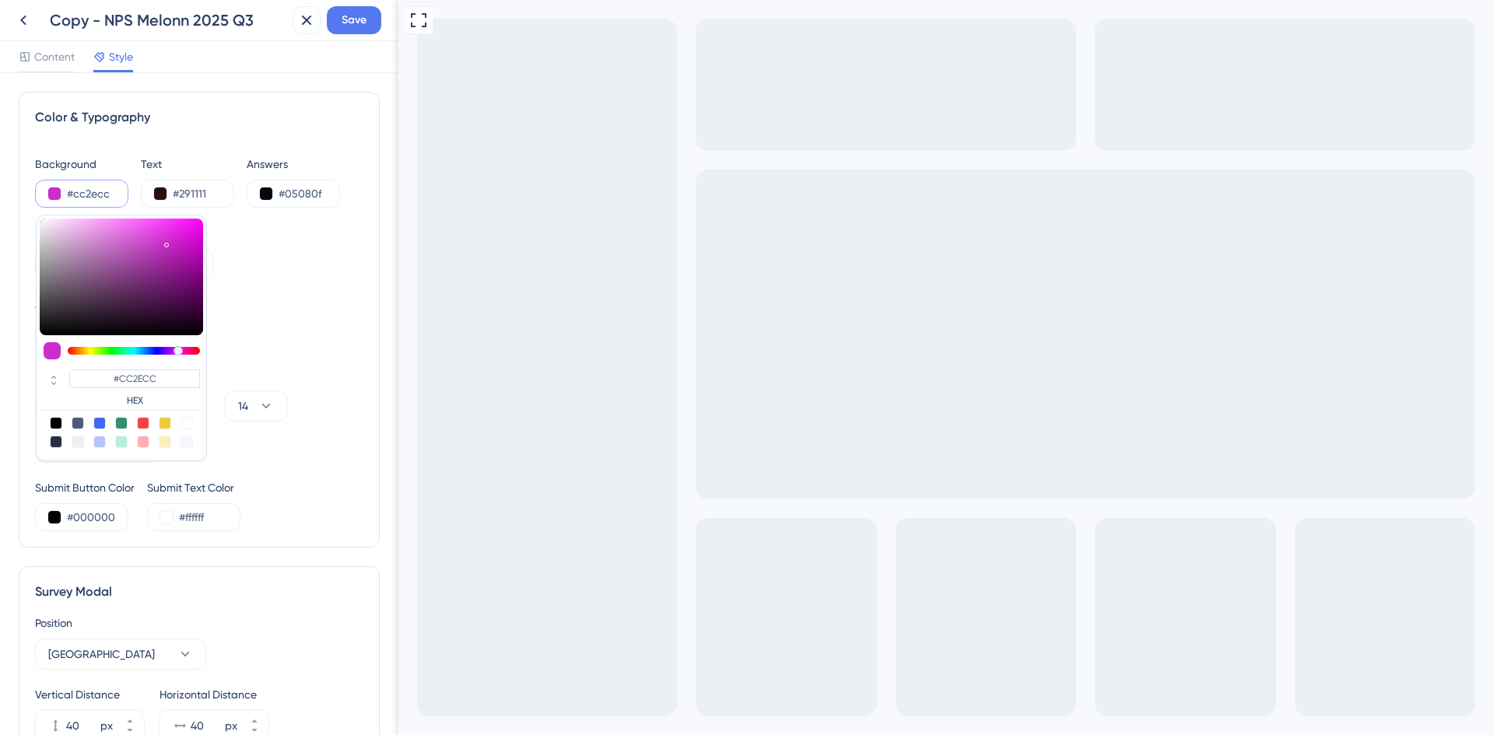
click at [164, 422] on div at bounding box center [165, 423] width 12 height 12
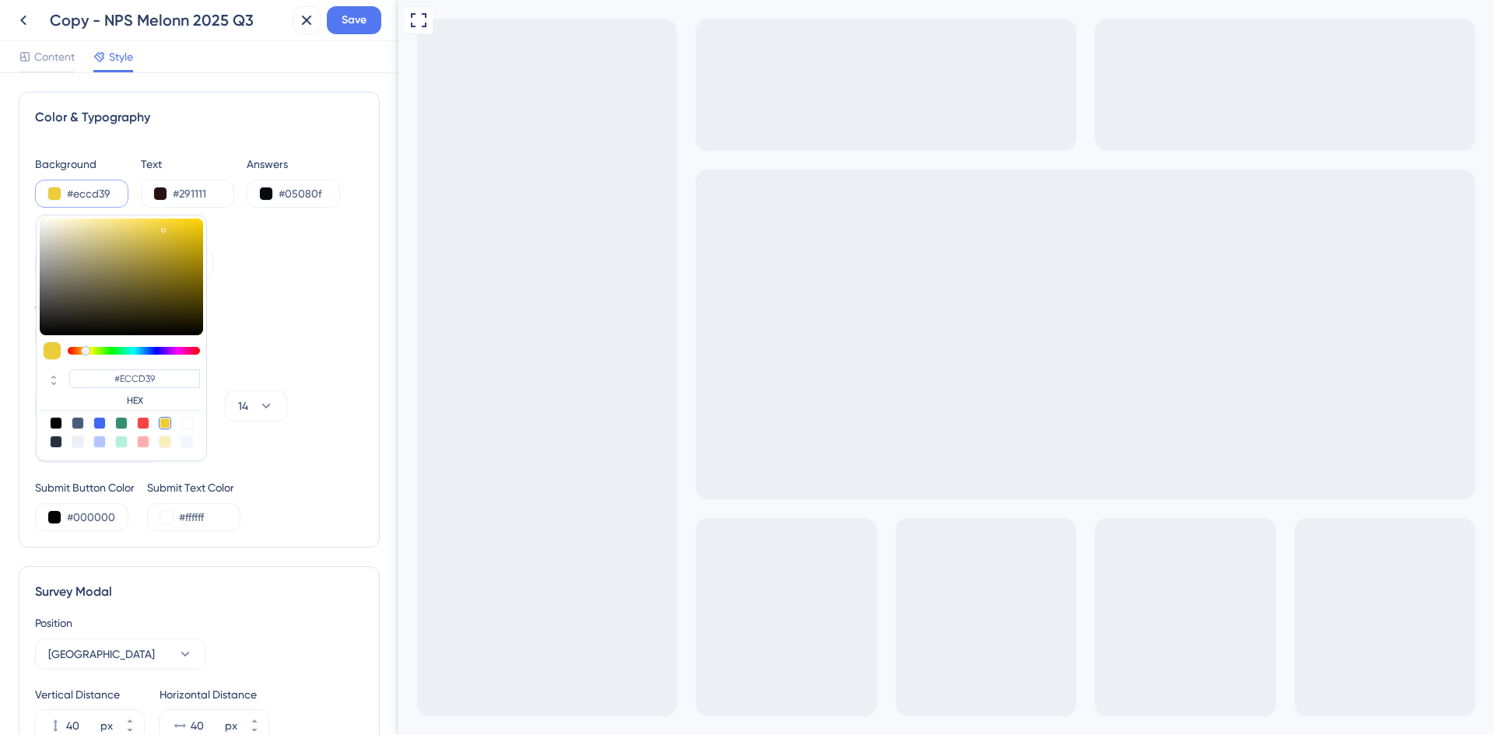
click at [160, 438] on div at bounding box center [165, 442] width 12 height 12
click at [293, 258] on div "Background Style Solid Gradient" at bounding box center [199, 251] width 328 height 56
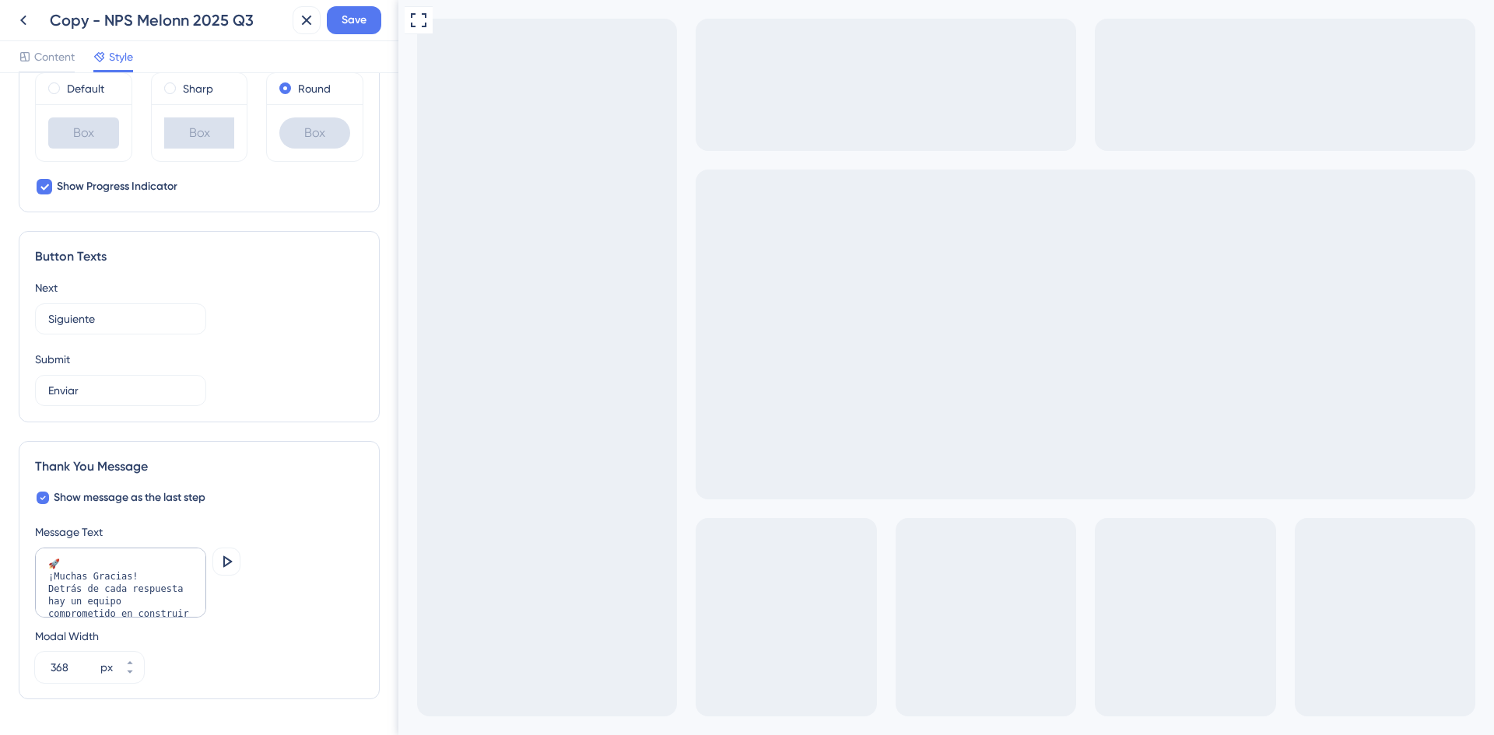
scroll to position [823, 0]
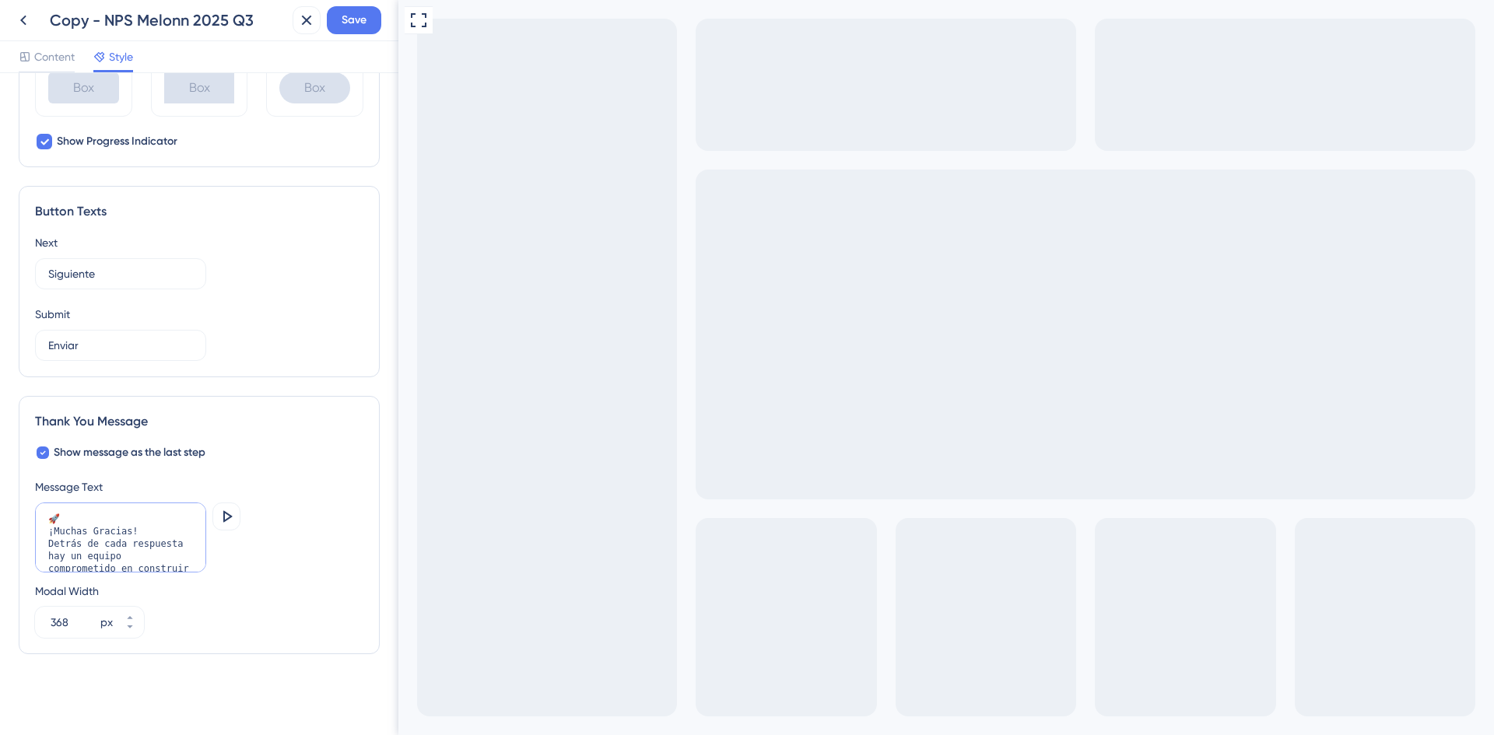
click at [106, 489] on textarea "🚀 ¡Muchas Gracias! Detrás de cada respuesta hay un equipo comprometido en const…" at bounding box center [120, 538] width 171 height 70
click at [229, 489] on icon at bounding box center [226, 516] width 19 height 19
click at [229, 489] on icon at bounding box center [227, 516] width 9 height 12
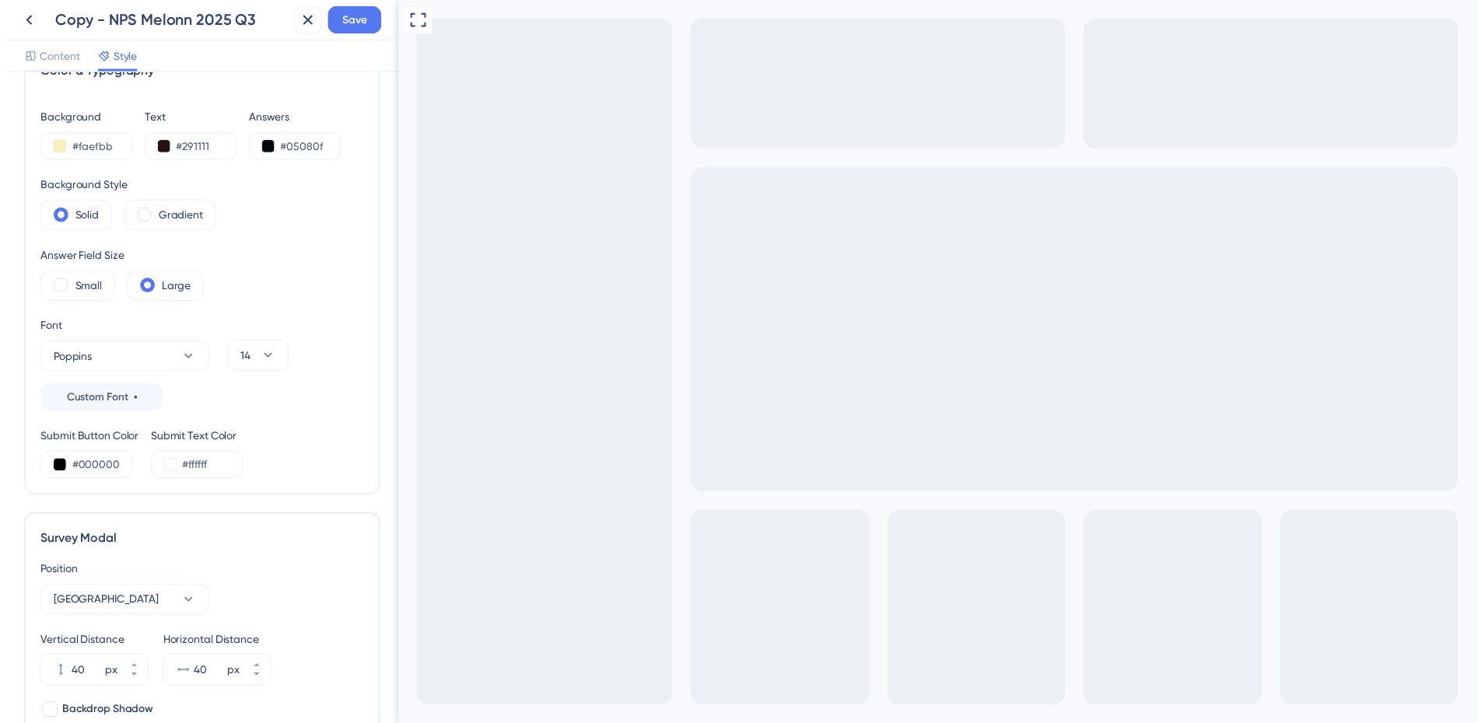
scroll to position [0, 0]
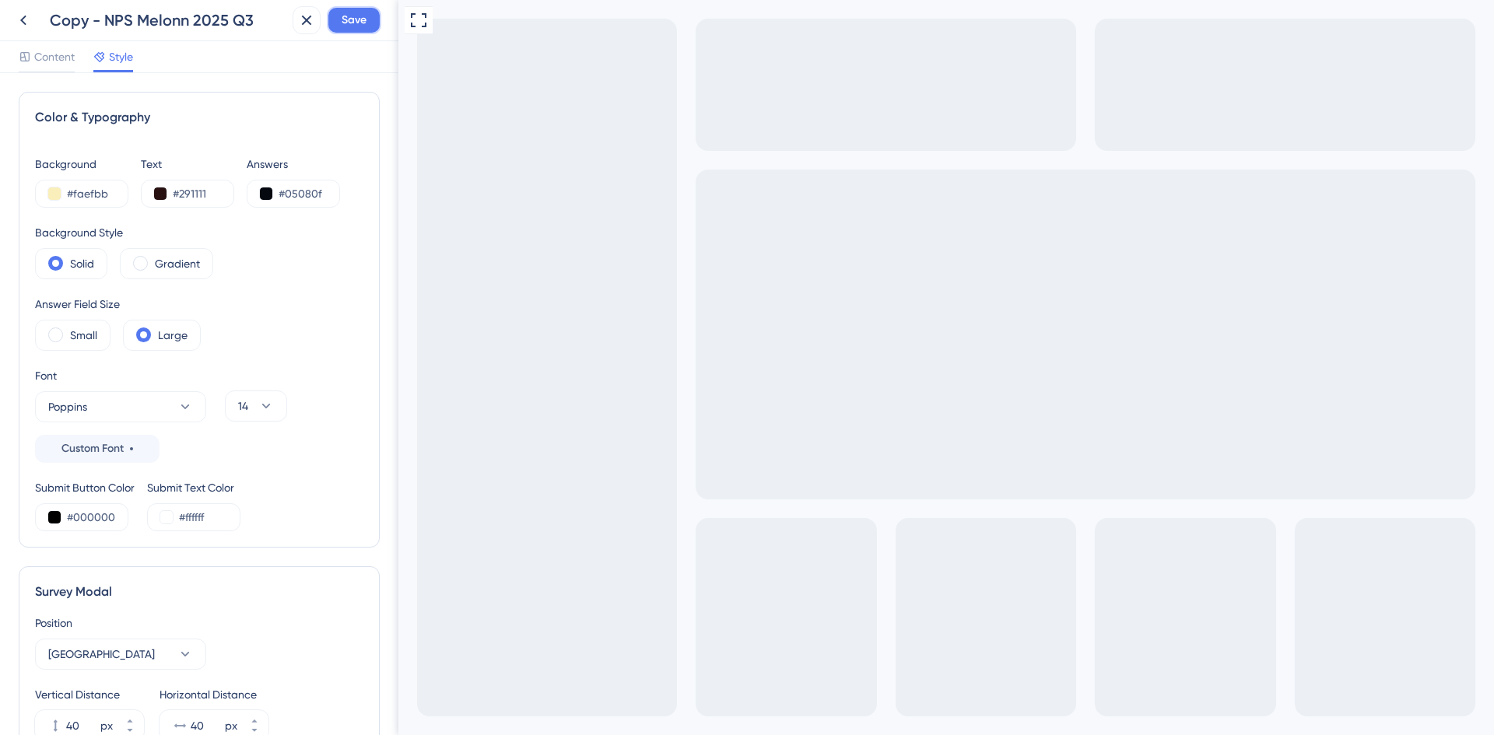
click at [354, 15] on span "Save" at bounding box center [353, 20] width 25 height 19
click at [296, 21] on icon at bounding box center [296, 29] width 16 height 16
click at [26, 18] on icon at bounding box center [23, 20] width 19 height 19
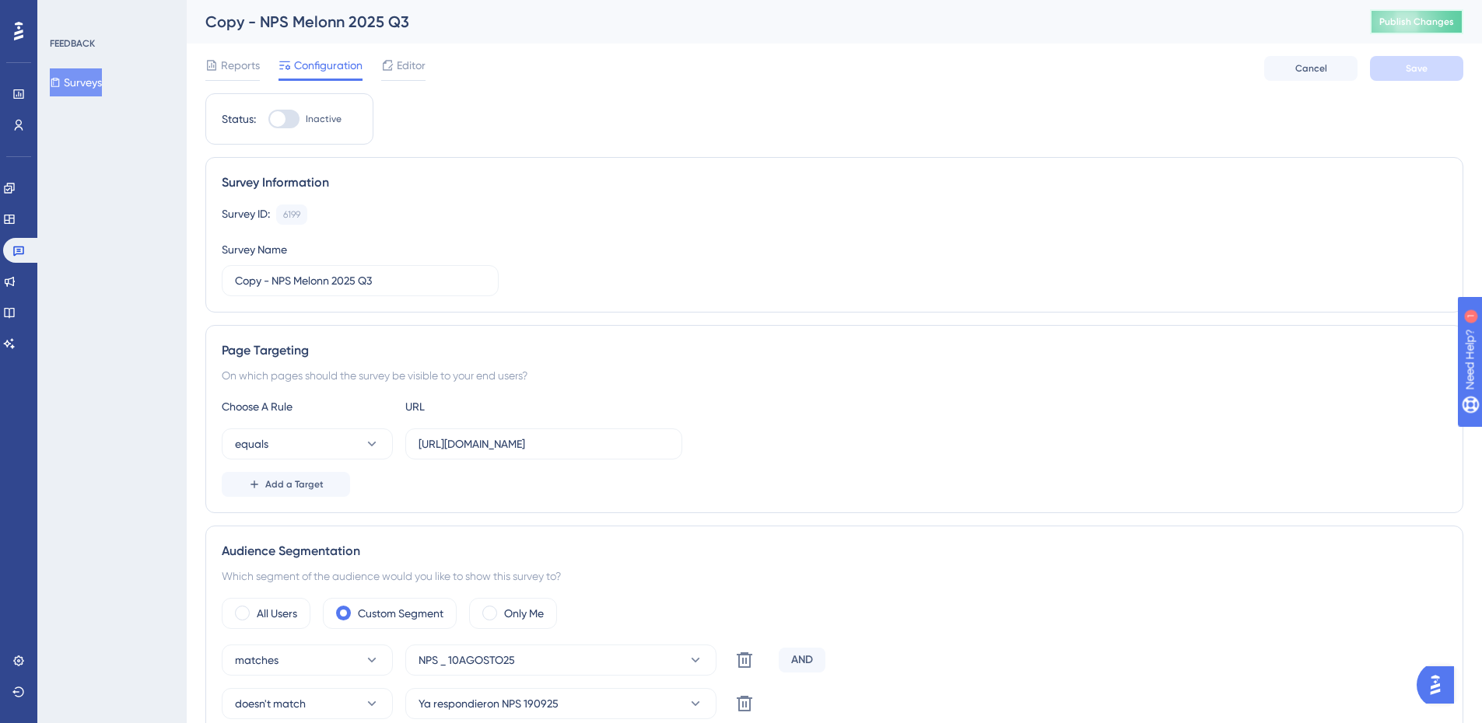
click at [995, 19] on span "Publish Changes" at bounding box center [1416, 22] width 75 height 12
